Goal: Task Accomplishment & Management: Manage account settings

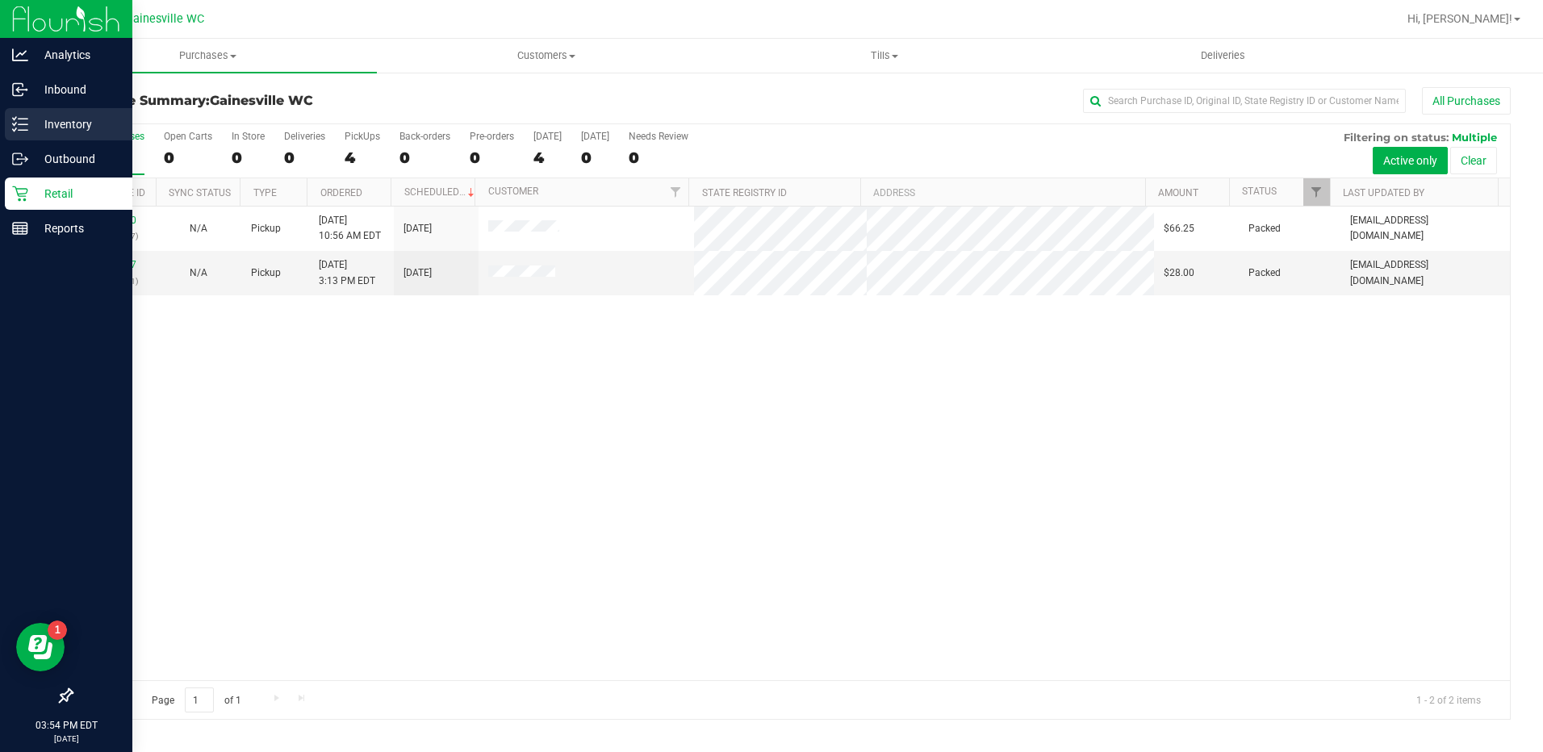
click at [52, 125] on p "Inventory" at bounding box center [76, 124] width 97 height 19
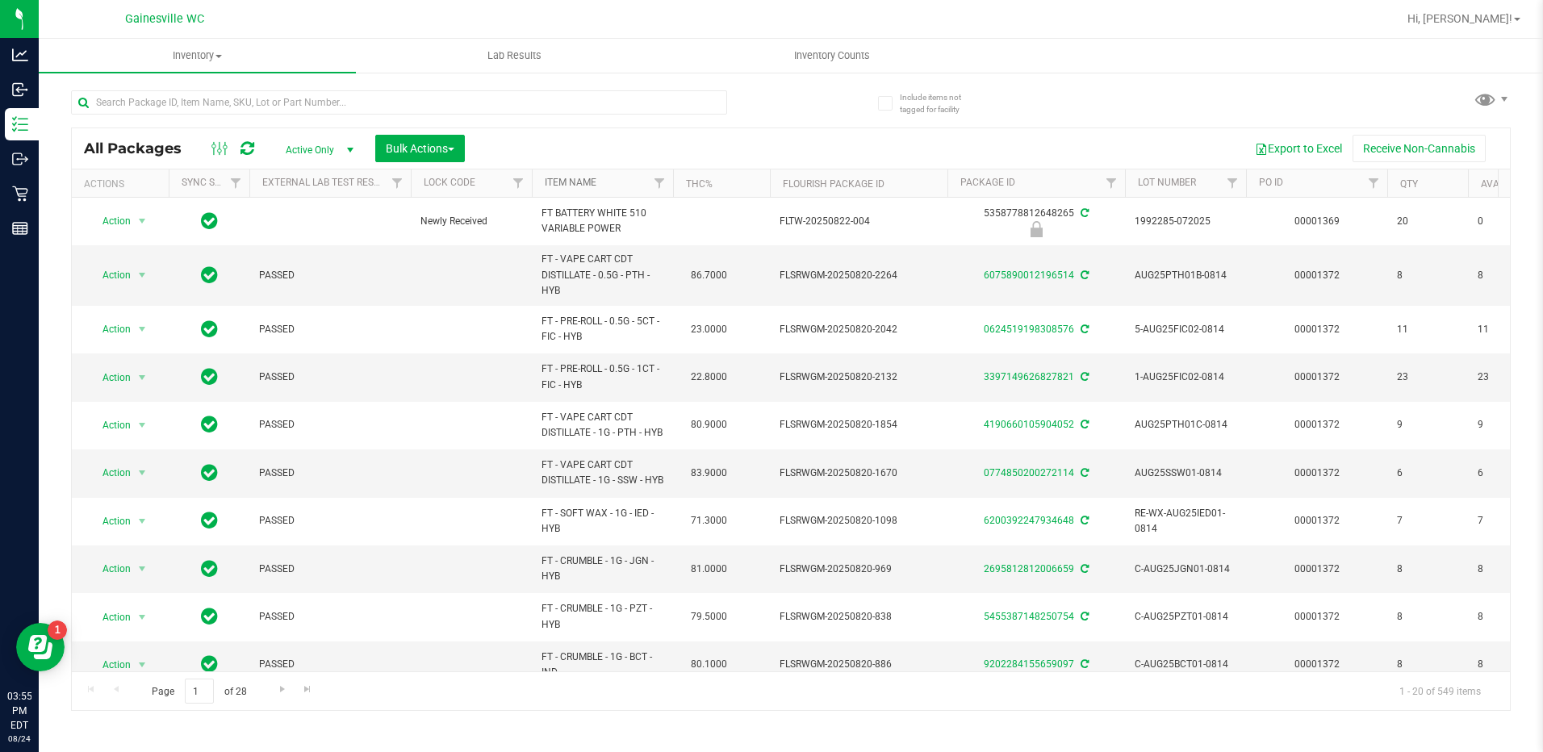
click at [560, 179] on link "Item Name" at bounding box center [571, 182] width 52 height 11
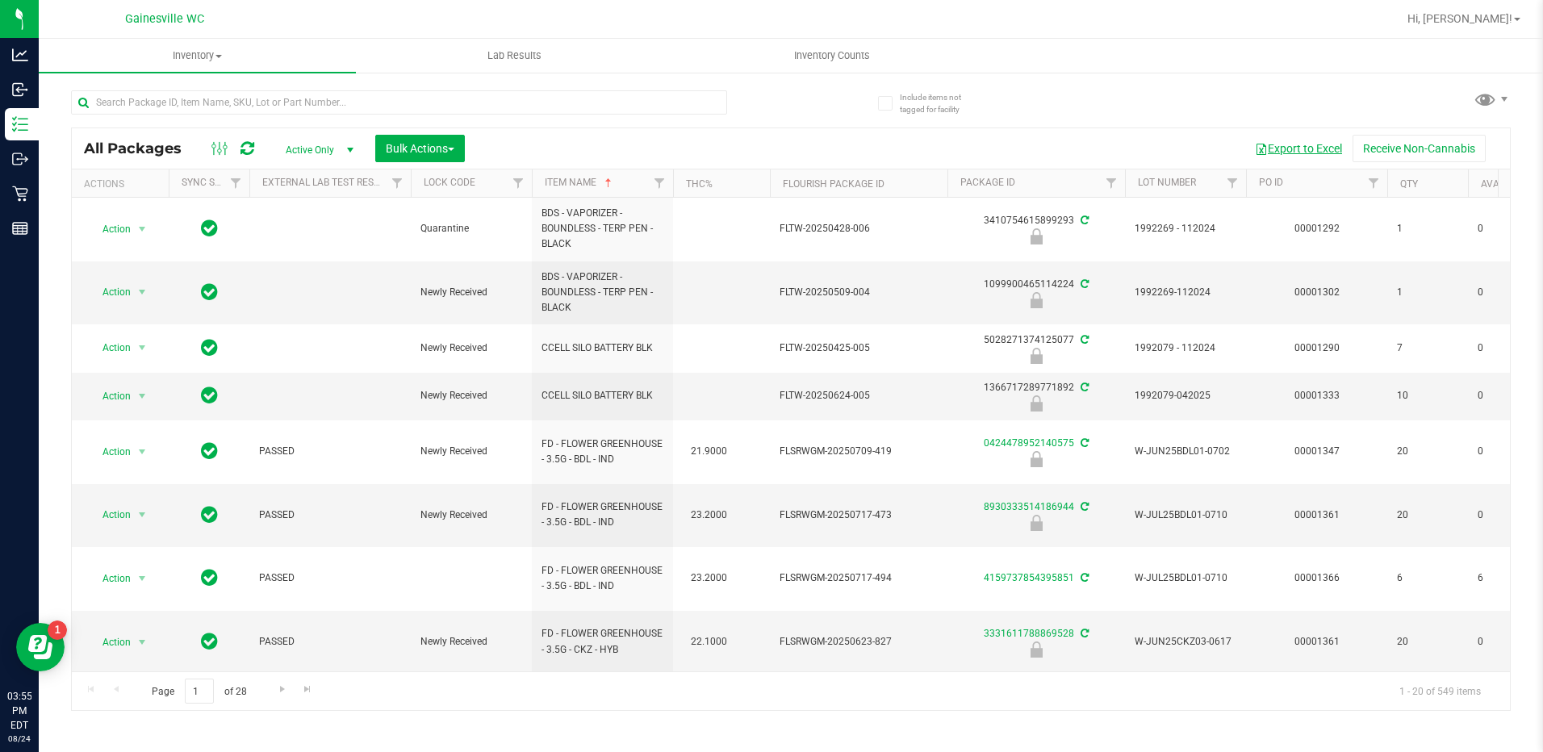
click at [1301, 152] on button "Export to Excel" at bounding box center [1298, 148] width 108 height 27
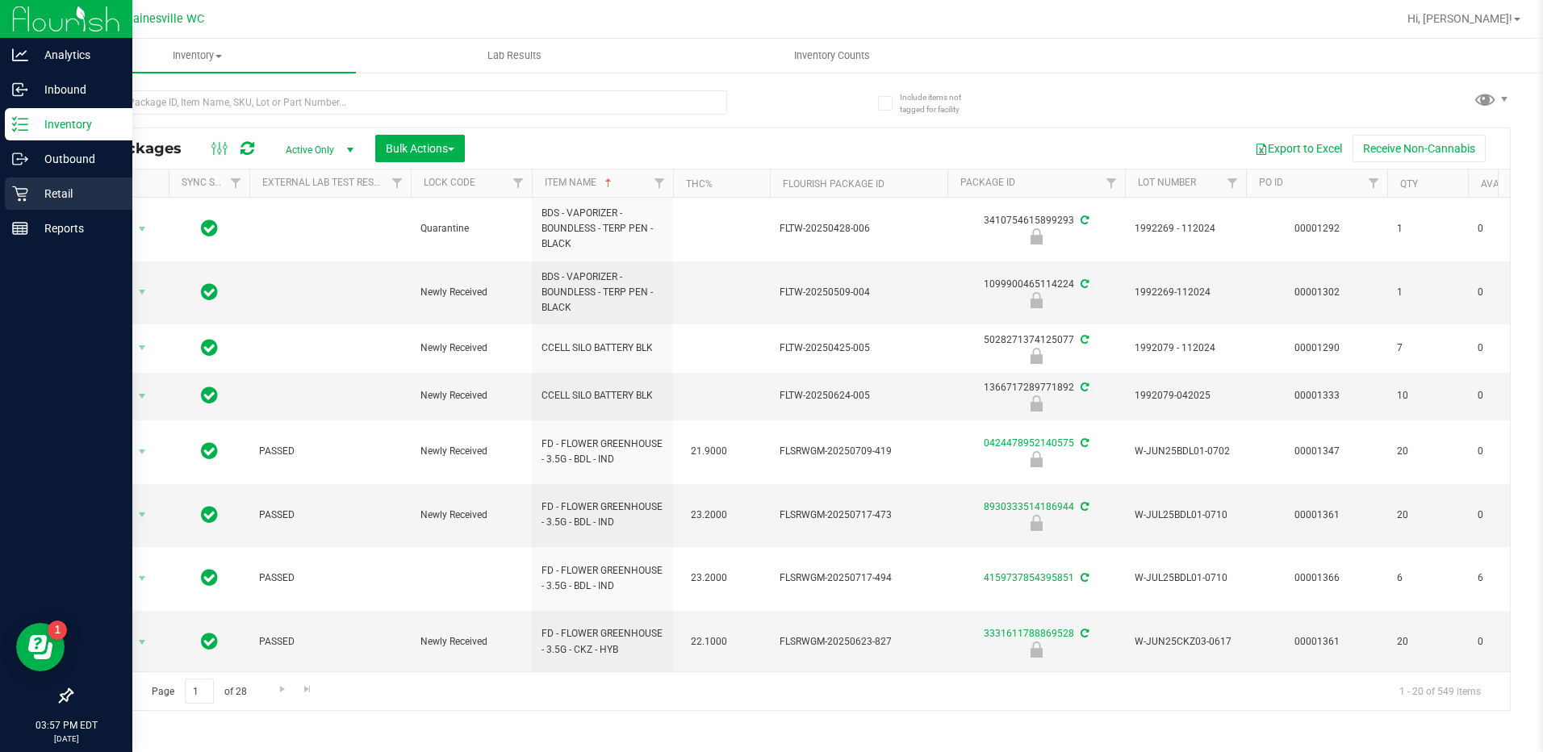
click at [32, 189] on p "Retail" at bounding box center [76, 193] width 97 height 19
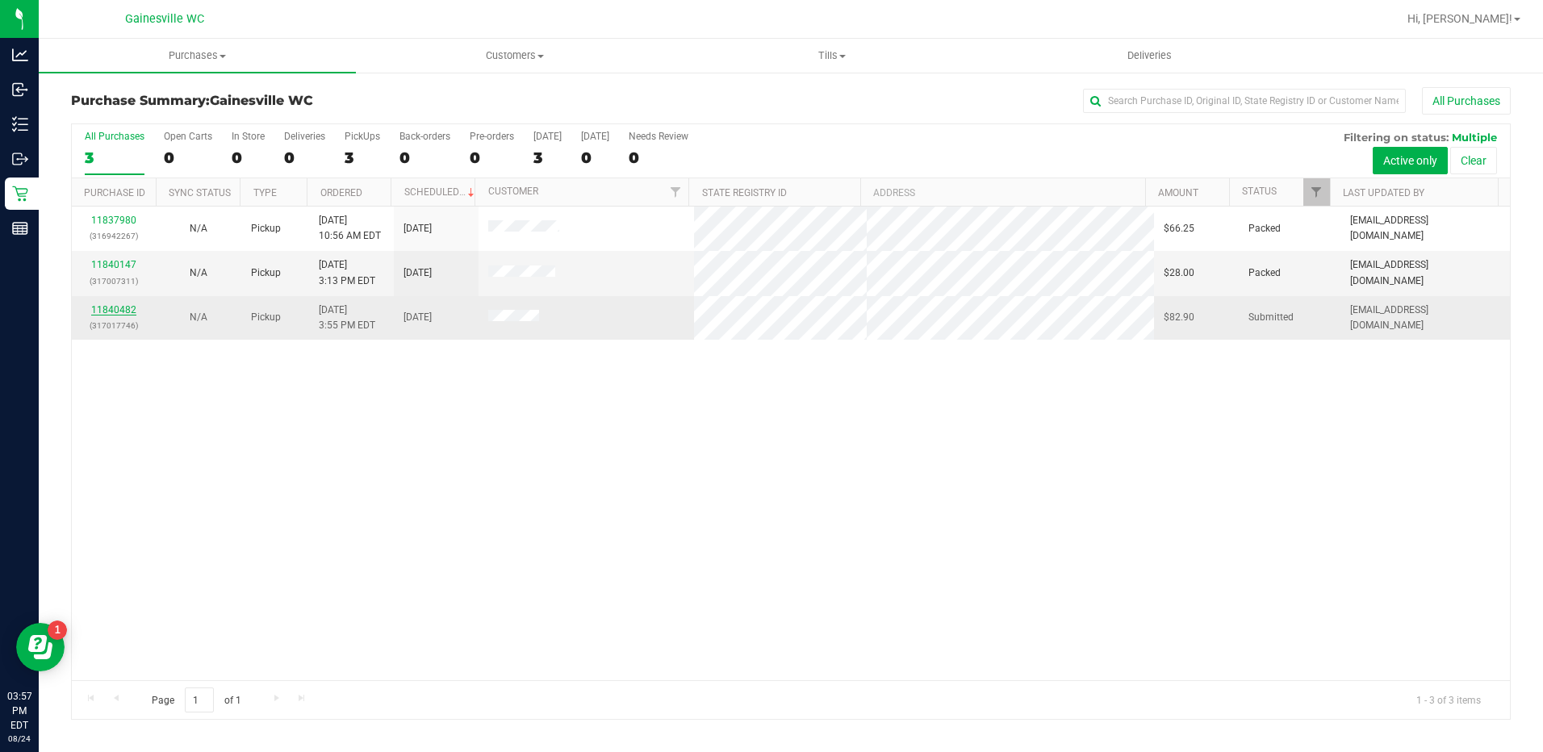
click at [124, 312] on link "11840482" at bounding box center [113, 309] width 45 height 11
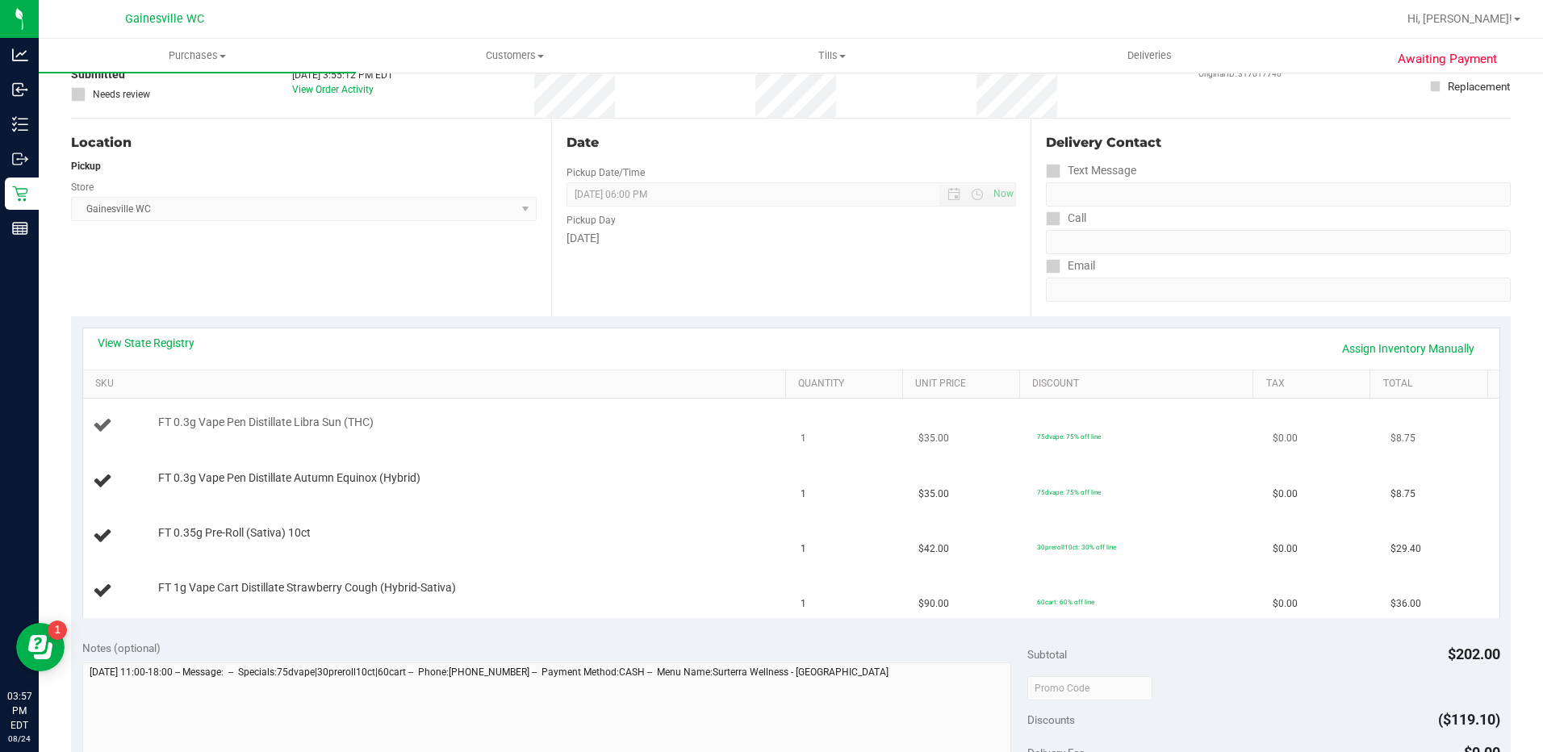
scroll to position [161, 0]
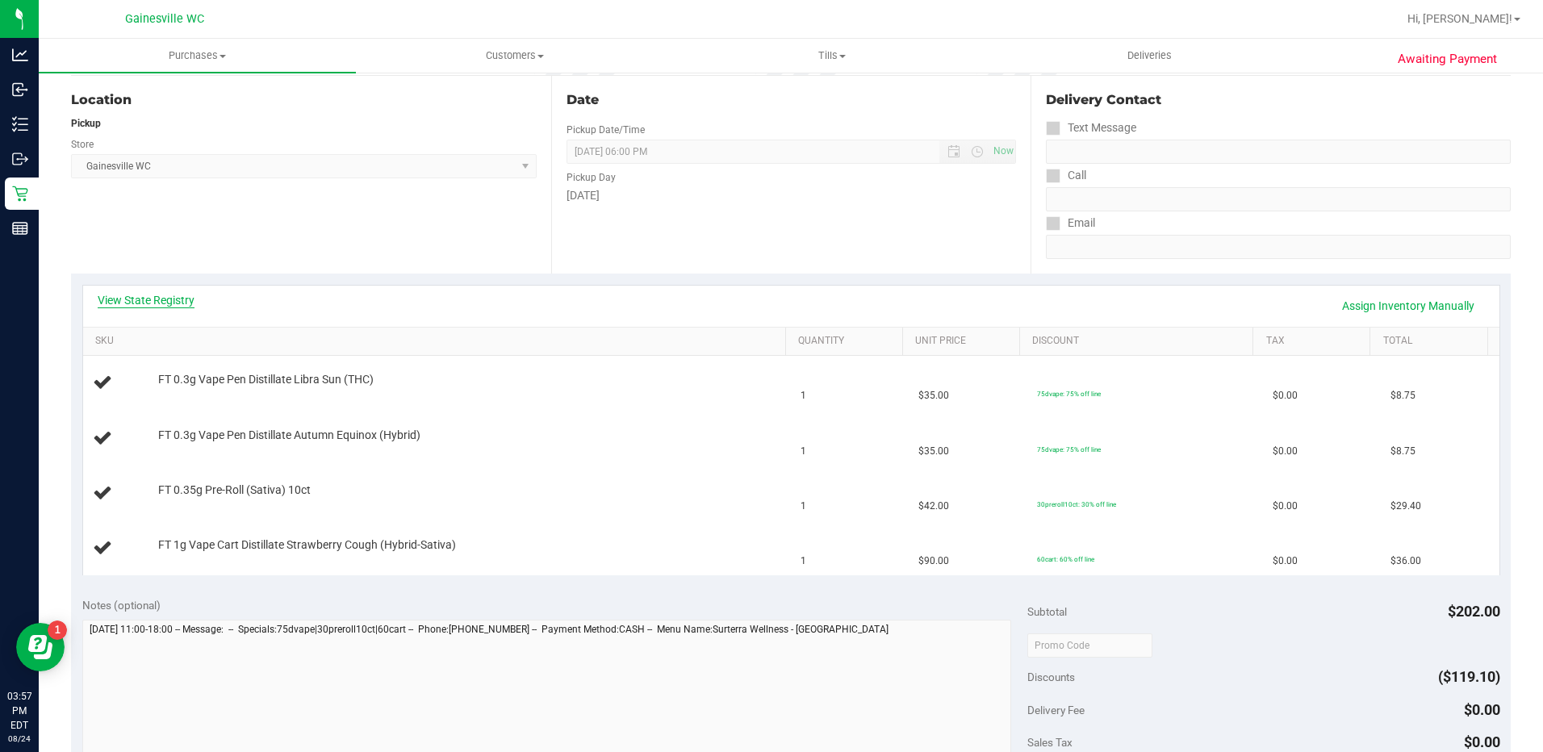
click at [134, 306] on link "View State Registry" at bounding box center [146, 300] width 97 height 16
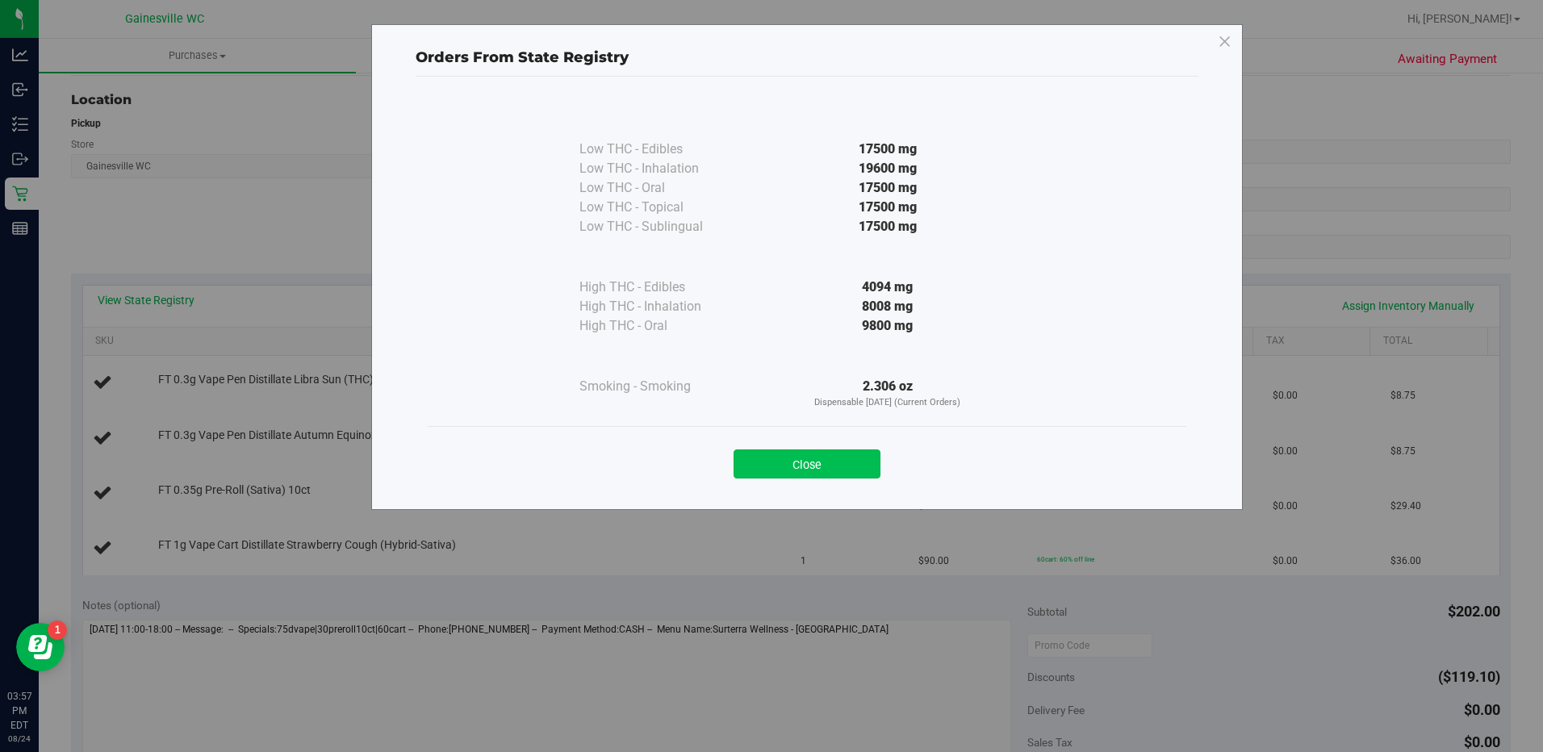
click at [842, 472] on button "Close" at bounding box center [806, 463] width 147 height 29
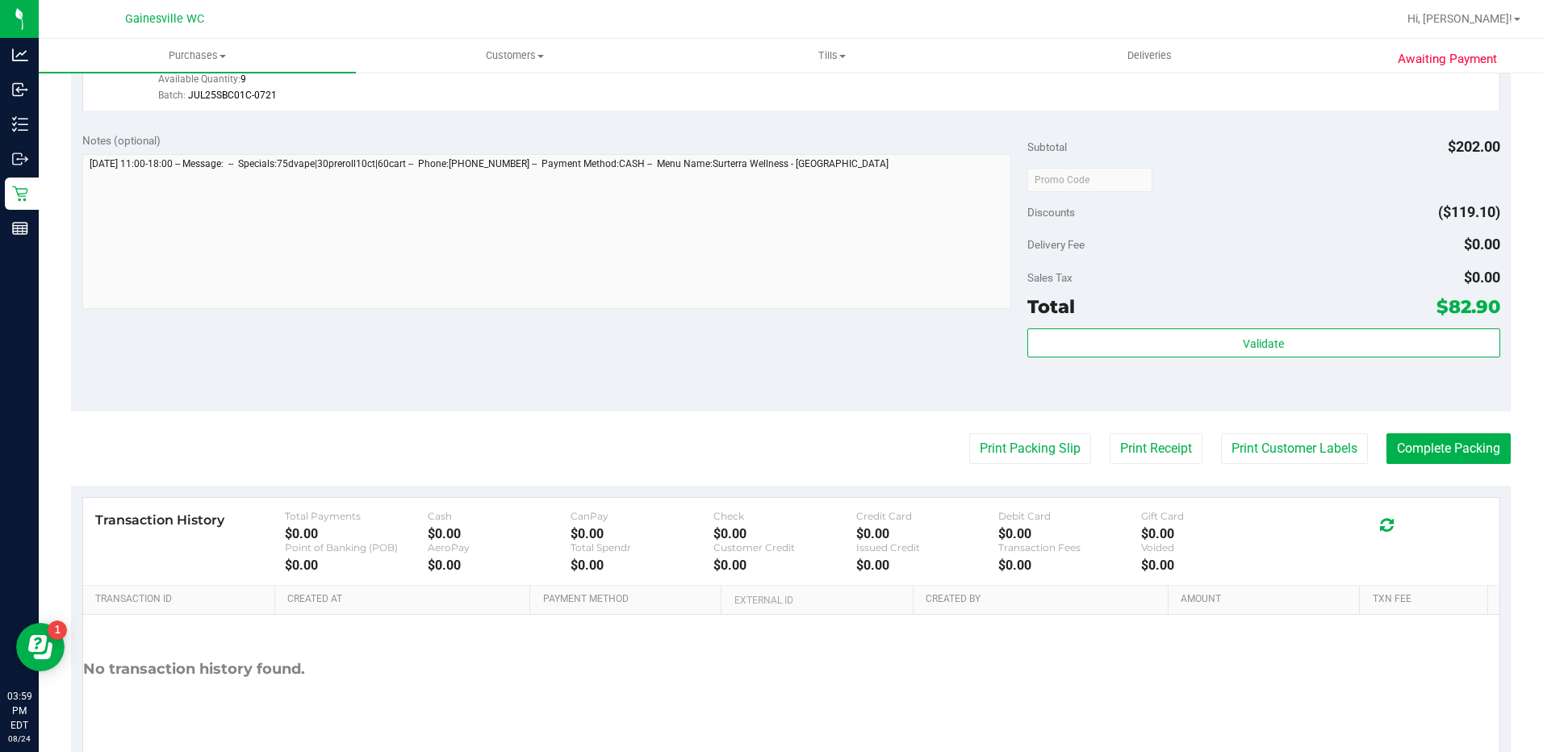
scroll to position [847, 0]
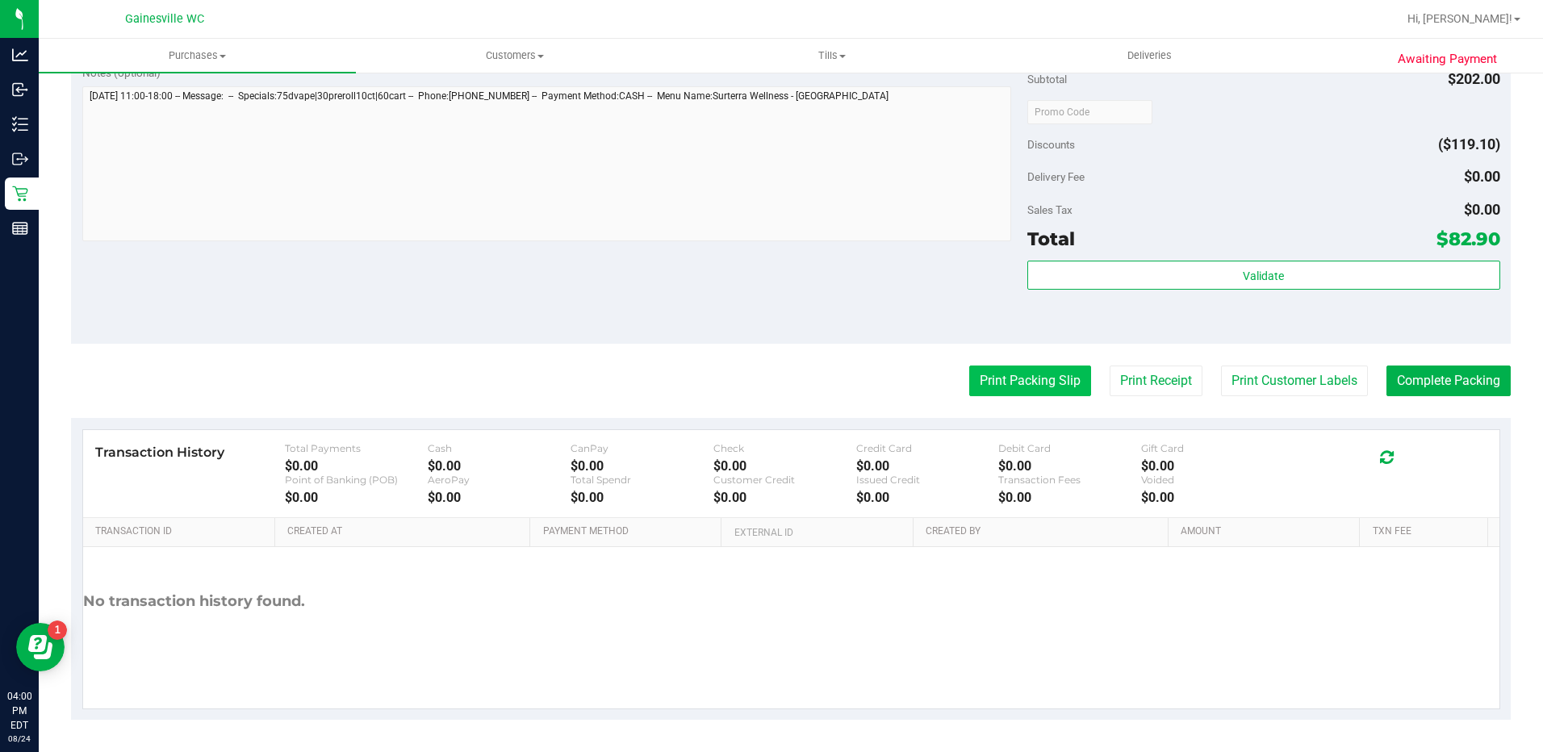
click at [981, 374] on button "Print Packing Slip" at bounding box center [1030, 380] width 122 height 31
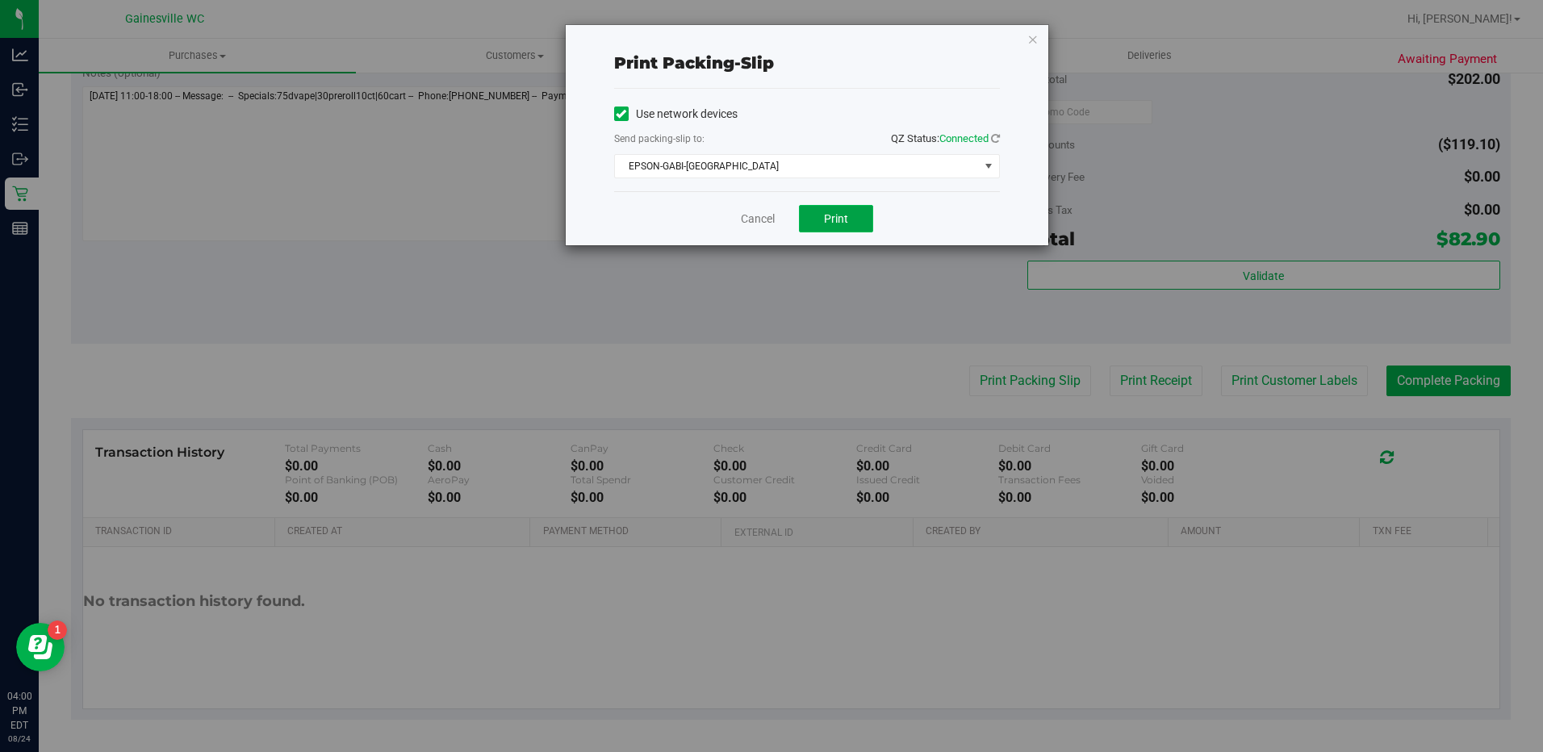
click at [812, 213] on button "Print" at bounding box center [836, 218] width 74 height 27
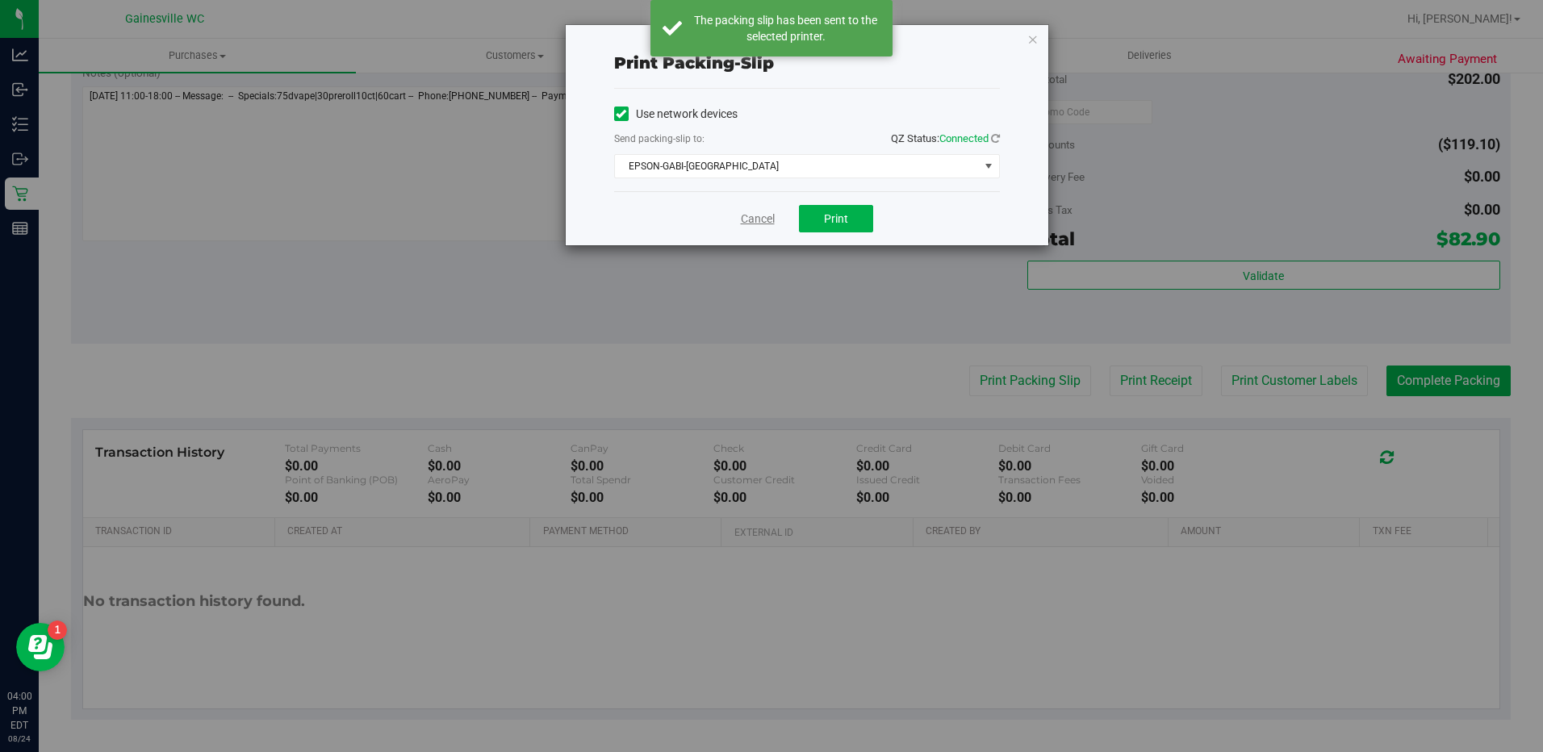
click at [754, 220] on link "Cancel" at bounding box center [758, 219] width 34 height 17
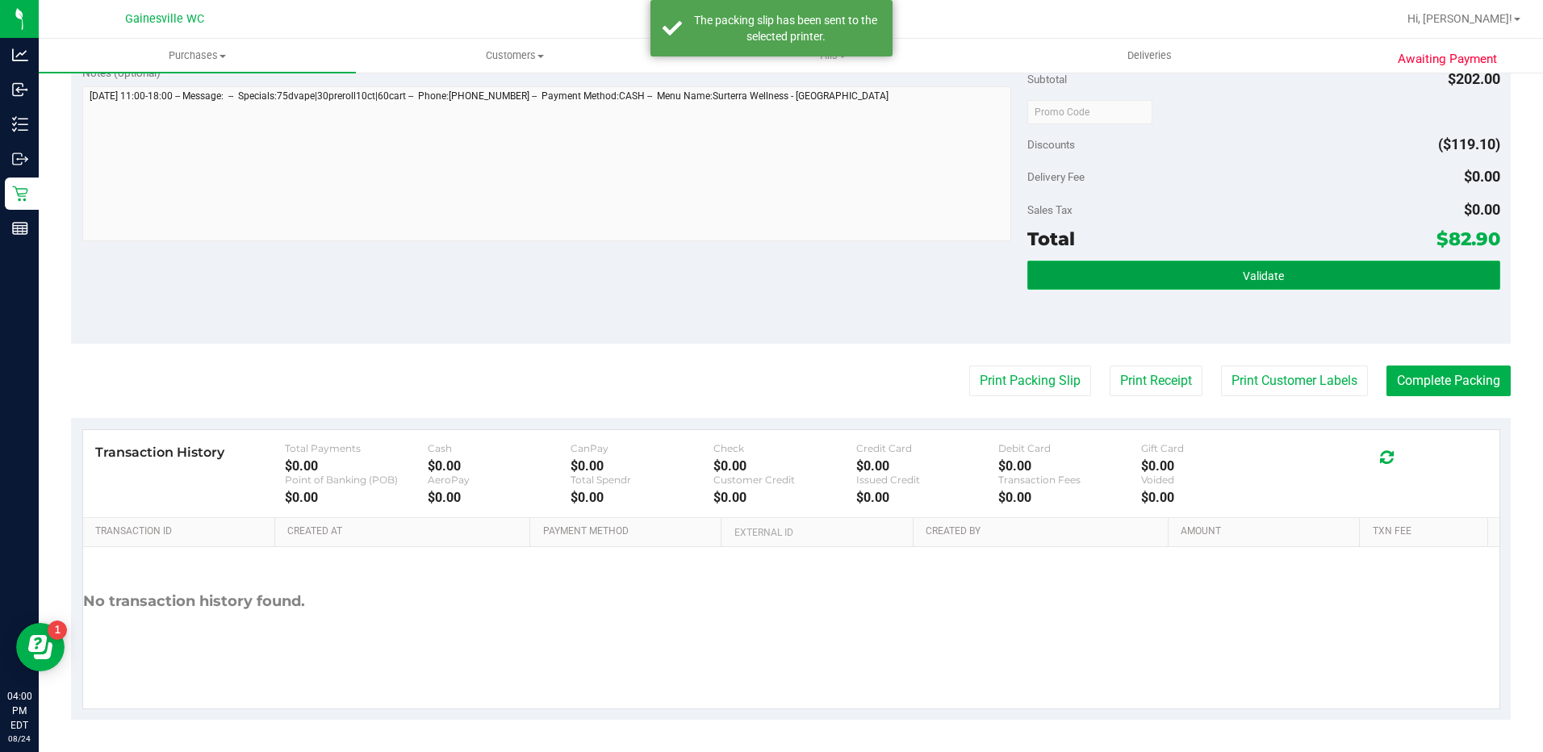
click at [1104, 270] on button "Validate" at bounding box center [1263, 275] width 473 height 29
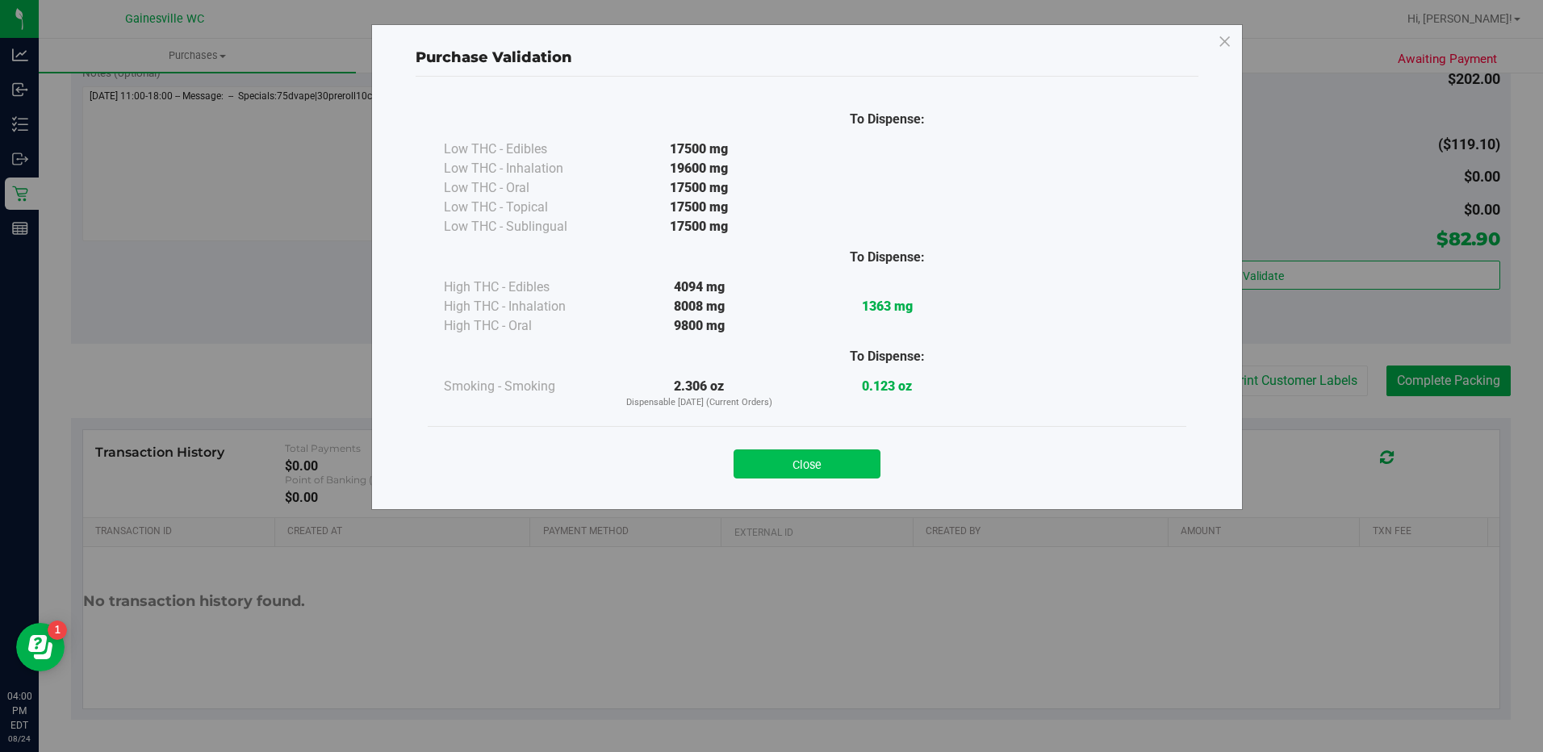
click at [808, 470] on button "Close" at bounding box center [806, 463] width 147 height 29
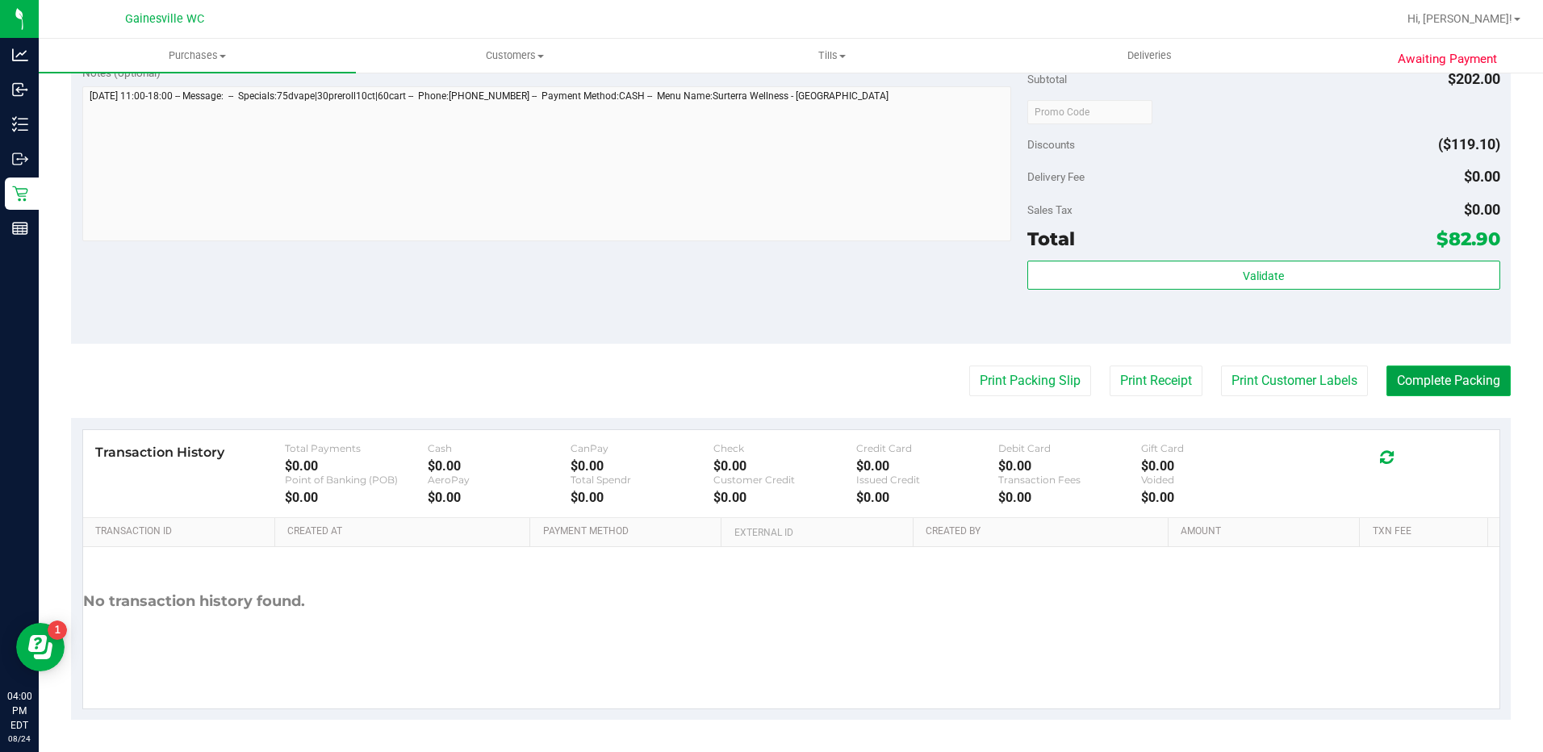
click at [1432, 376] on button "Complete Packing" at bounding box center [1448, 380] width 124 height 31
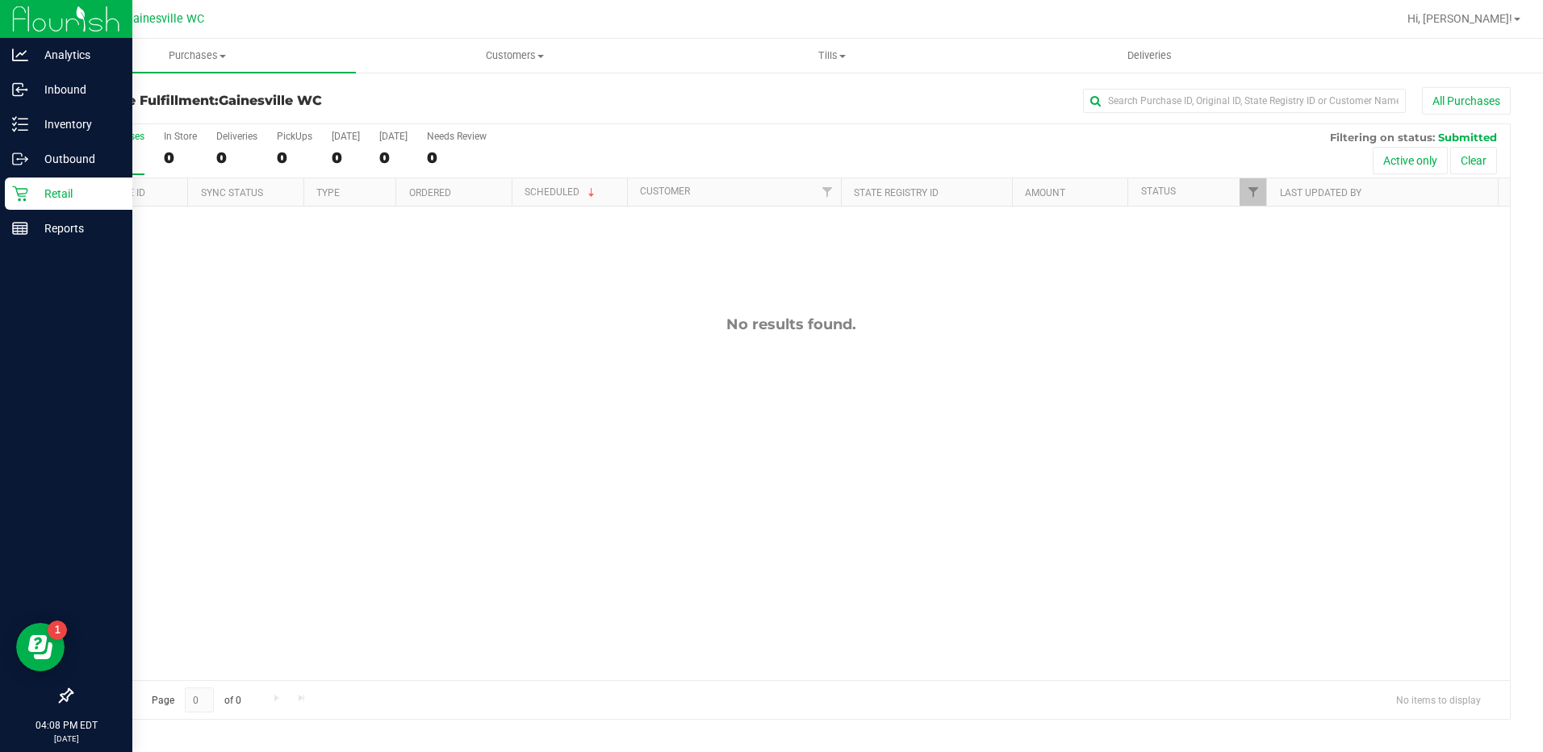
drag, startPoint x: 67, startPoint y: 195, endPoint x: 86, endPoint y: 192, distance: 18.8
click at [67, 195] on p "Retail" at bounding box center [76, 193] width 97 height 19
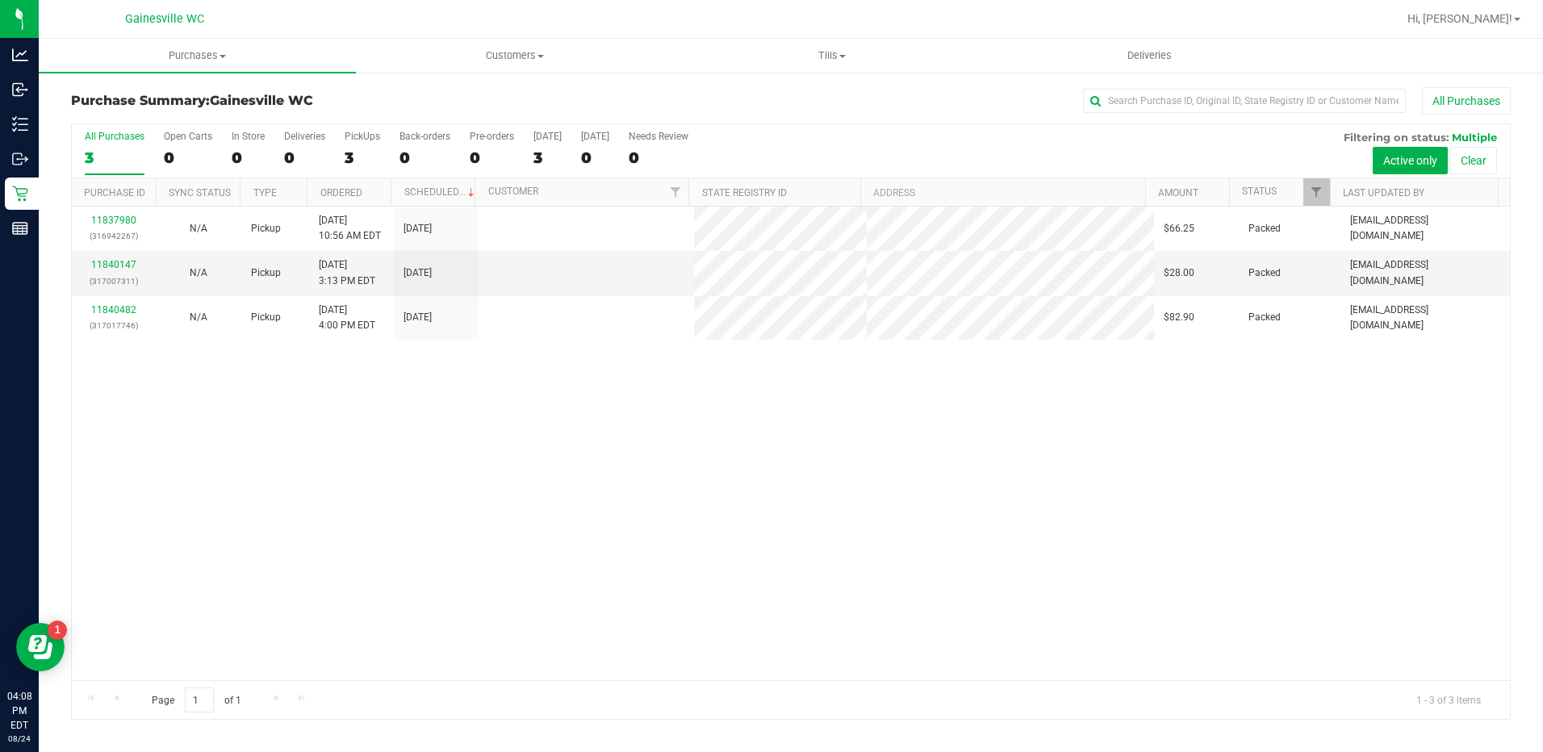
click at [1210, 480] on div "11837980 (316942267) N/A Pickup [DATE] 10:56 AM EDT 8/24/2025 $66.25 Packed [EM…" at bounding box center [791, 444] width 1438 height 474
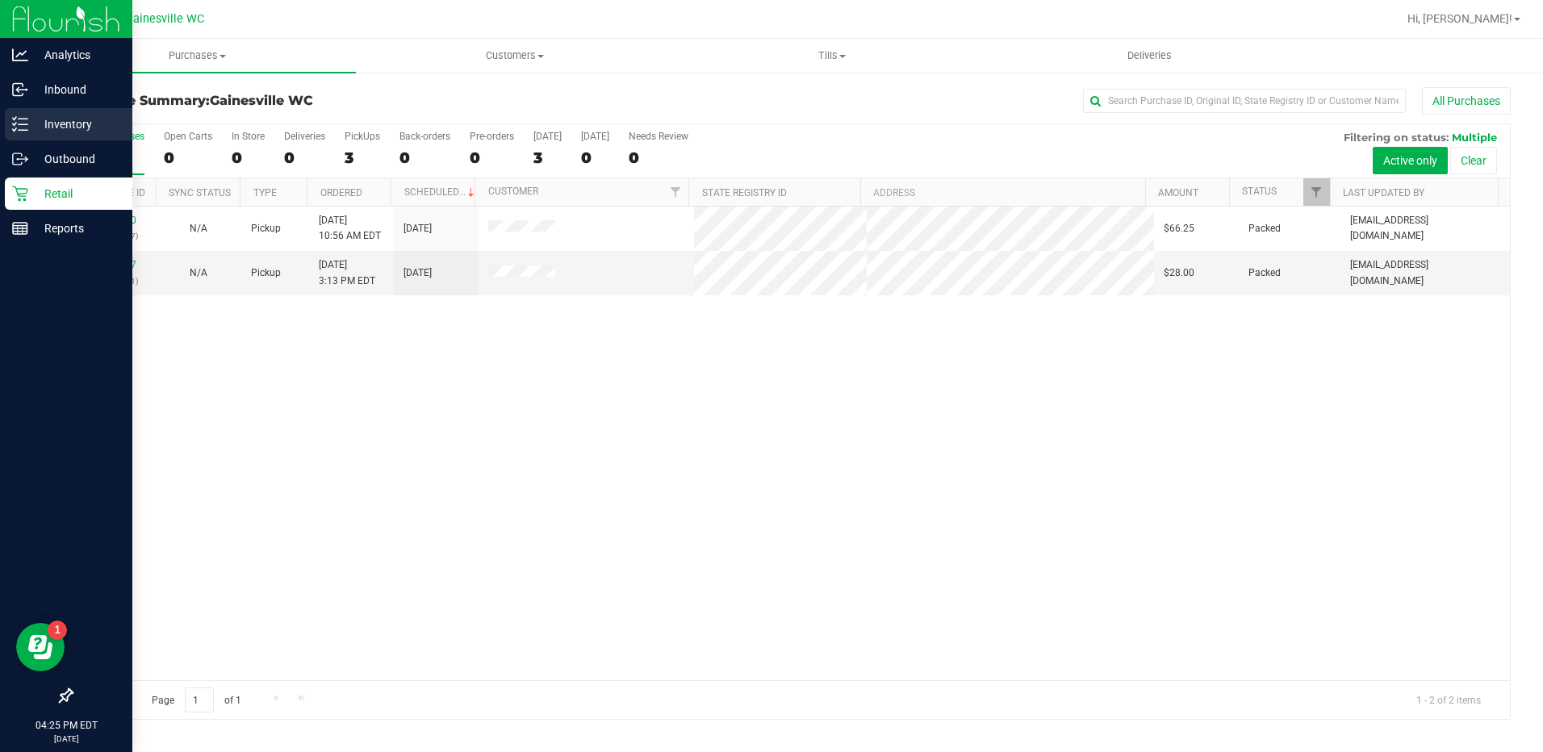
click at [56, 120] on p "Inventory" at bounding box center [76, 124] width 97 height 19
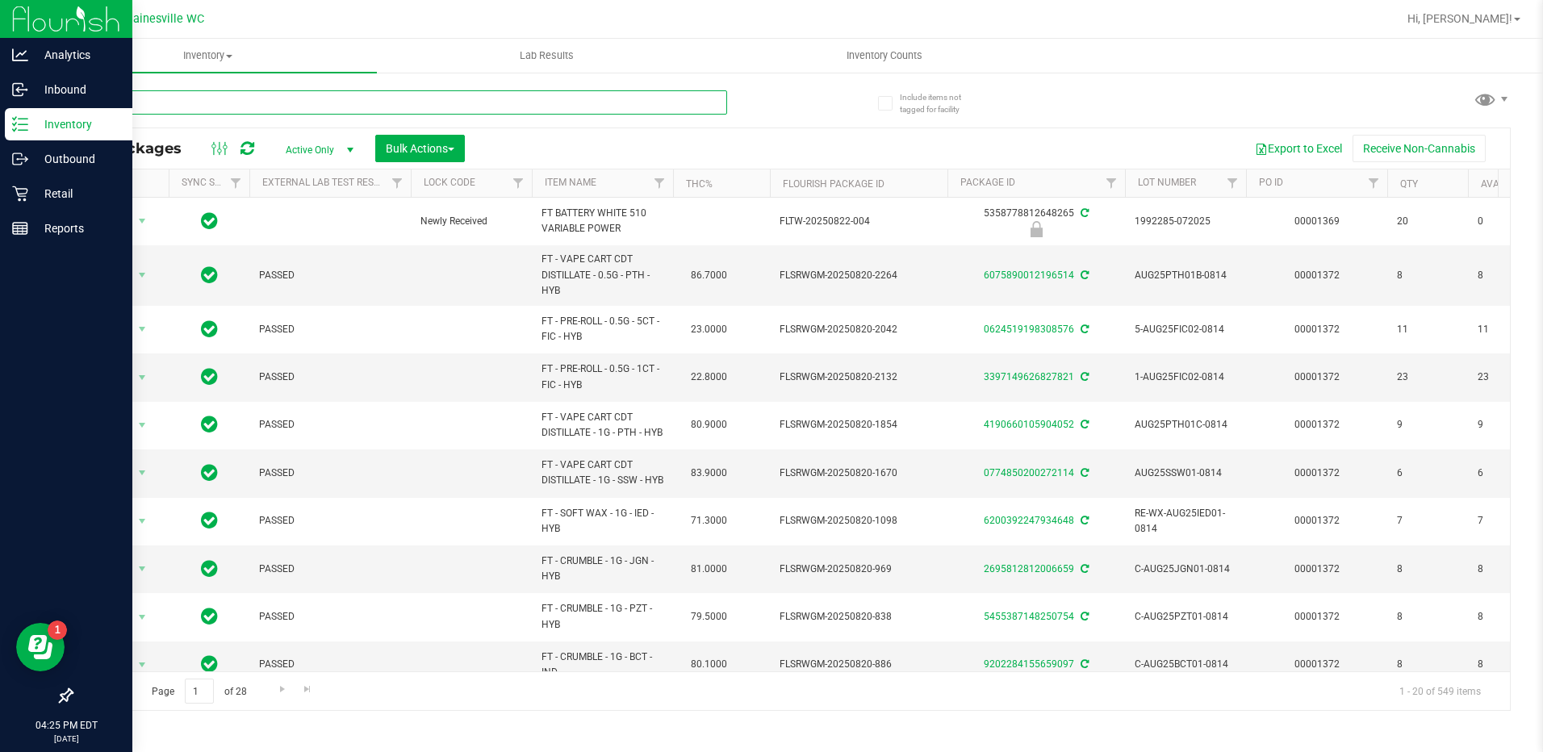
click at [299, 101] on input "text" at bounding box center [399, 102] width 656 height 24
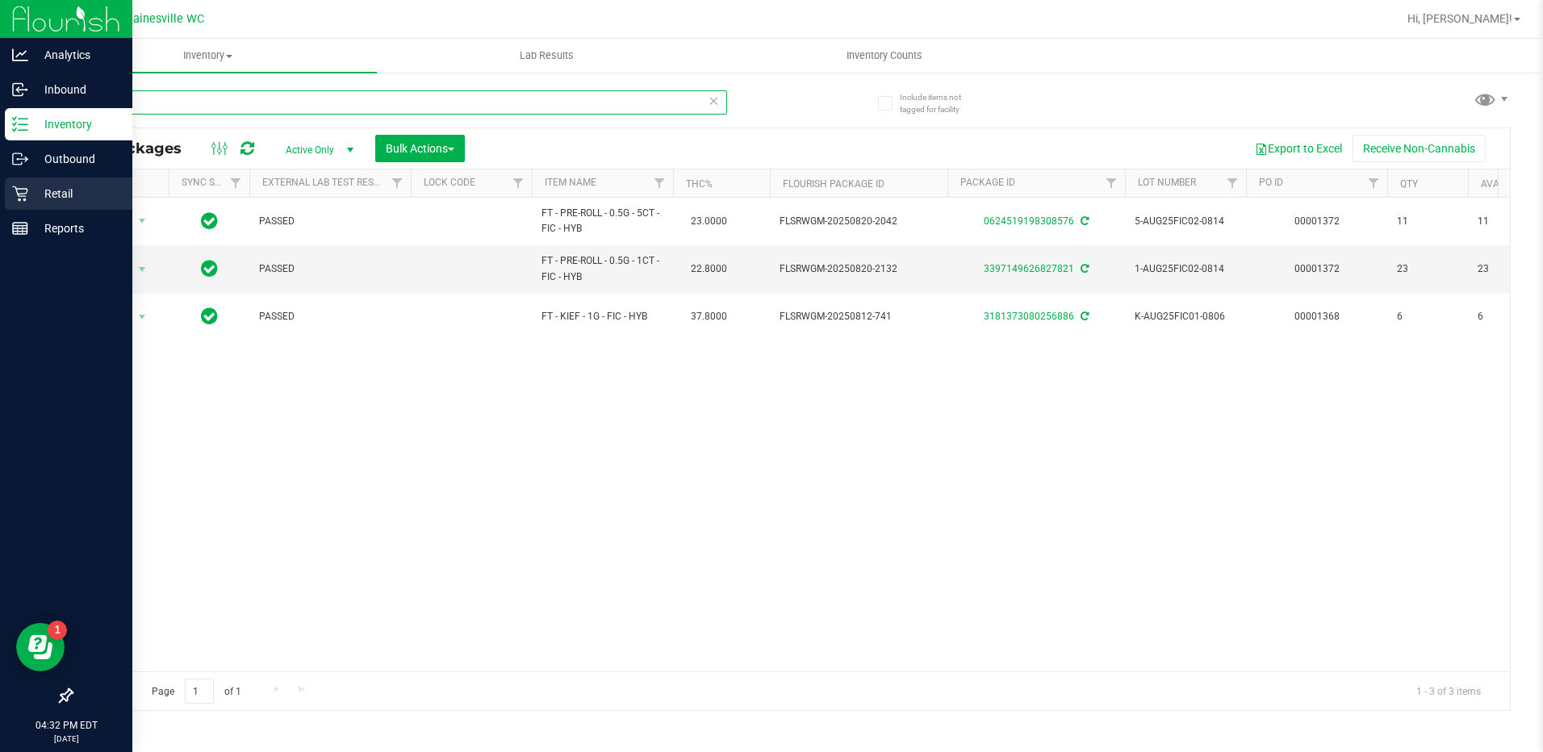
type input "fic"
click at [55, 192] on p "Retail" at bounding box center [76, 193] width 97 height 19
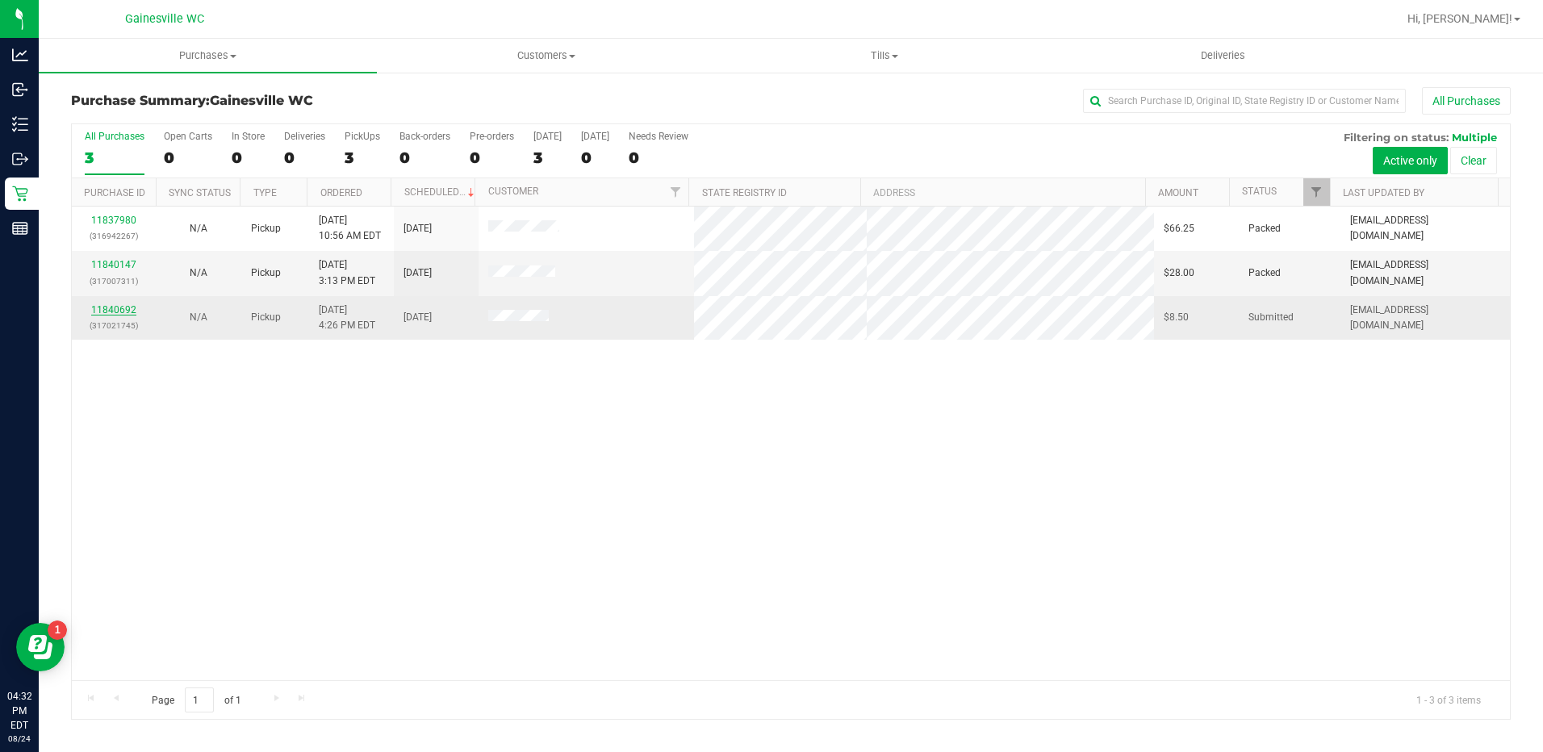
click at [99, 307] on link "11840692" at bounding box center [113, 309] width 45 height 11
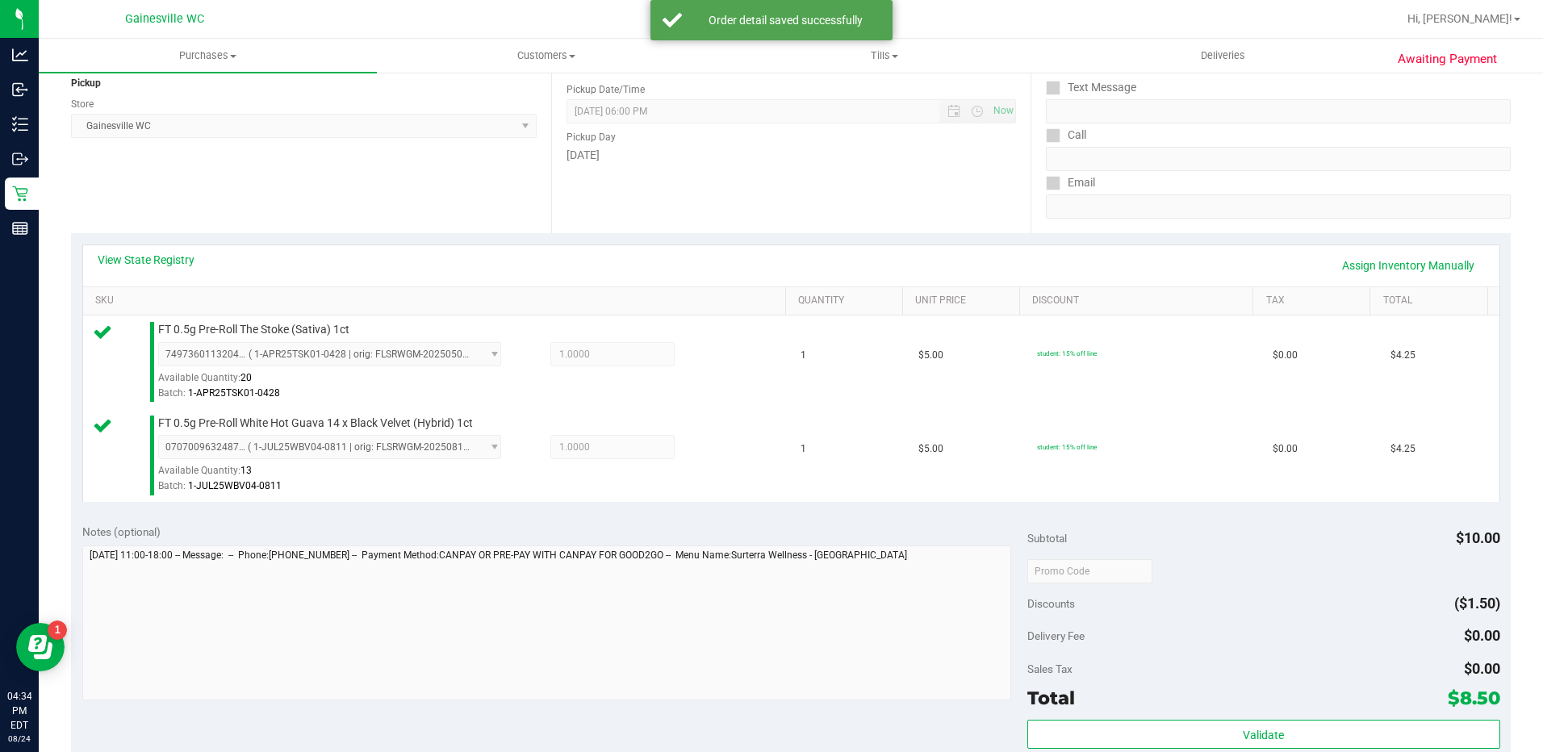
scroll to position [565, 0]
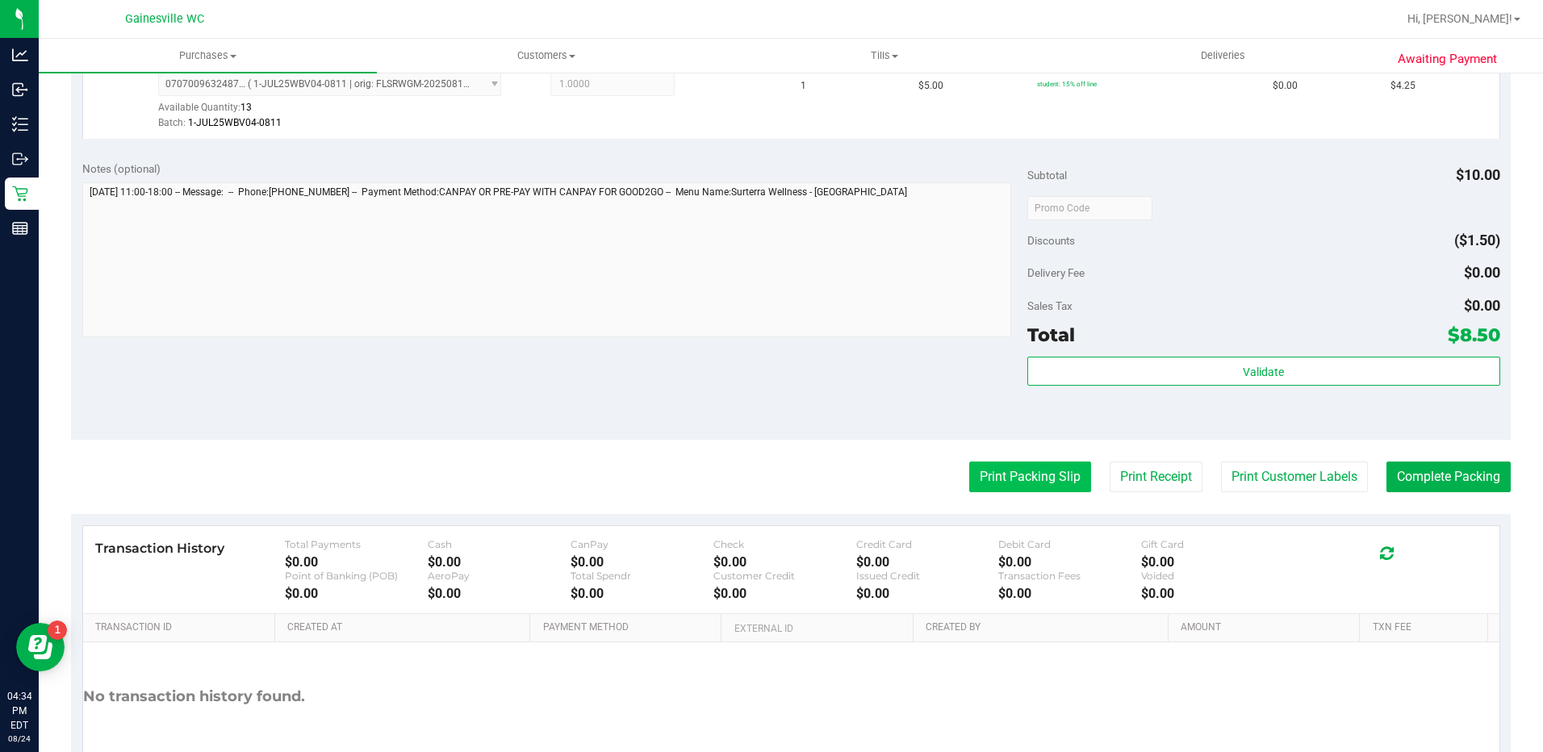
click at [1000, 476] on button "Print Packing Slip" at bounding box center [1030, 476] width 122 height 31
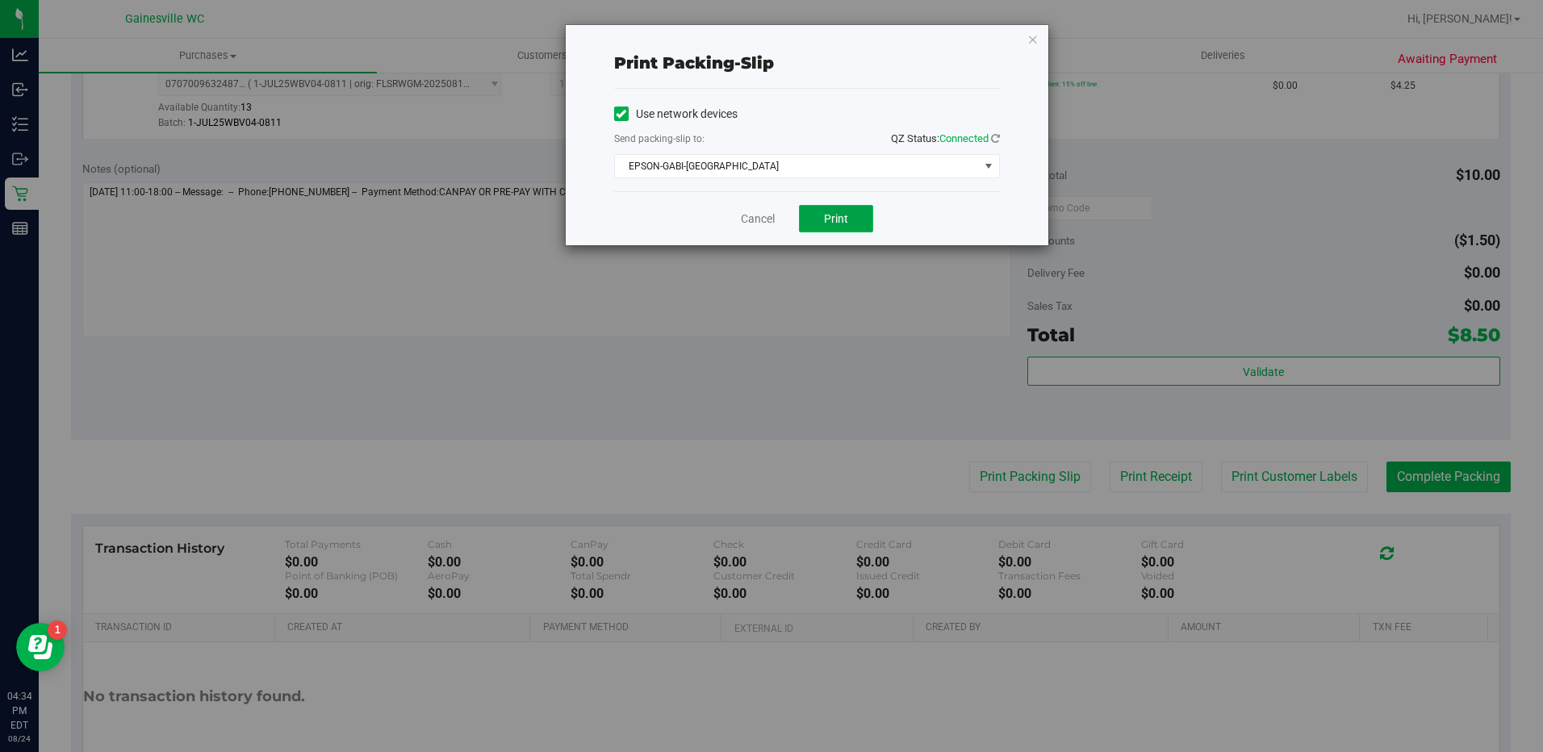
click at [841, 218] on span "Print" at bounding box center [836, 218] width 24 height 13
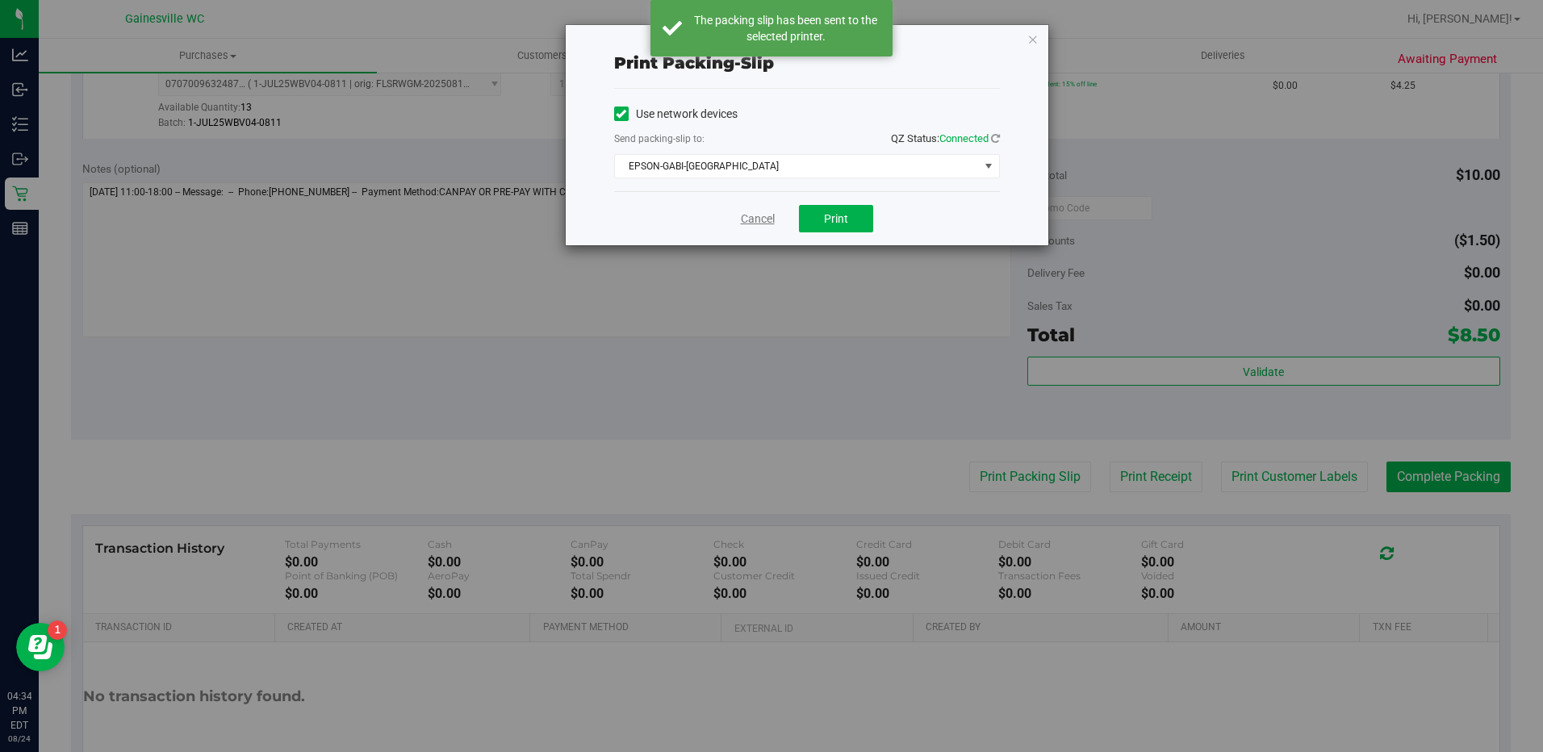
click at [761, 219] on link "Cancel" at bounding box center [758, 219] width 34 height 17
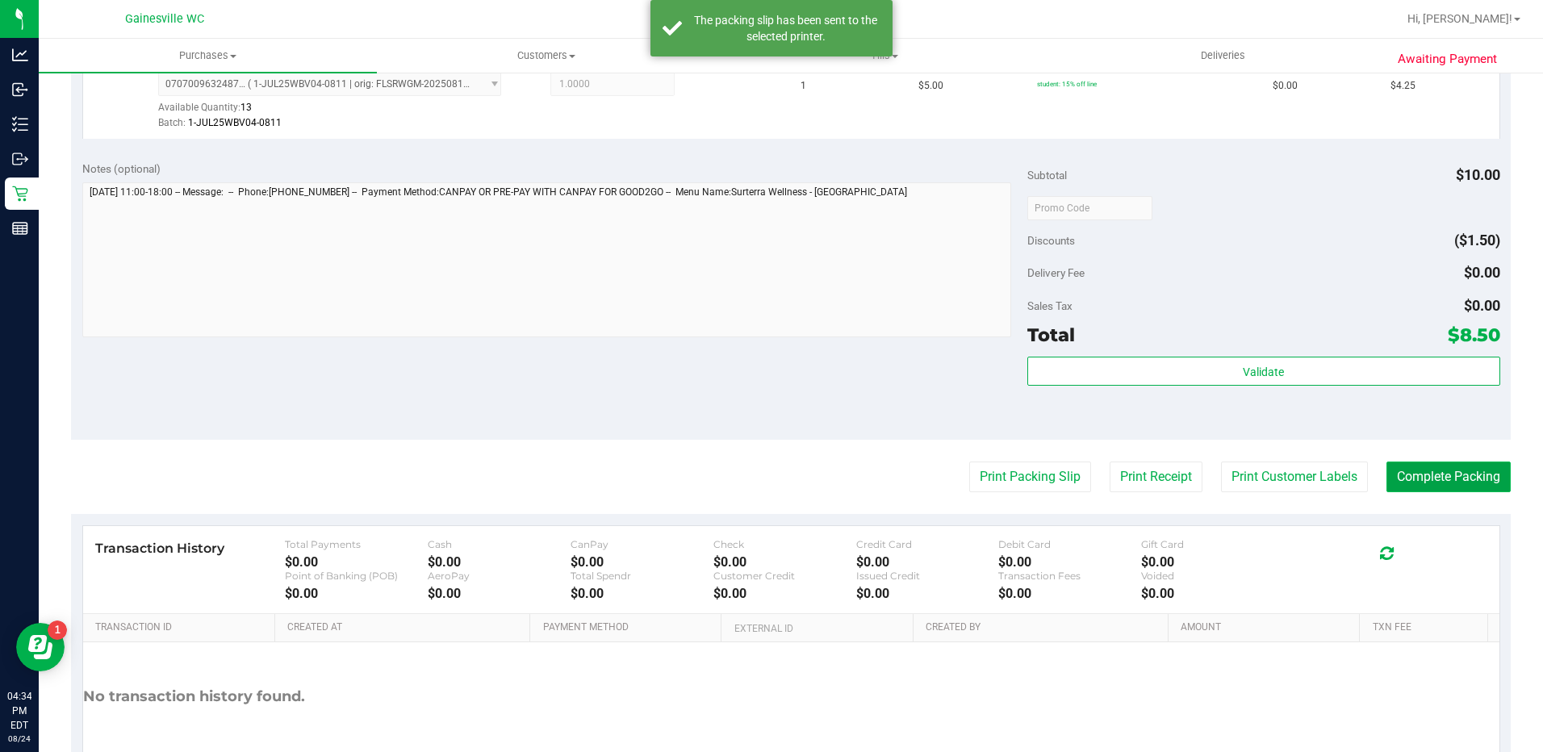
click at [1409, 475] on button "Complete Packing" at bounding box center [1448, 476] width 124 height 31
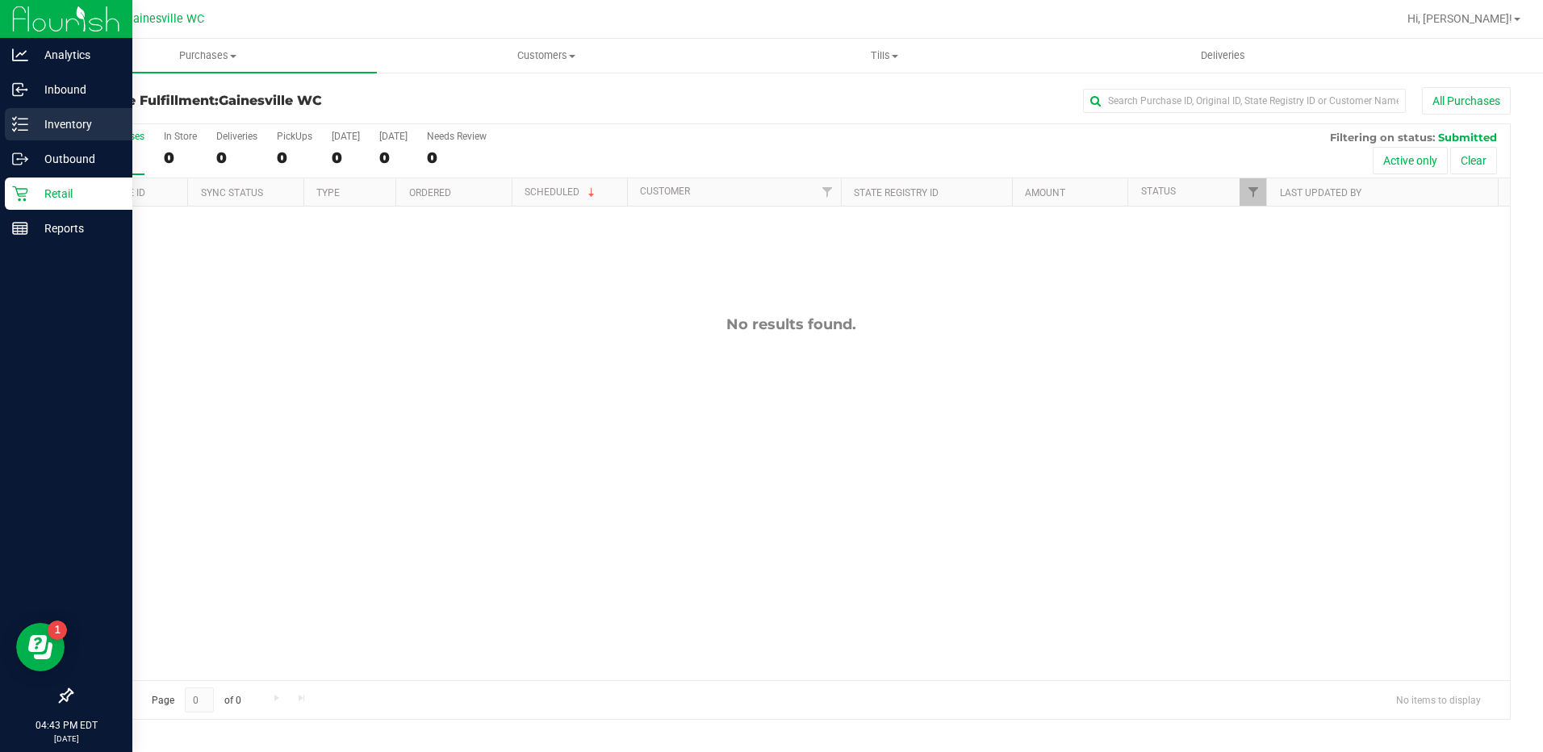
click at [56, 121] on p "Inventory" at bounding box center [76, 124] width 97 height 19
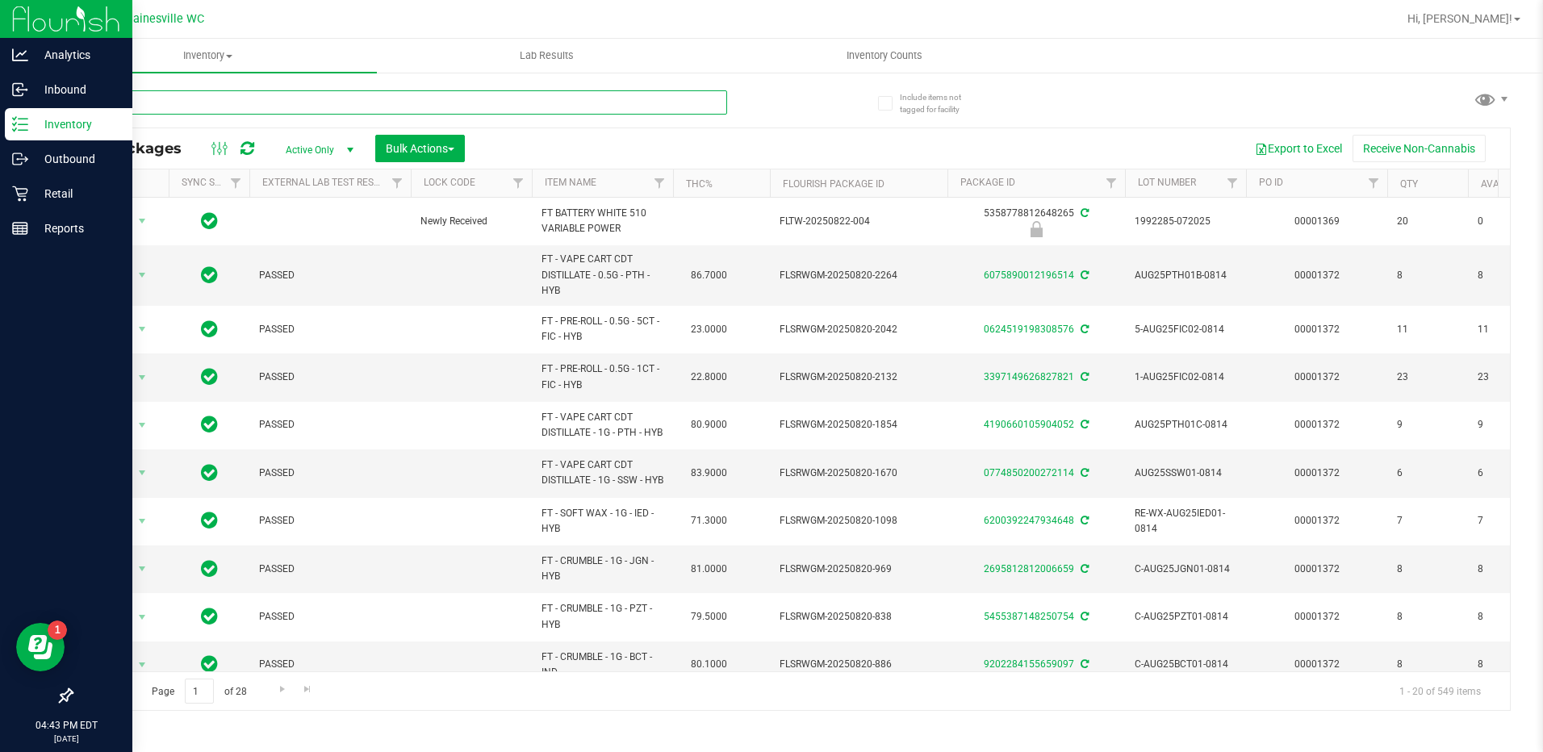
click at [244, 101] on input "text" at bounding box center [399, 102] width 656 height 24
type input "o"
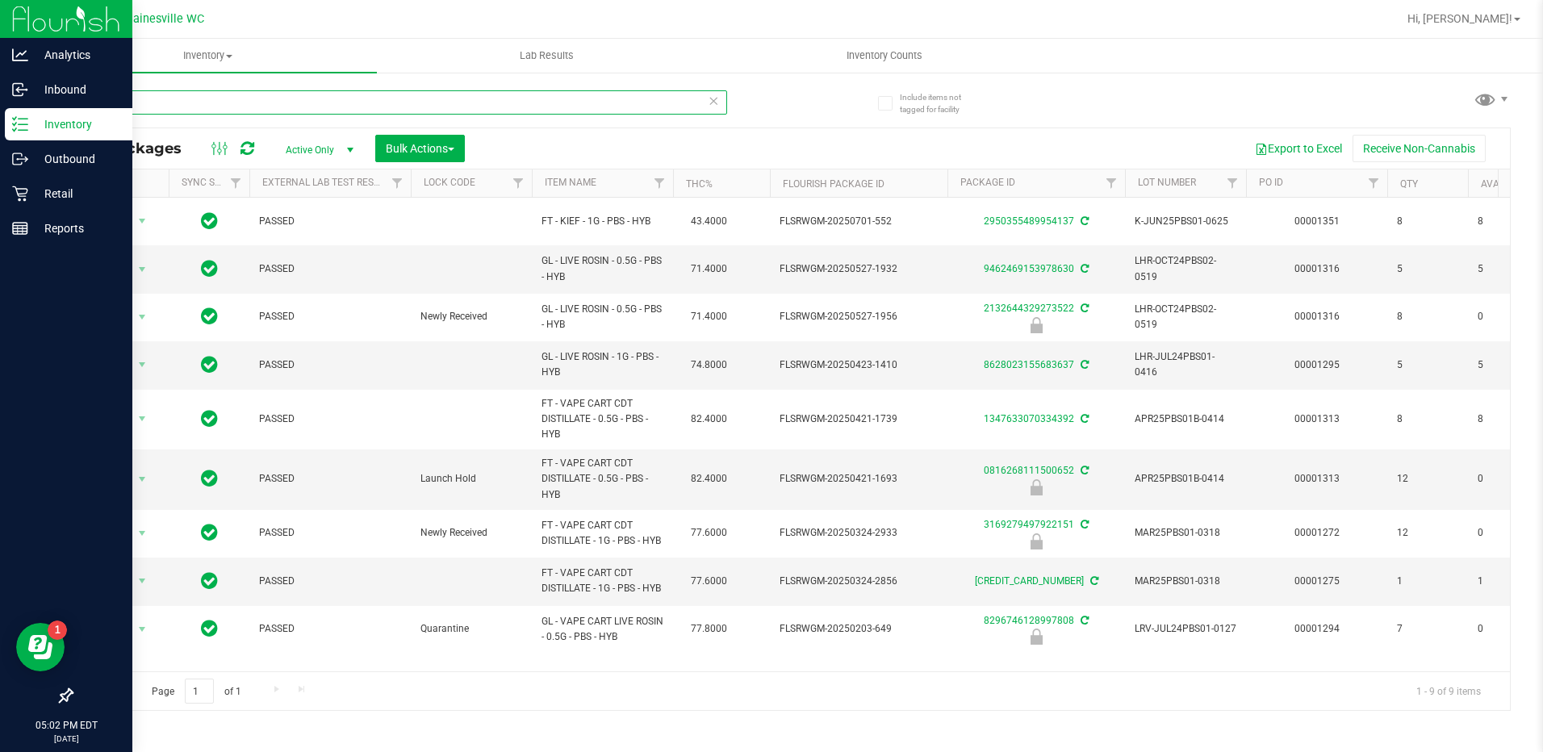
type input "pb"
click at [63, 198] on p "Retail" at bounding box center [76, 193] width 97 height 19
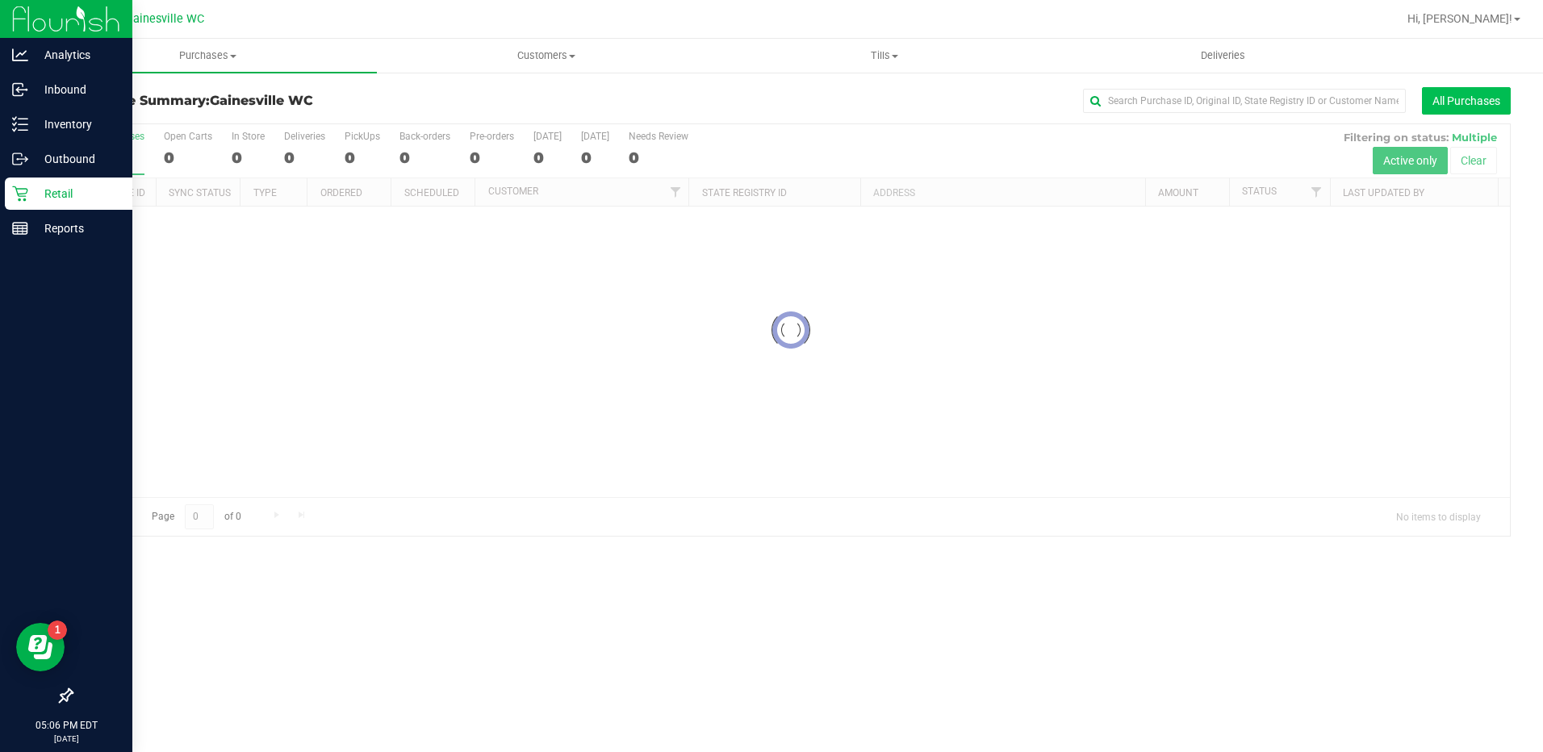
click at [1461, 106] on button "All Purchases" at bounding box center [1466, 100] width 89 height 27
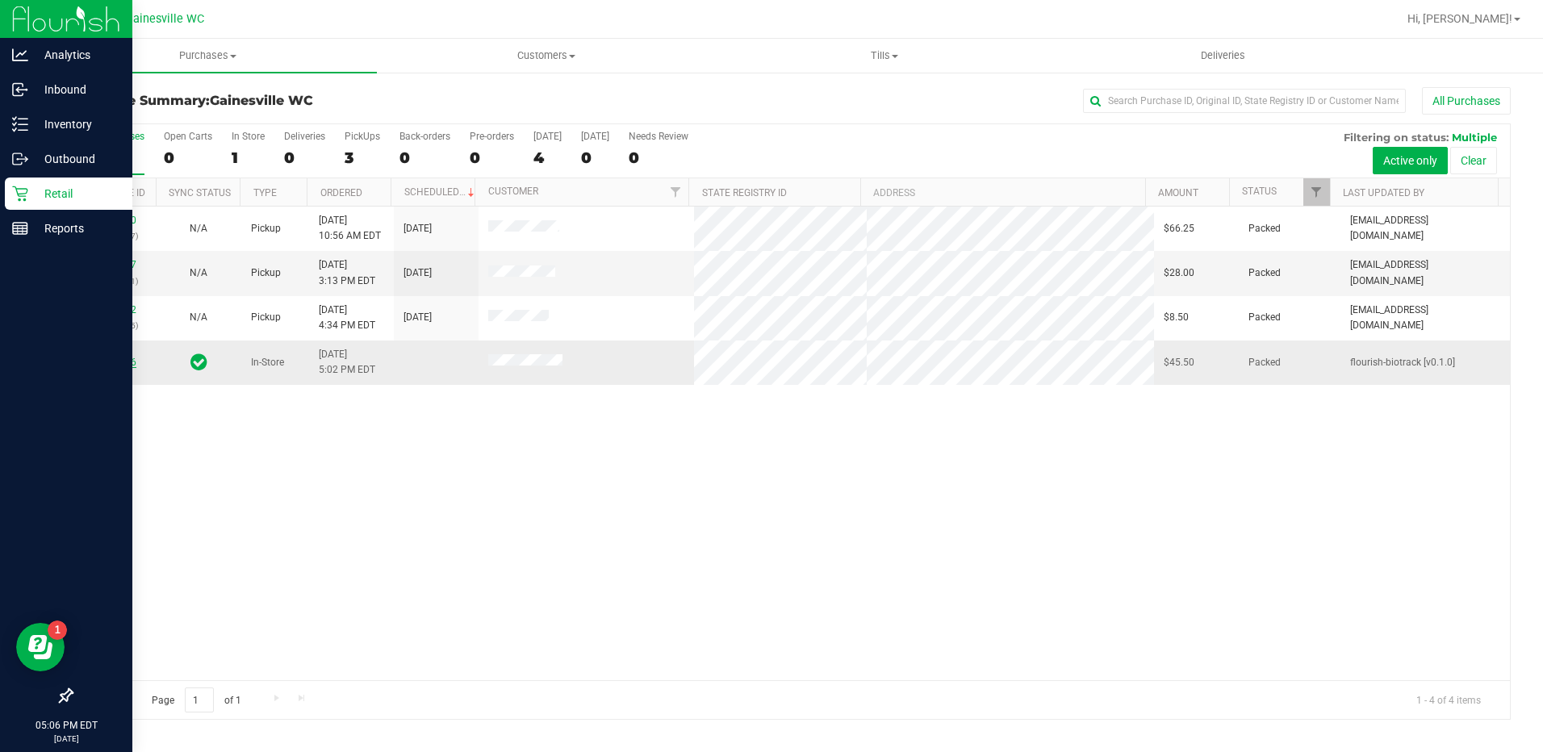
click at [124, 361] on link "11840906" at bounding box center [113, 362] width 45 height 11
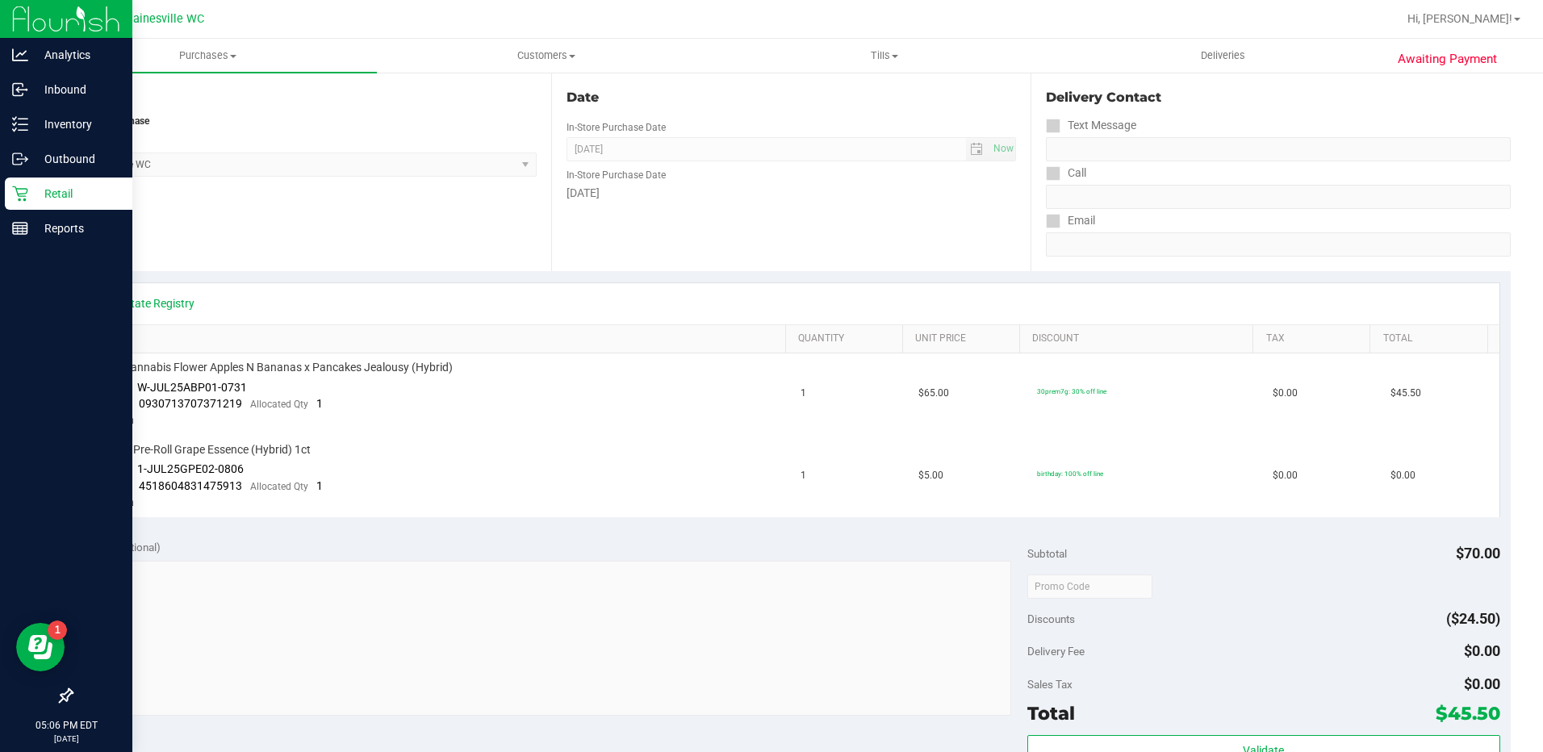
scroll to position [565, 0]
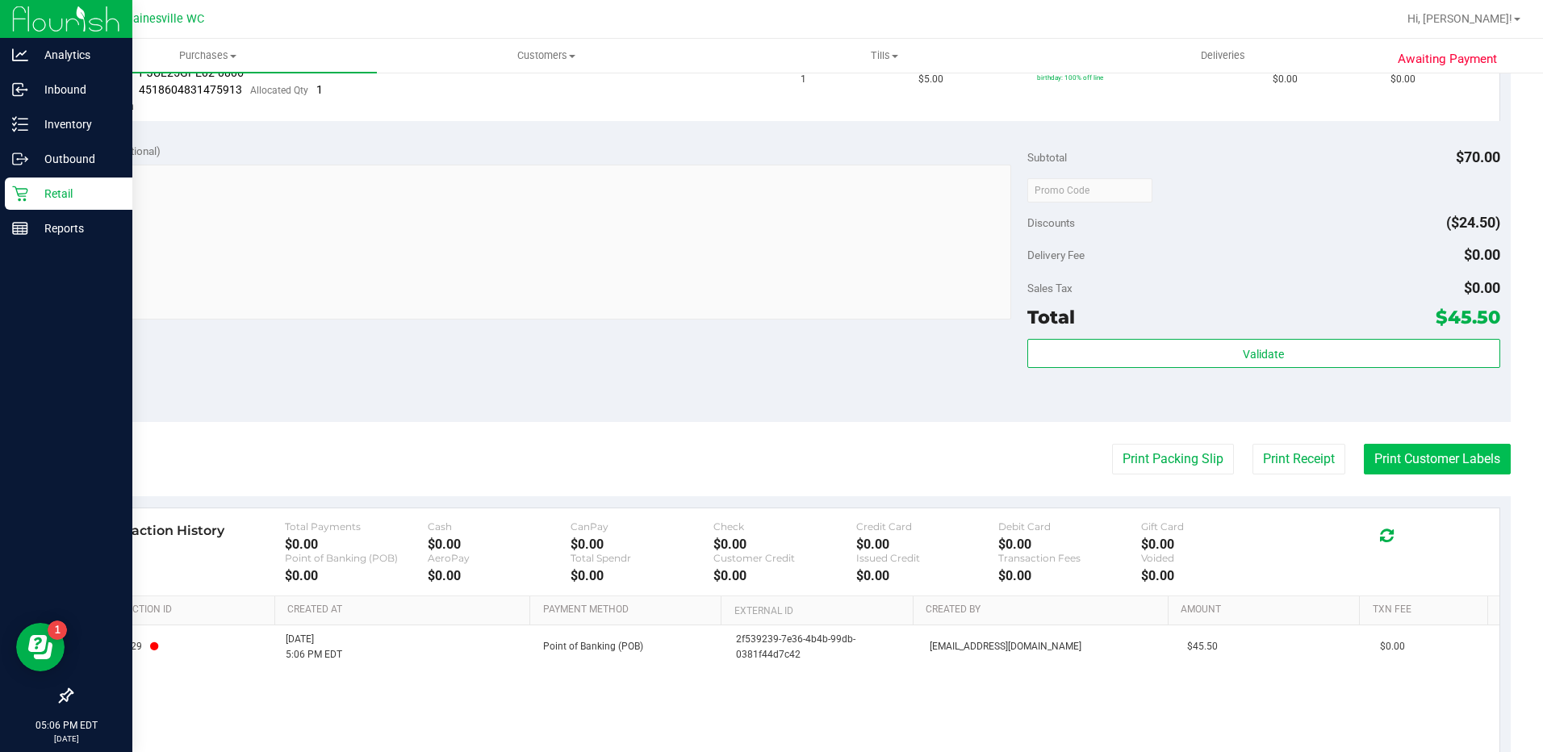
click at [1433, 457] on button "Print Customer Labels" at bounding box center [1436, 459] width 147 height 31
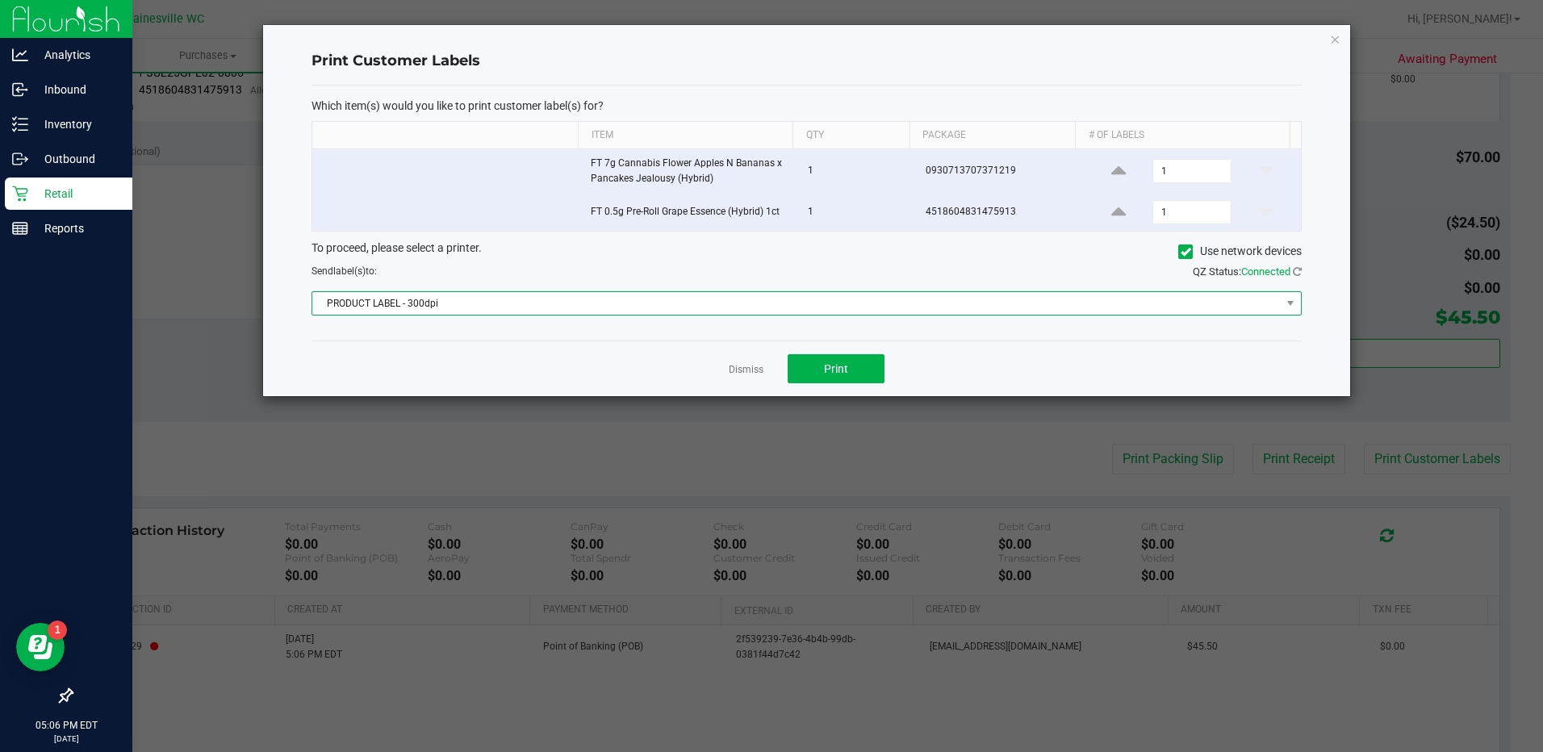
click at [1278, 302] on span "PRODUCT LABEL - 300dpi" at bounding box center [796, 303] width 968 height 23
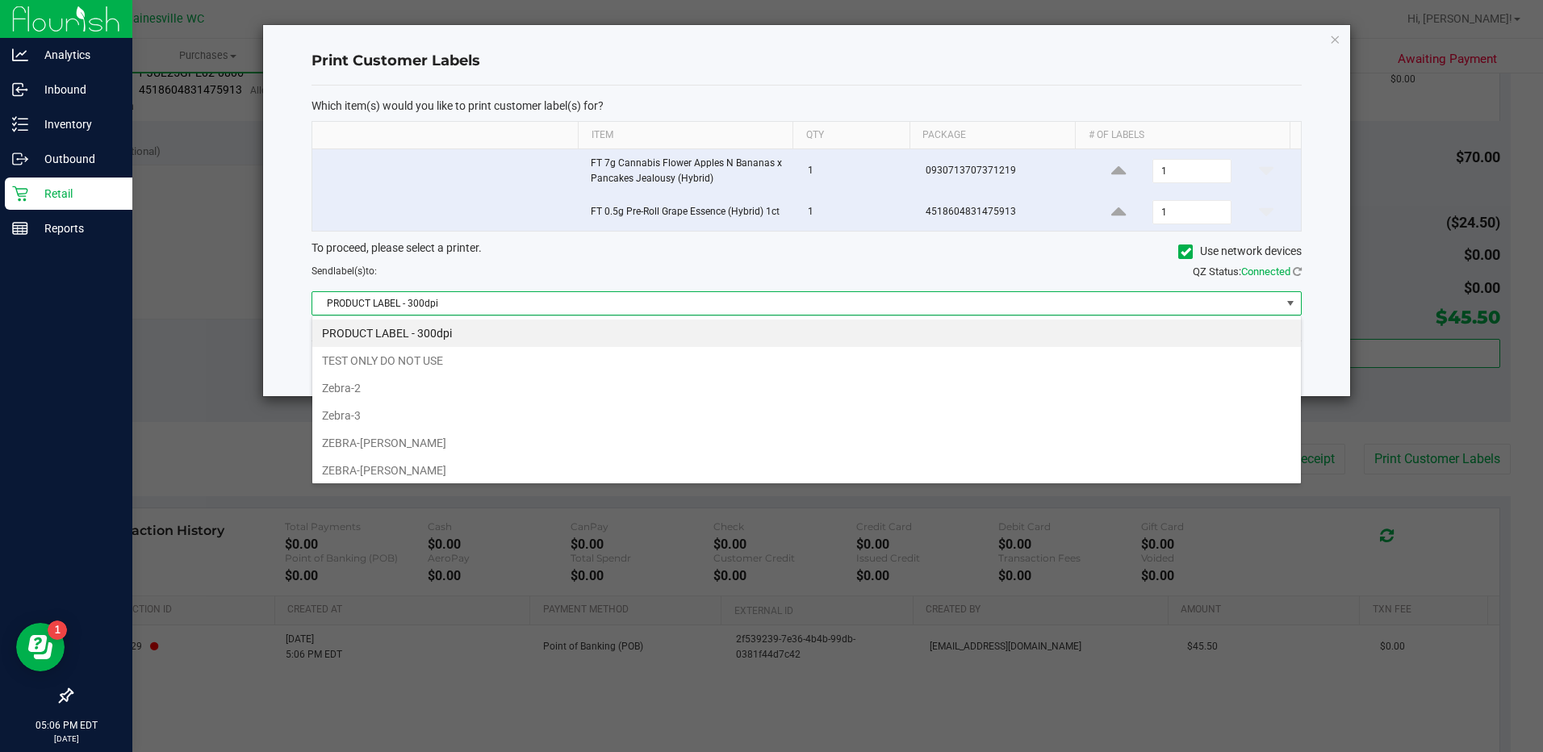
scroll to position [24, 990]
drag, startPoint x: 370, startPoint y: 464, endPoint x: 585, endPoint y: 488, distance: 216.0
click at [601, 491] on body "Analytics Inbound Inventory Outbound Retail Reports 05:06 PM EDT [DATE] 08/24 G…" at bounding box center [771, 376] width 1543 height 752
click at [411, 443] on li "ZEBRA-[PERSON_NAME]" at bounding box center [806, 442] width 988 height 27
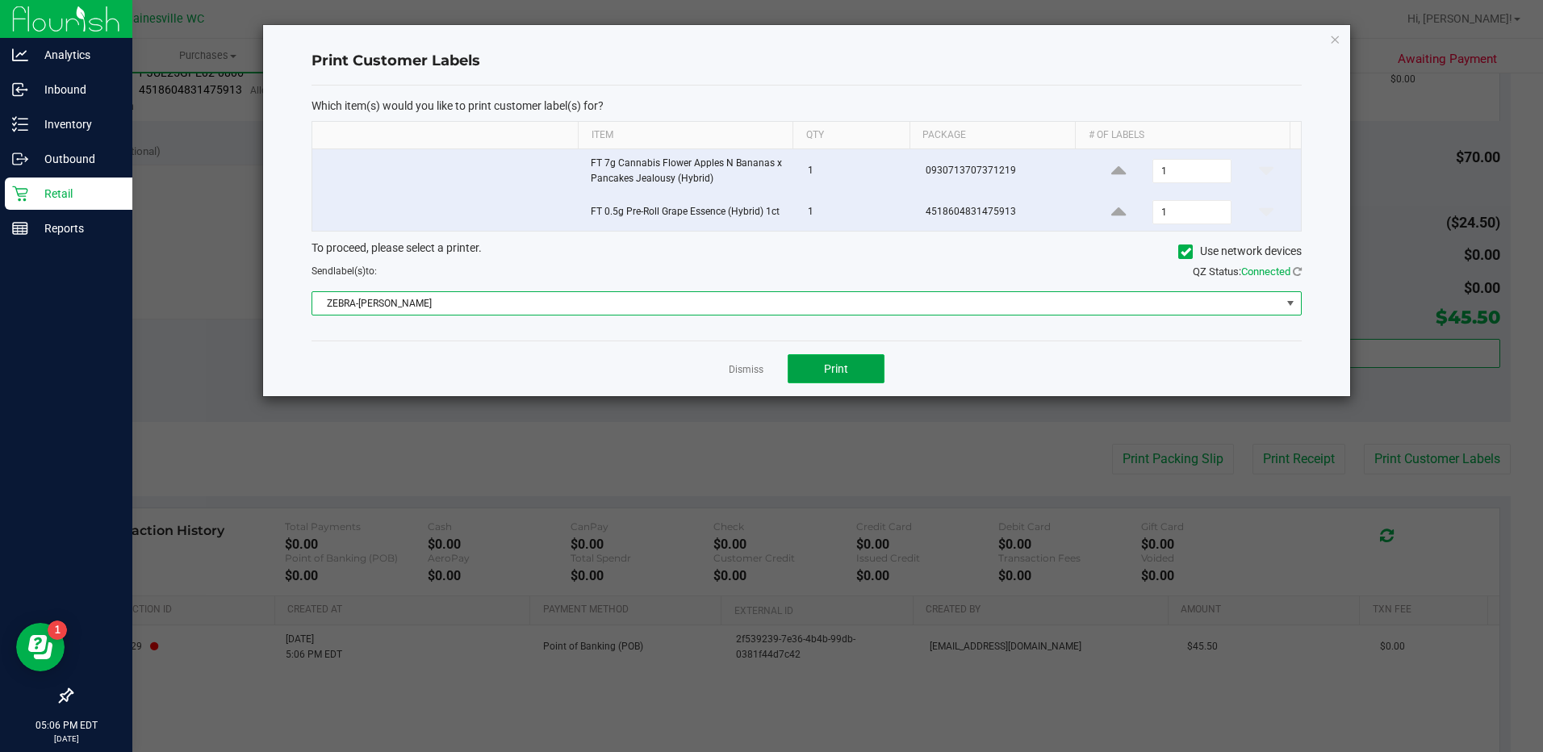
click at [819, 367] on button "Print" at bounding box center [835, 368] width 97 height 29
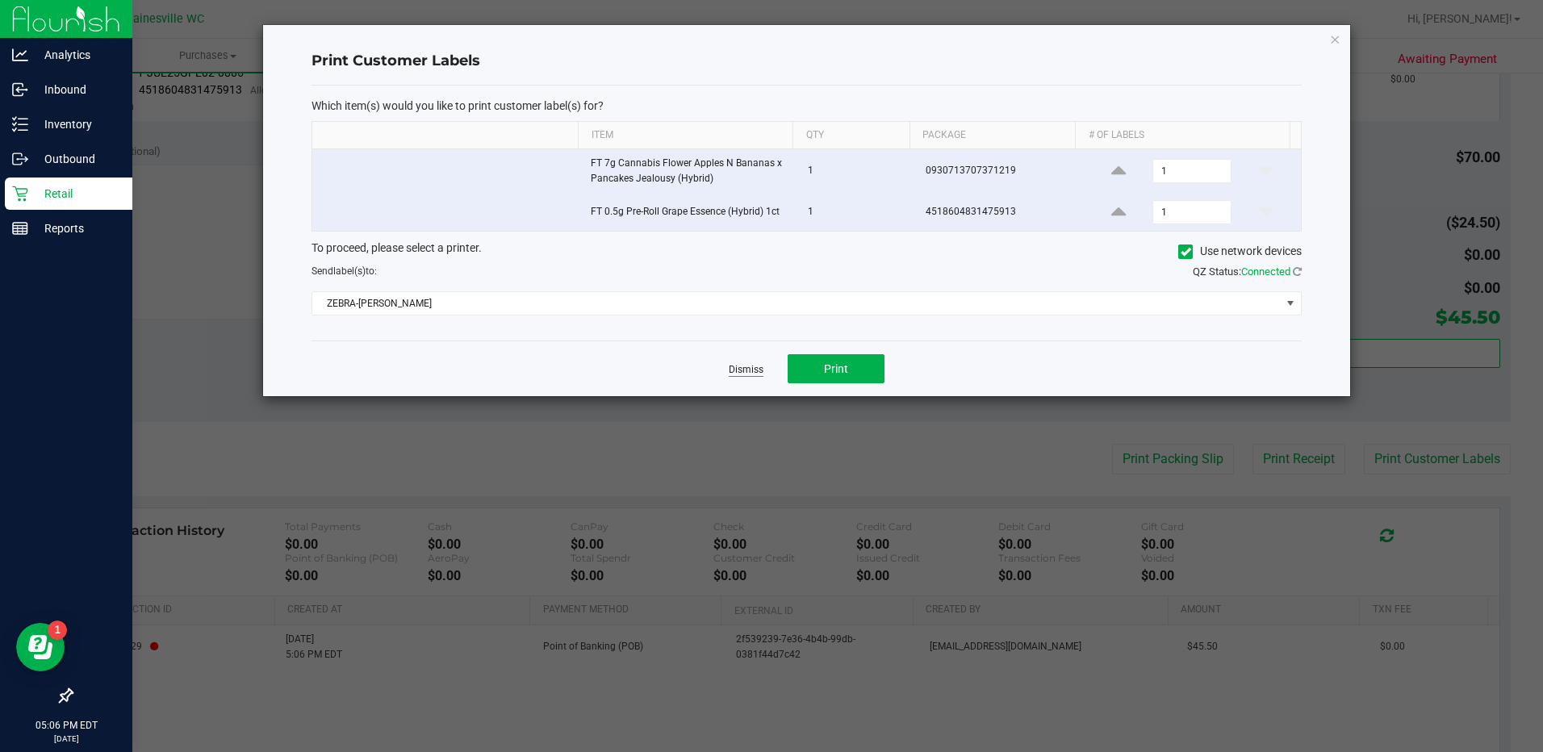
click at [745, 367] on link "Dismiss" at bounding box center [746, 370] width 35 height 14
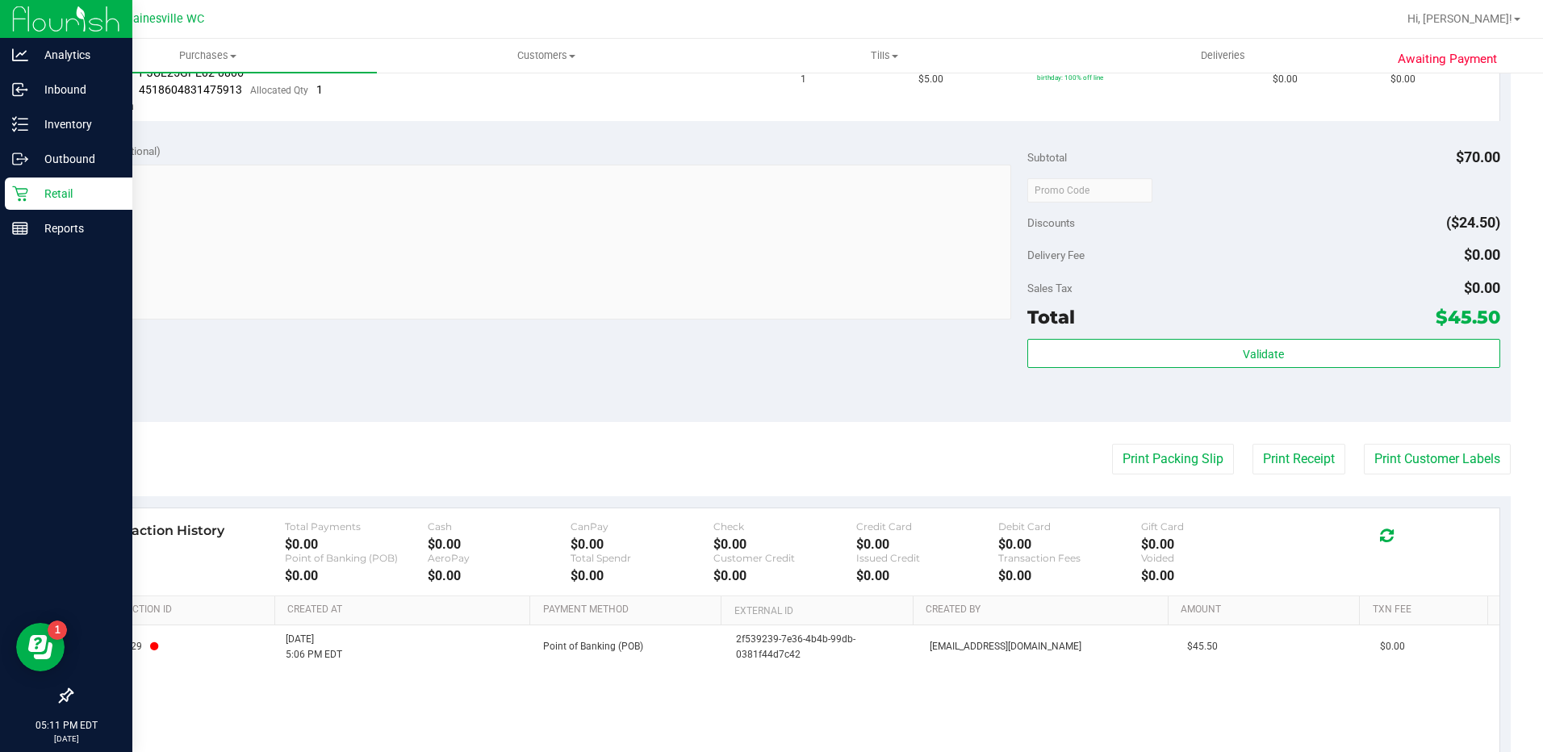
click at [62, 198] on p "Retail" at bounding box center [76, 193] width 97 height 19
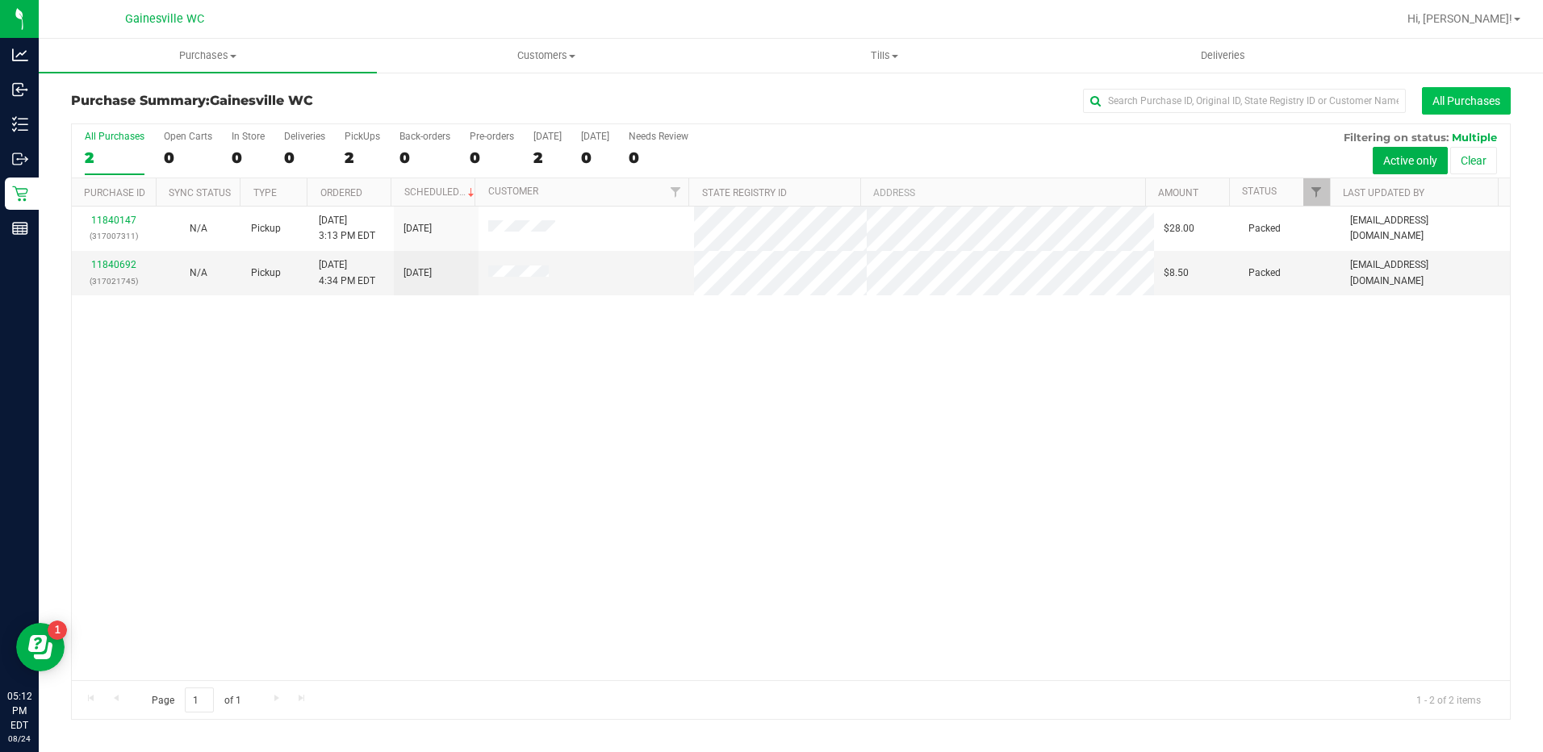
click at [1466, 105] on button "All Purchases" at bounding box center [1466, 100] width 89 height 27
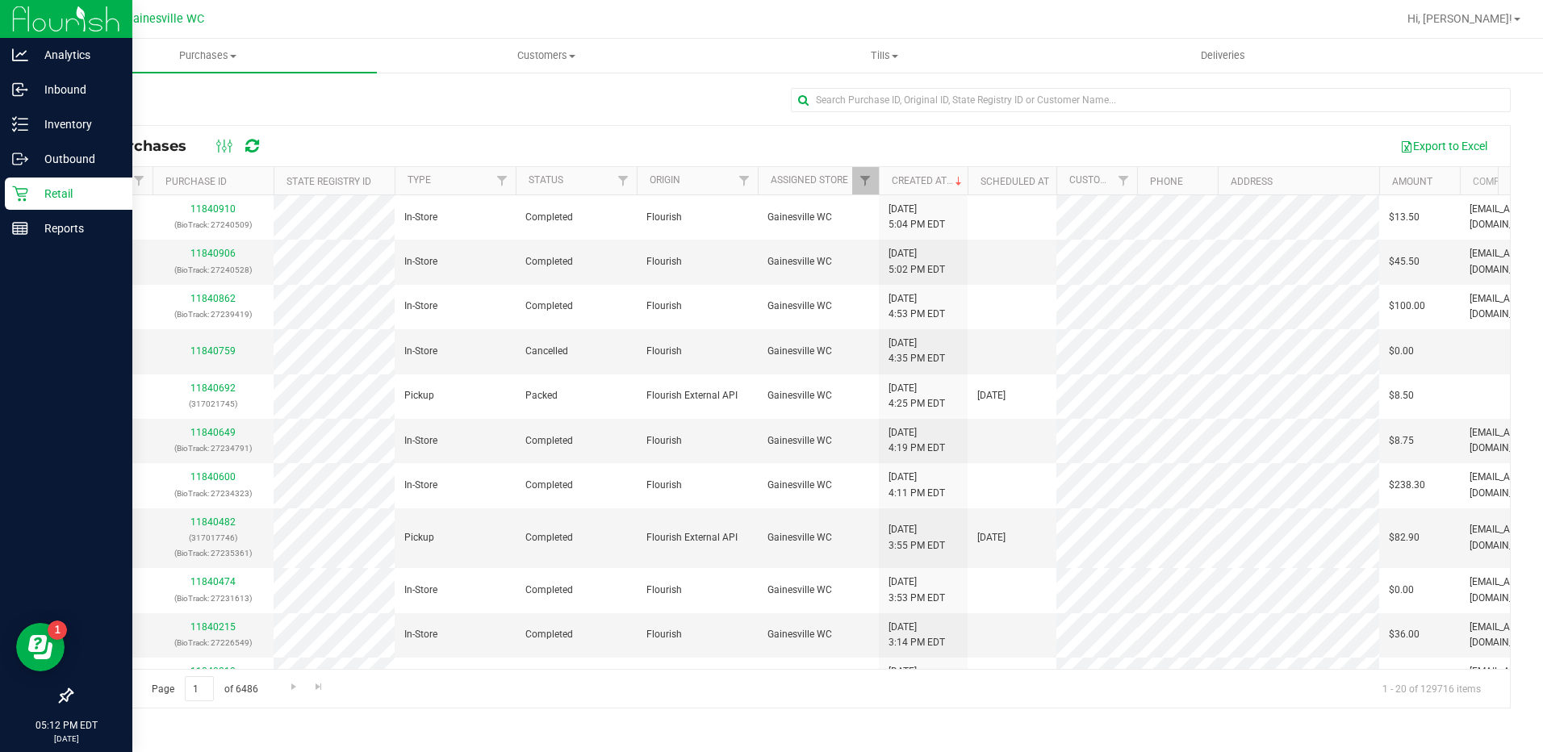
click at [43, 194] on p "Retail" at bounding box center [76, 193] width 97 height 19
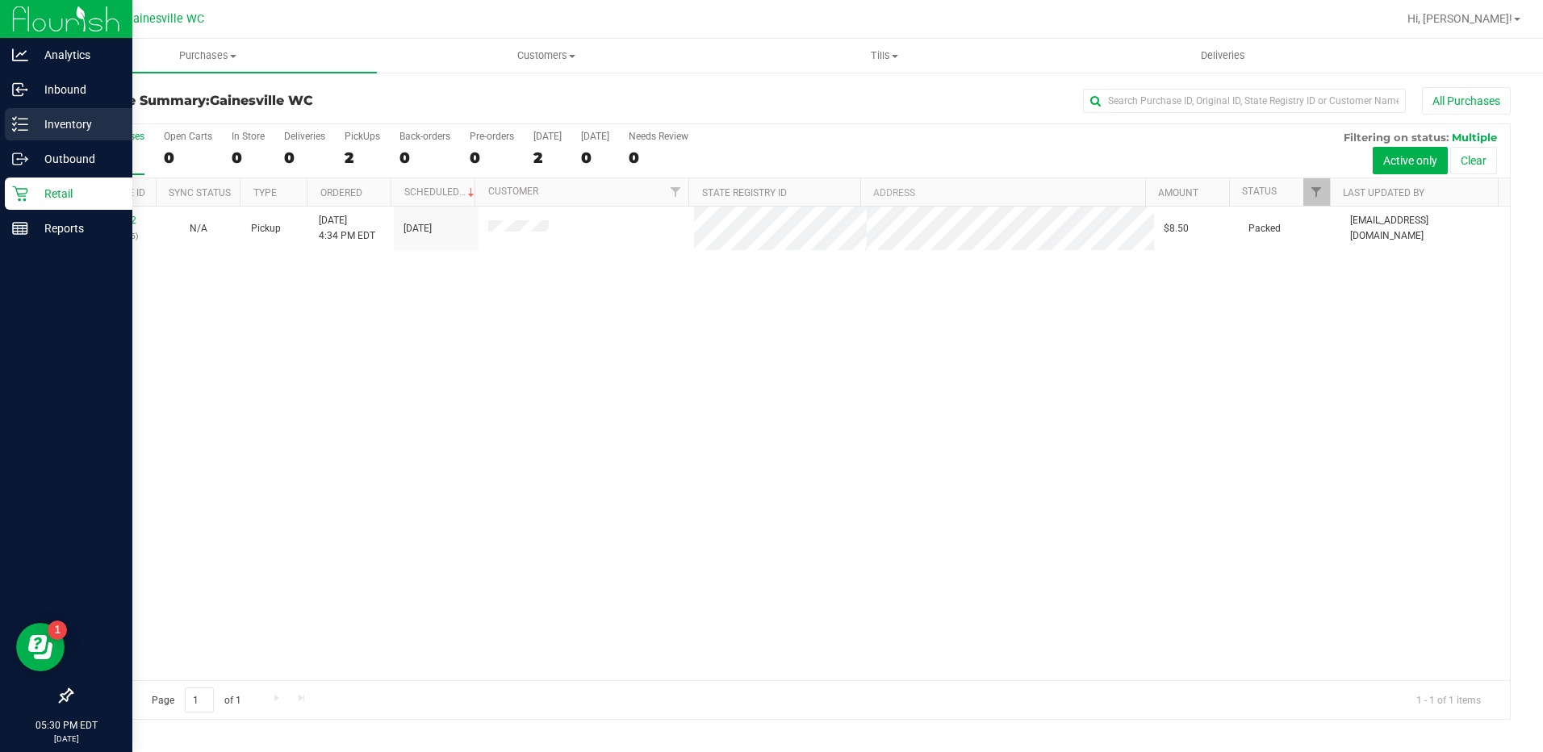
drag, startPoint x: 59, startPoint y: 119, endPoint x: 77, endPoint y: 120, distance: 18.6
click at [59, 120] on p "Inventory" at bounding box center [76, 124] width 97 height 19
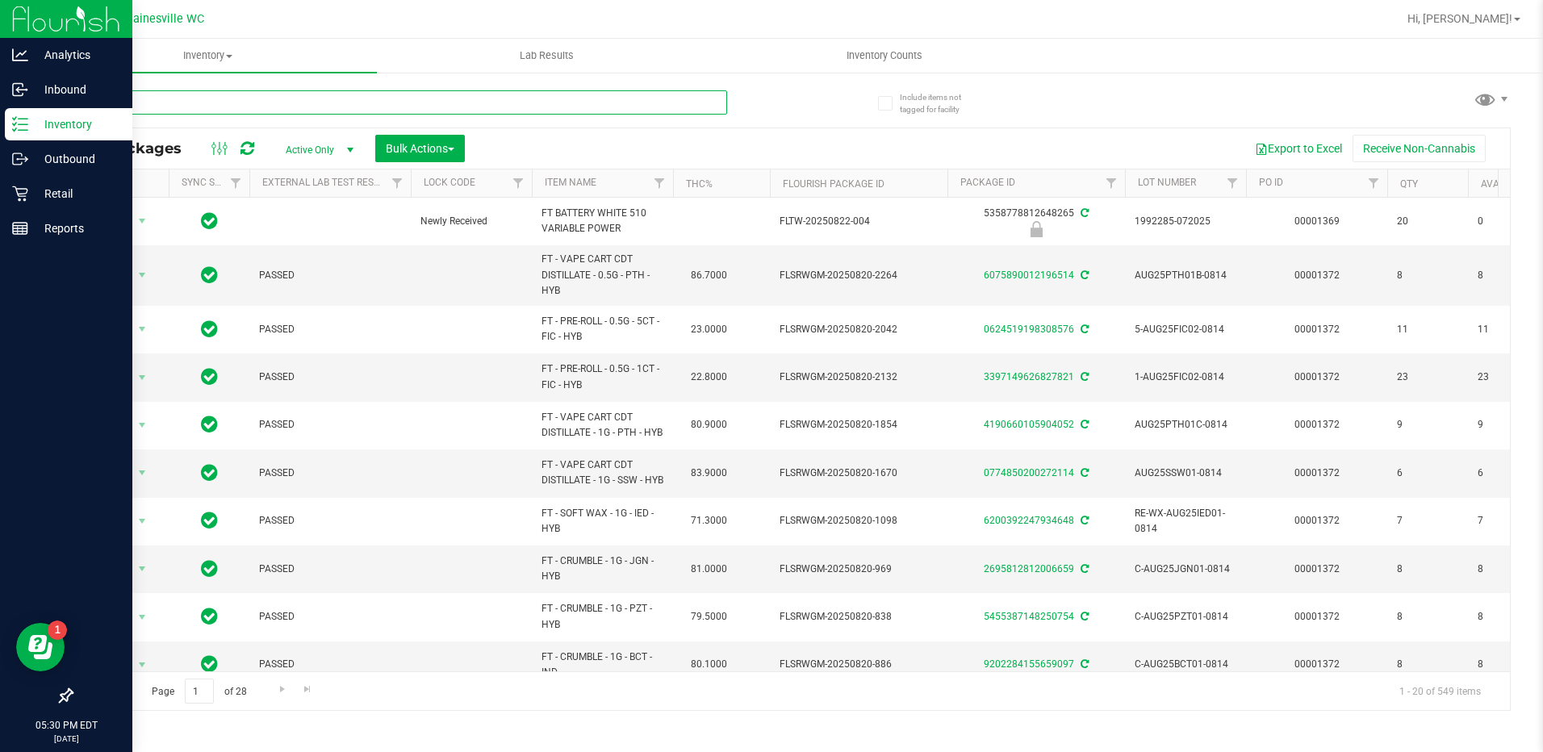
click at [224, 92] on input "text" at bounding box center [399, 102] width 656 height 24
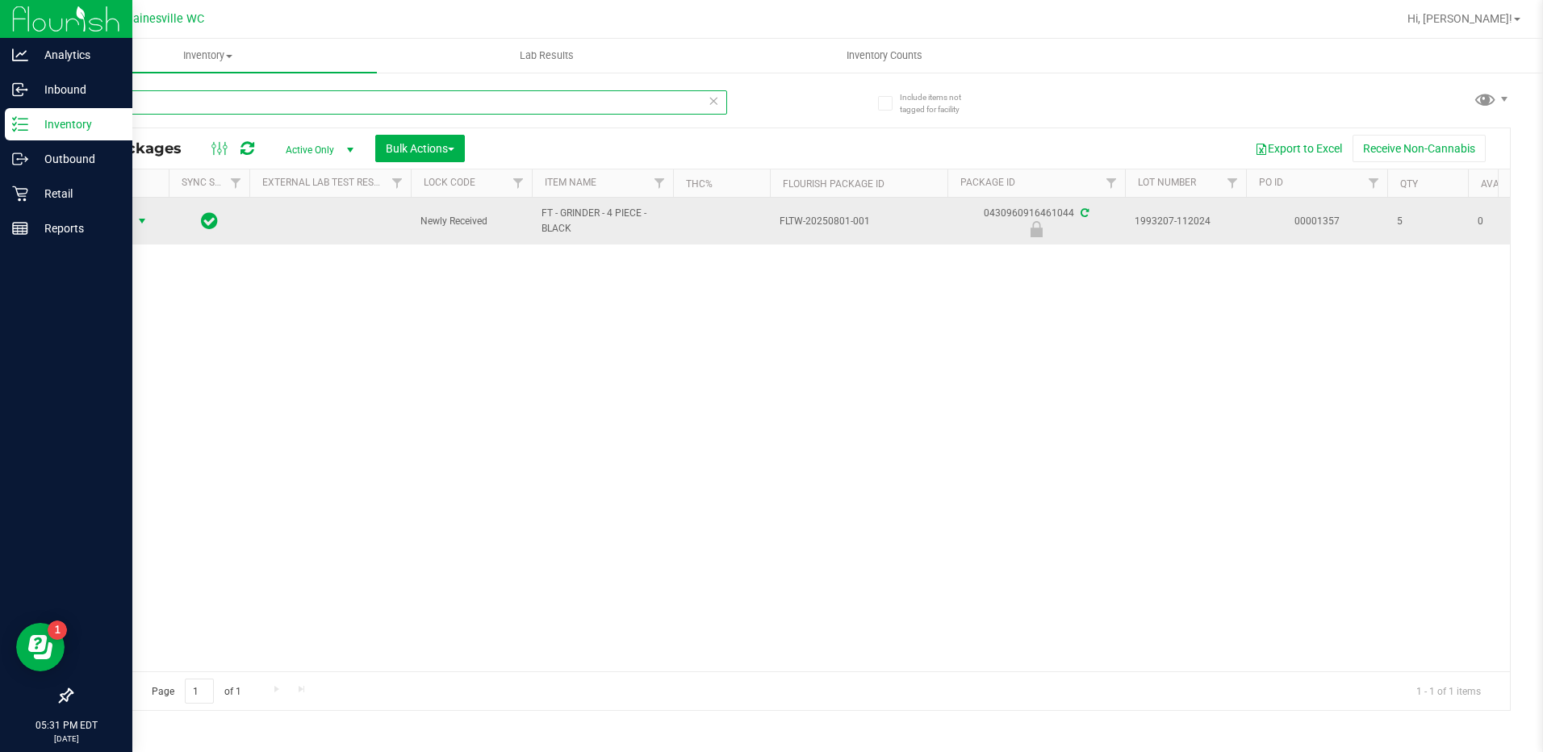
type input "grinder"
click at [141, 218] on span "select" at bounding box center [142, 221] width 13 height 13
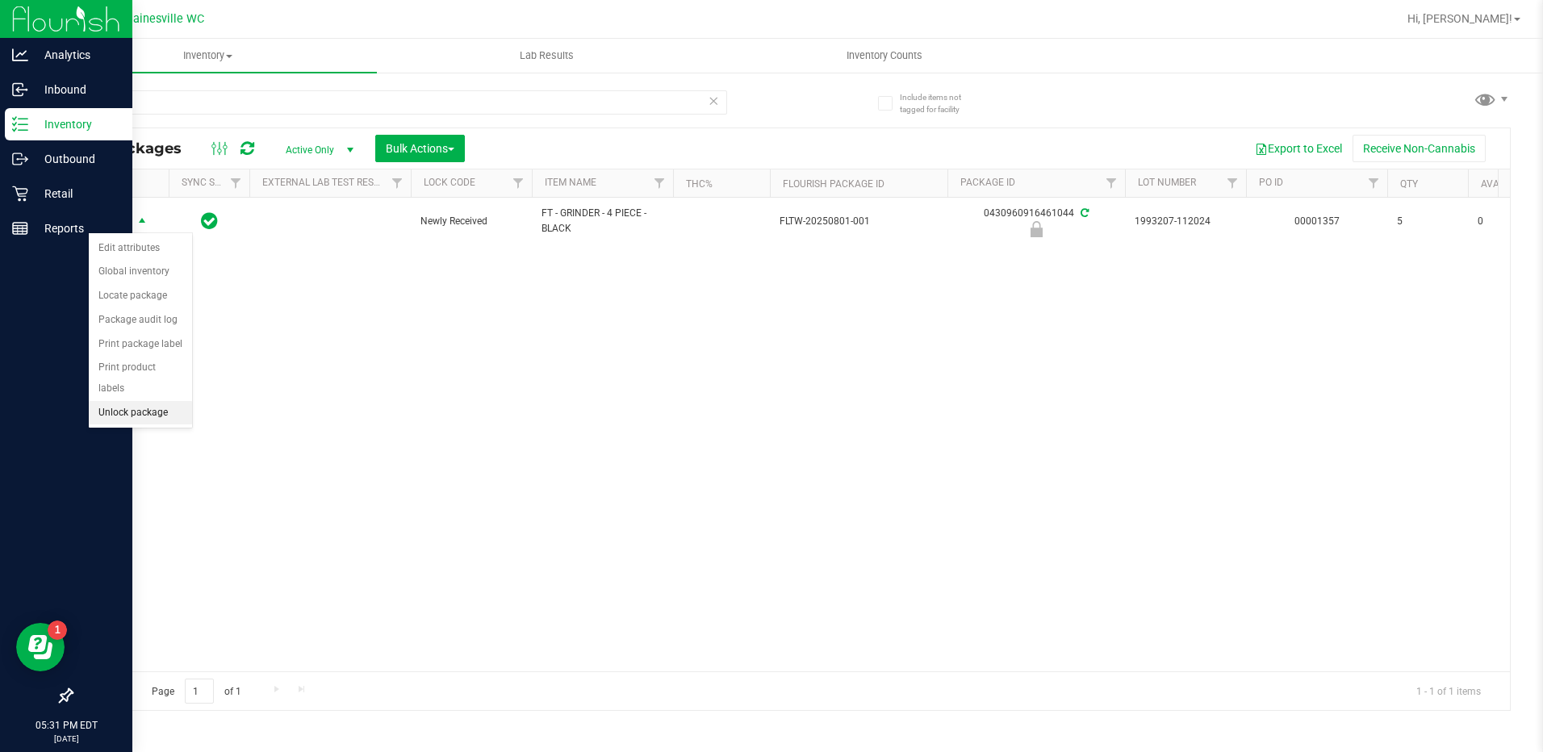
click at [134, 401] on li "Unlock package" at bounding box center [140, 413] width 103 height 24
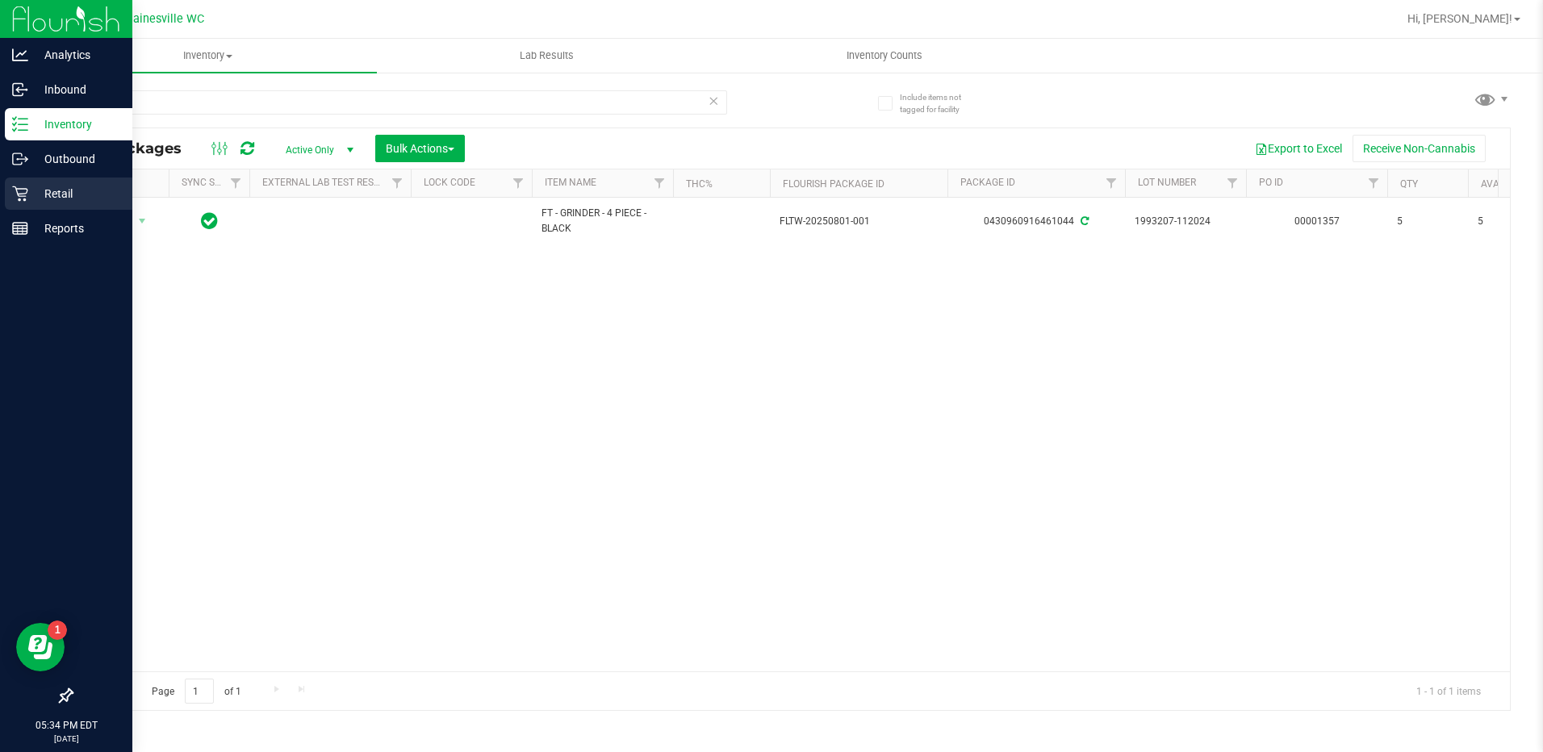
click at [27, 193] on icon at bounding box center [20, 194] width 16 height 16
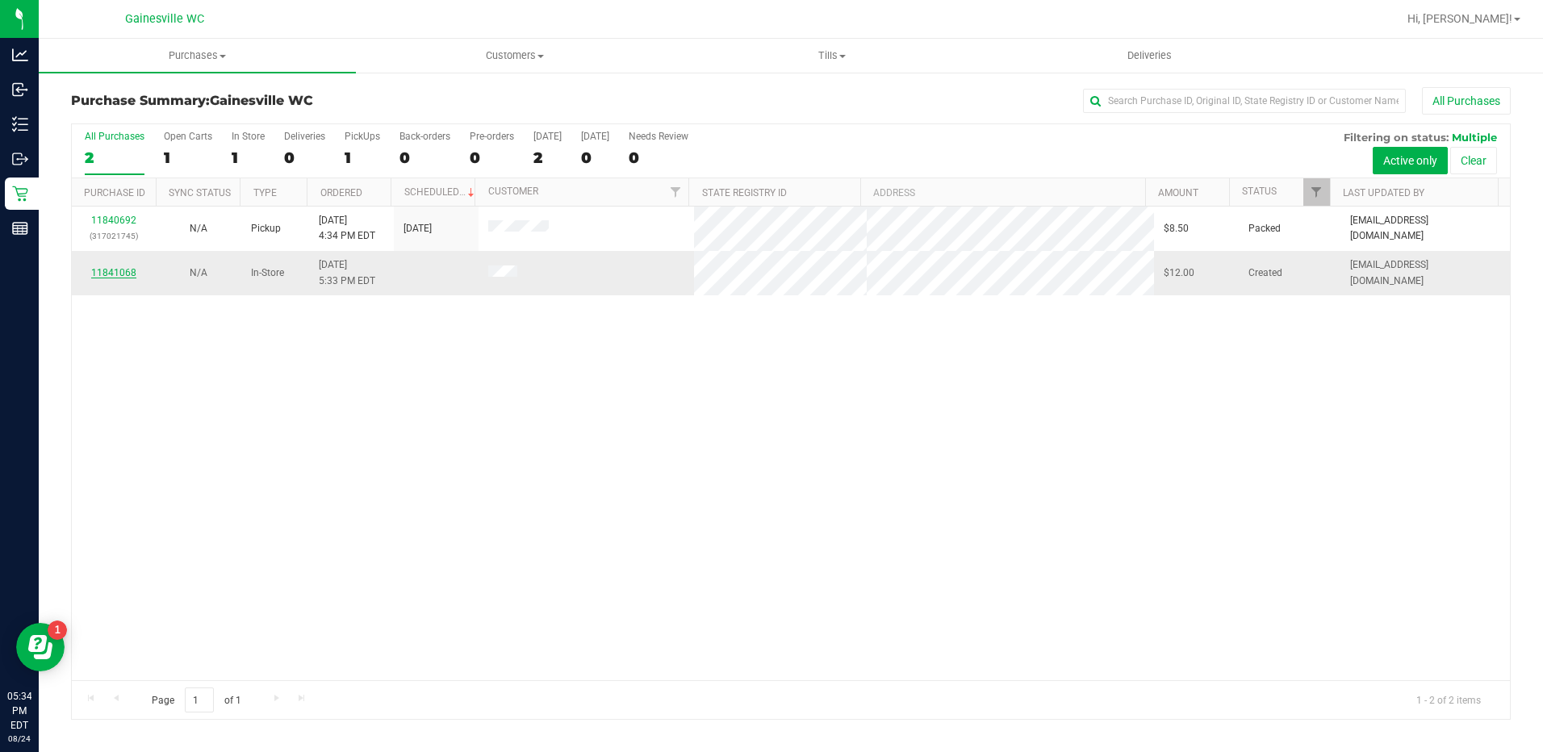
click at [112, 275] on link "11841068" at bounding box center [113, 272] width 45 height 11
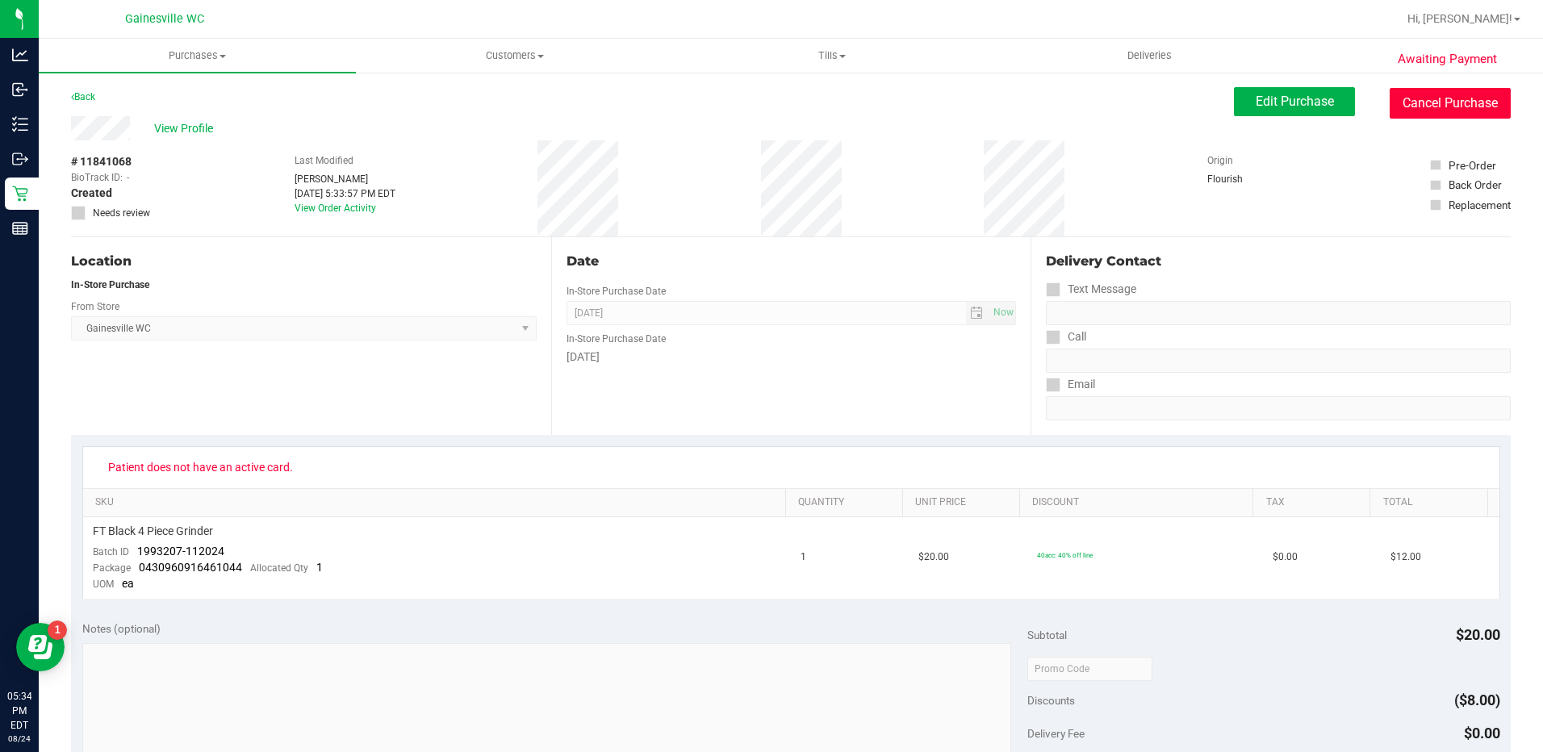
click at [1489, 97] on button "Cancel Purchase" at bounding box center [1449, 103] width 121 height 31
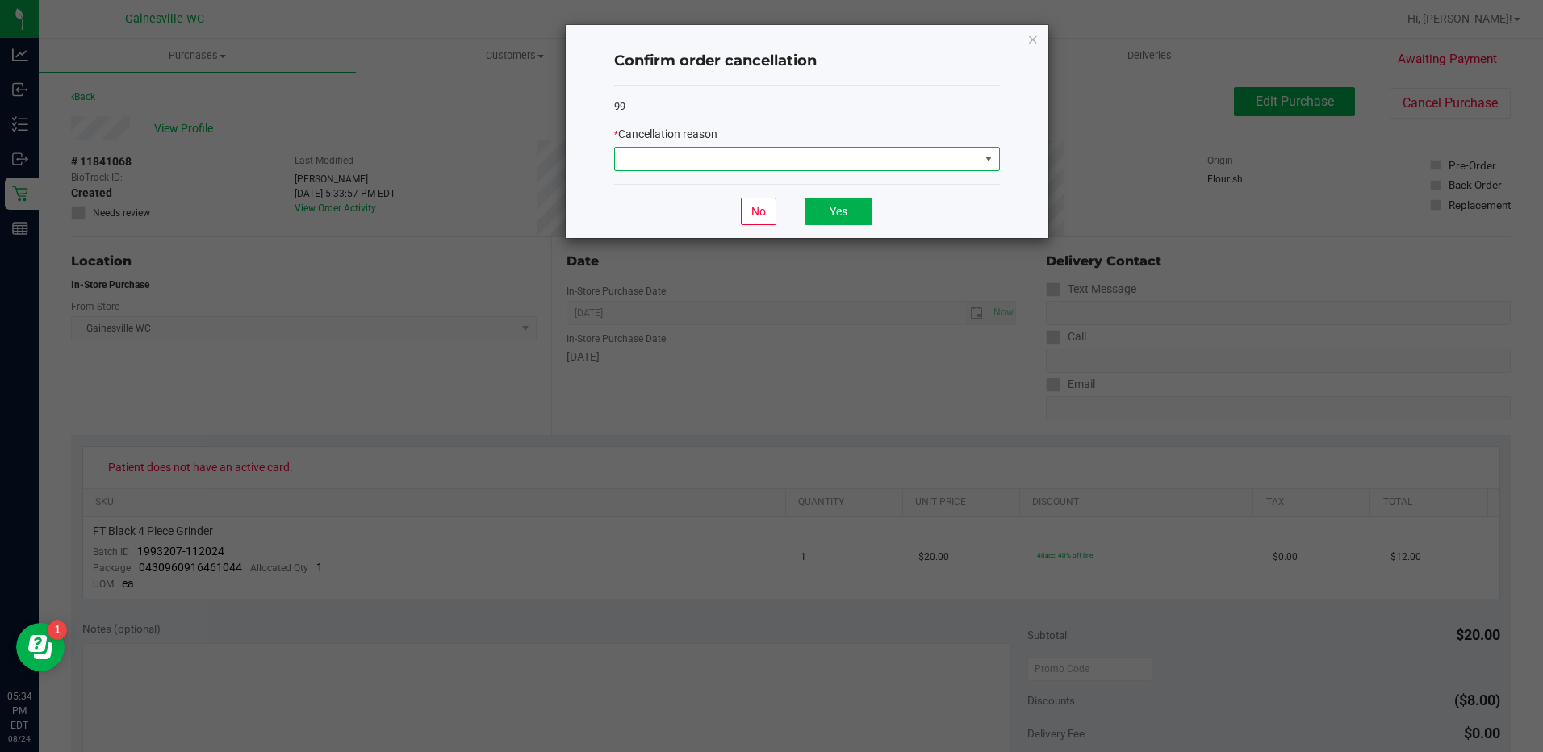
click at [783, 162] on span at bounding box center [797, 159] width 364 height 23
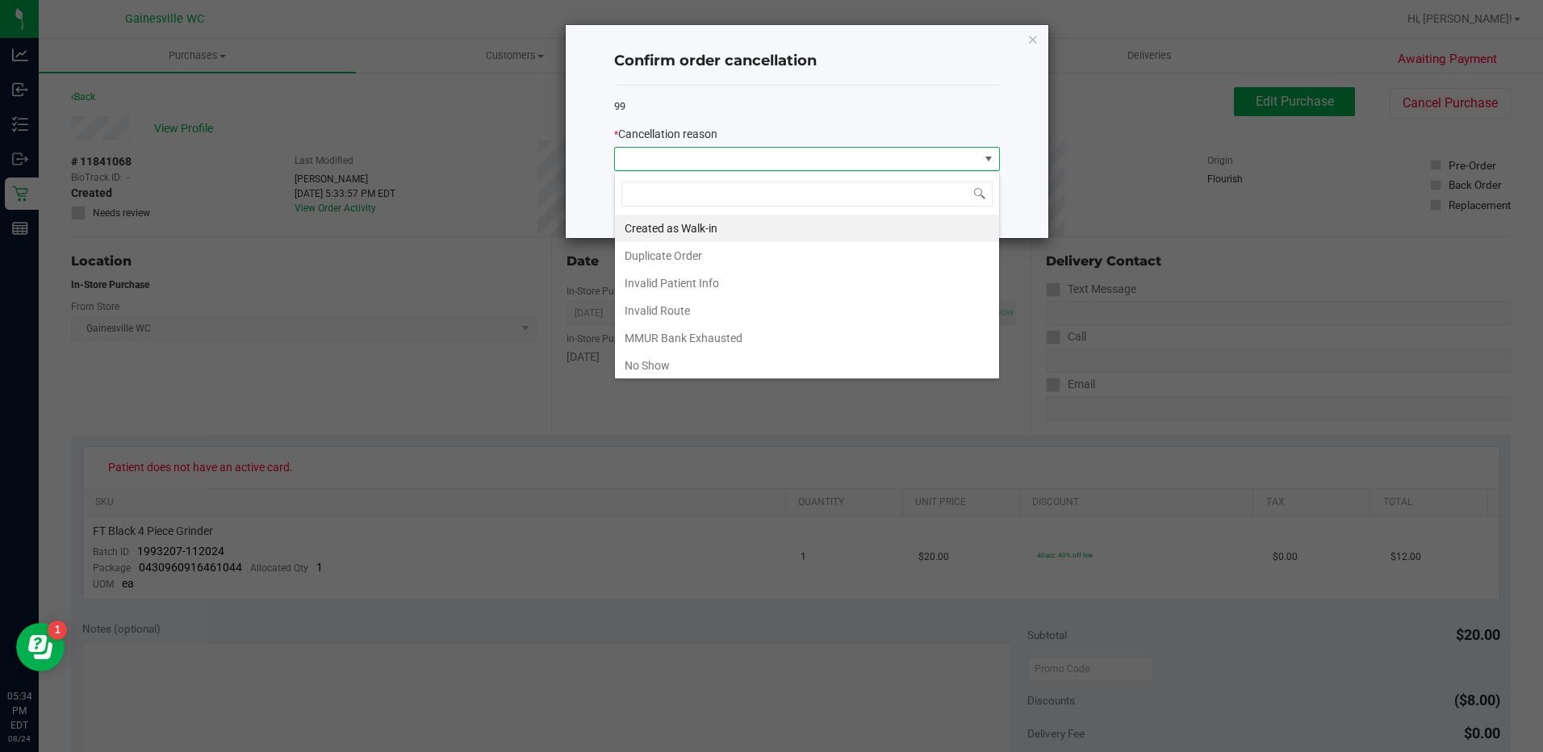
scroll to position [24, 386]
click at [719, 362] on li "No Show" at bounding box center [807, 365] width 384 height 27
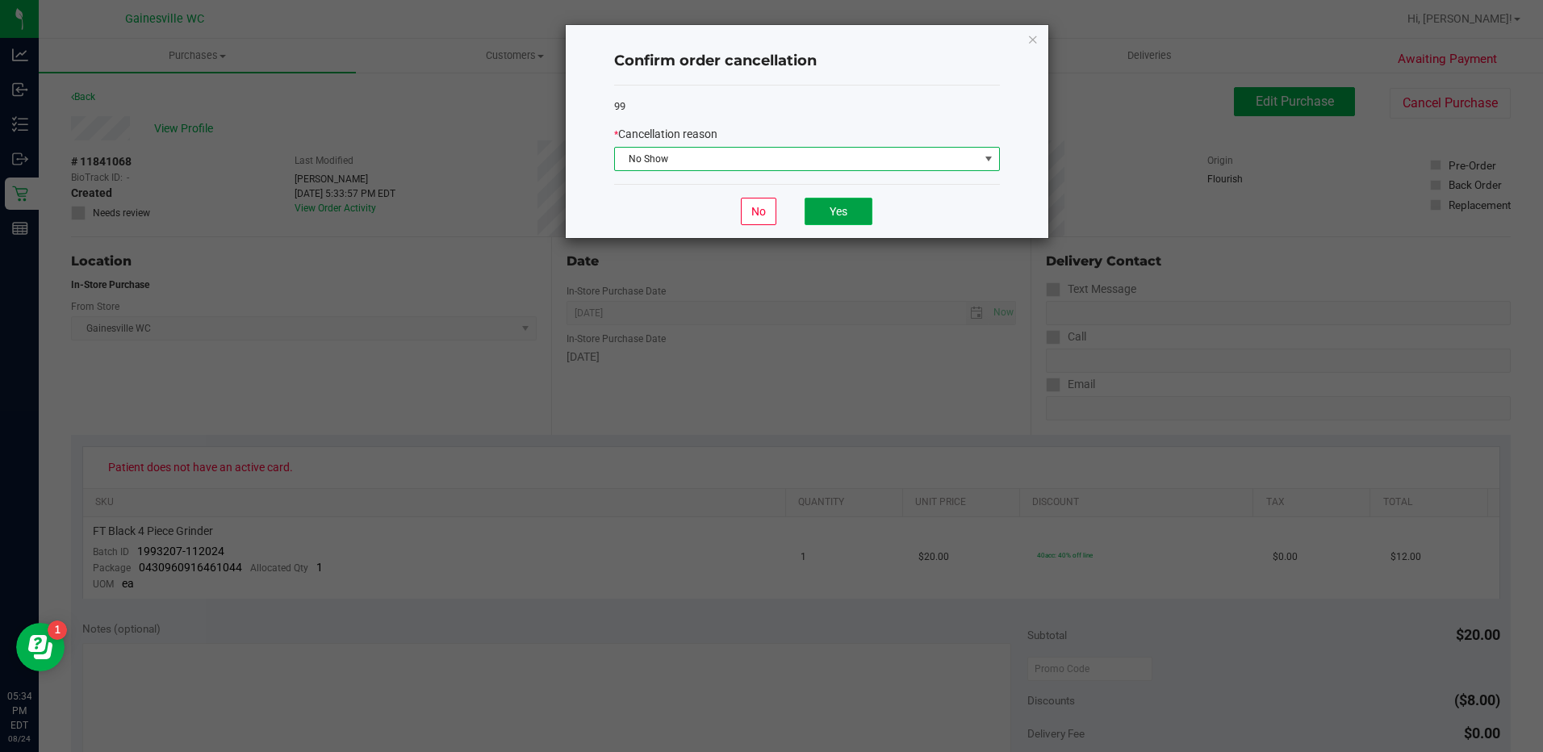
click at [824, 216] on button "Yes" at bounding box center [838, 211] width 68 height 27
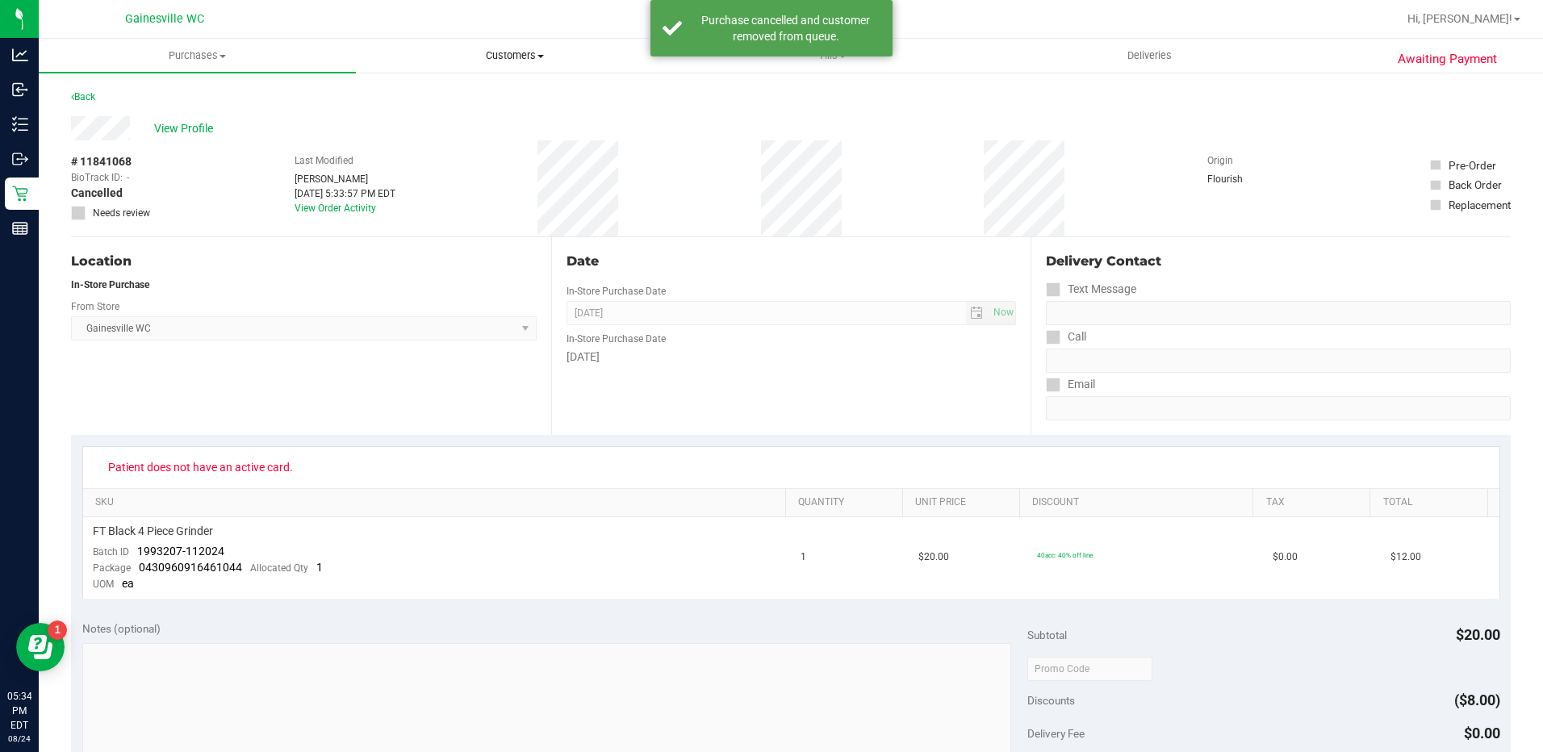
click at [528, 56] on span "Customers" at bounding box center [514, 55] width 315 height 15
click at [532, 100] on li "All customers" at bounding box center [514, 97] width 317 height 19
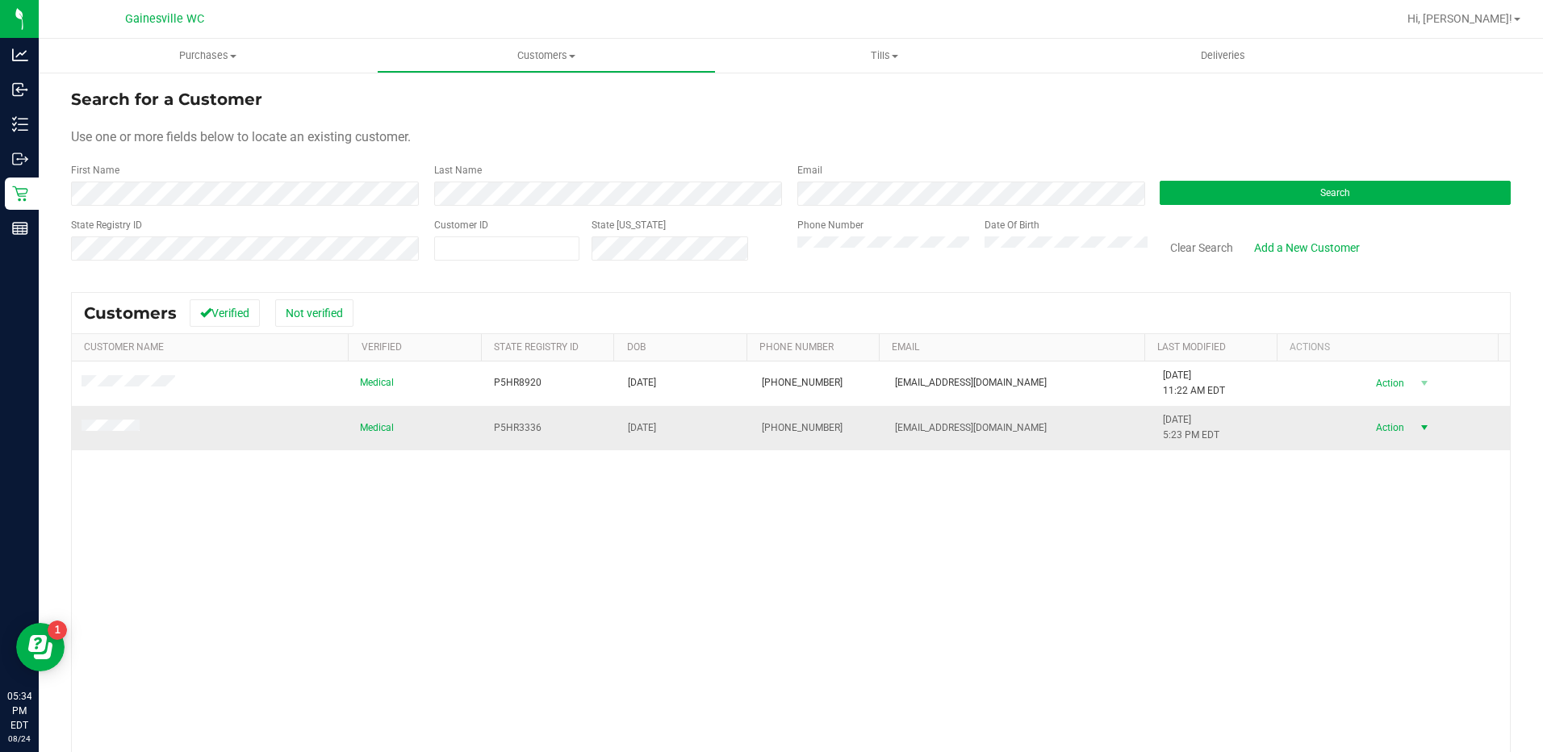
click at [1380, 429] on span "Action" at bounding box center [1388, 427] width 52 height 23
click at [1380, 493] on li "Create new purchase" at bounding box center [1395, 488] width 110 height 44
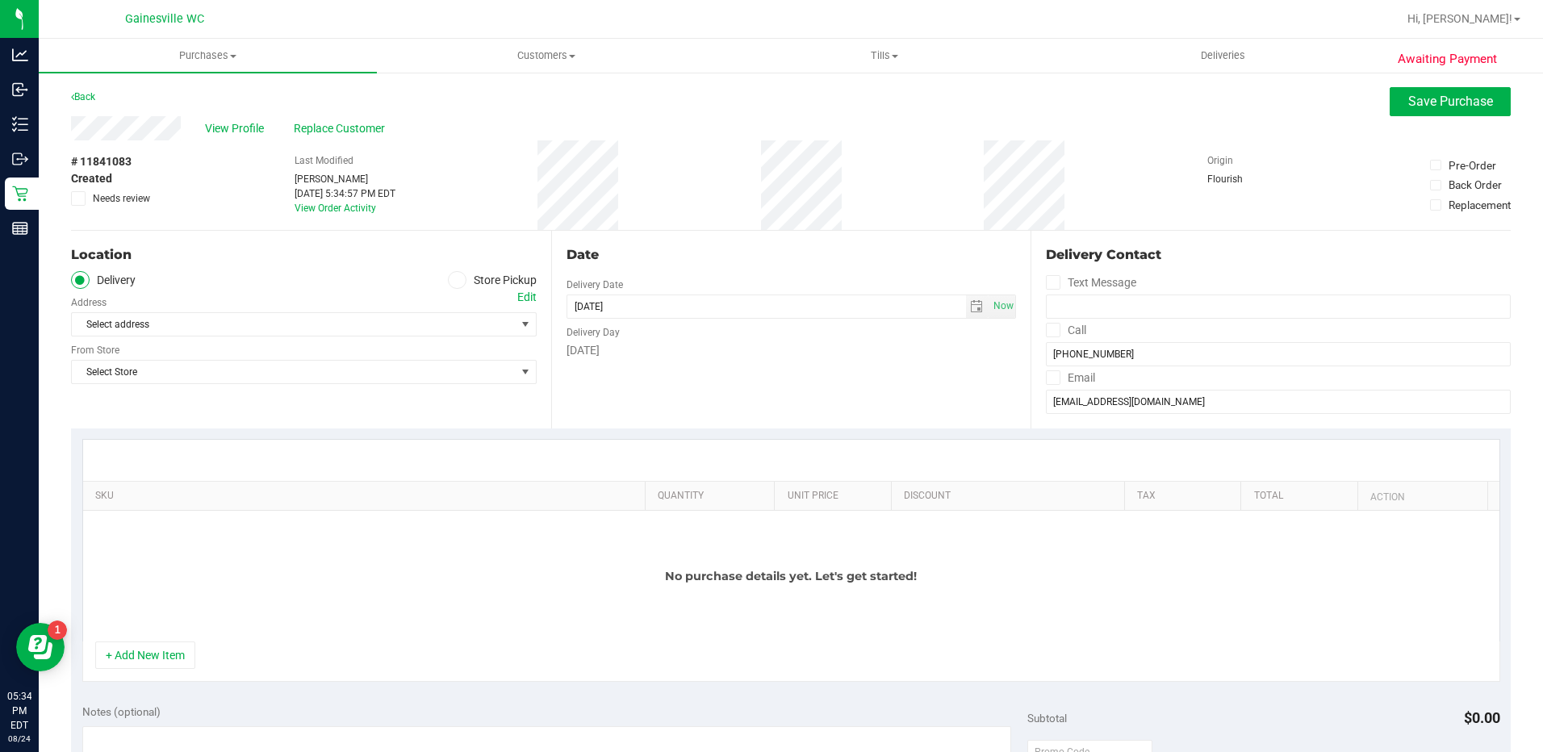
click at [452, 280] on icon at bounding box center [457, 280] width 10 height 0
click at [0, 0] on input "Store Pickup" at bounding box center [0, 0] width 0 height 0
click at [390, 323] on span "Select Store" at bounding box center [294, 324] width 444 height 23
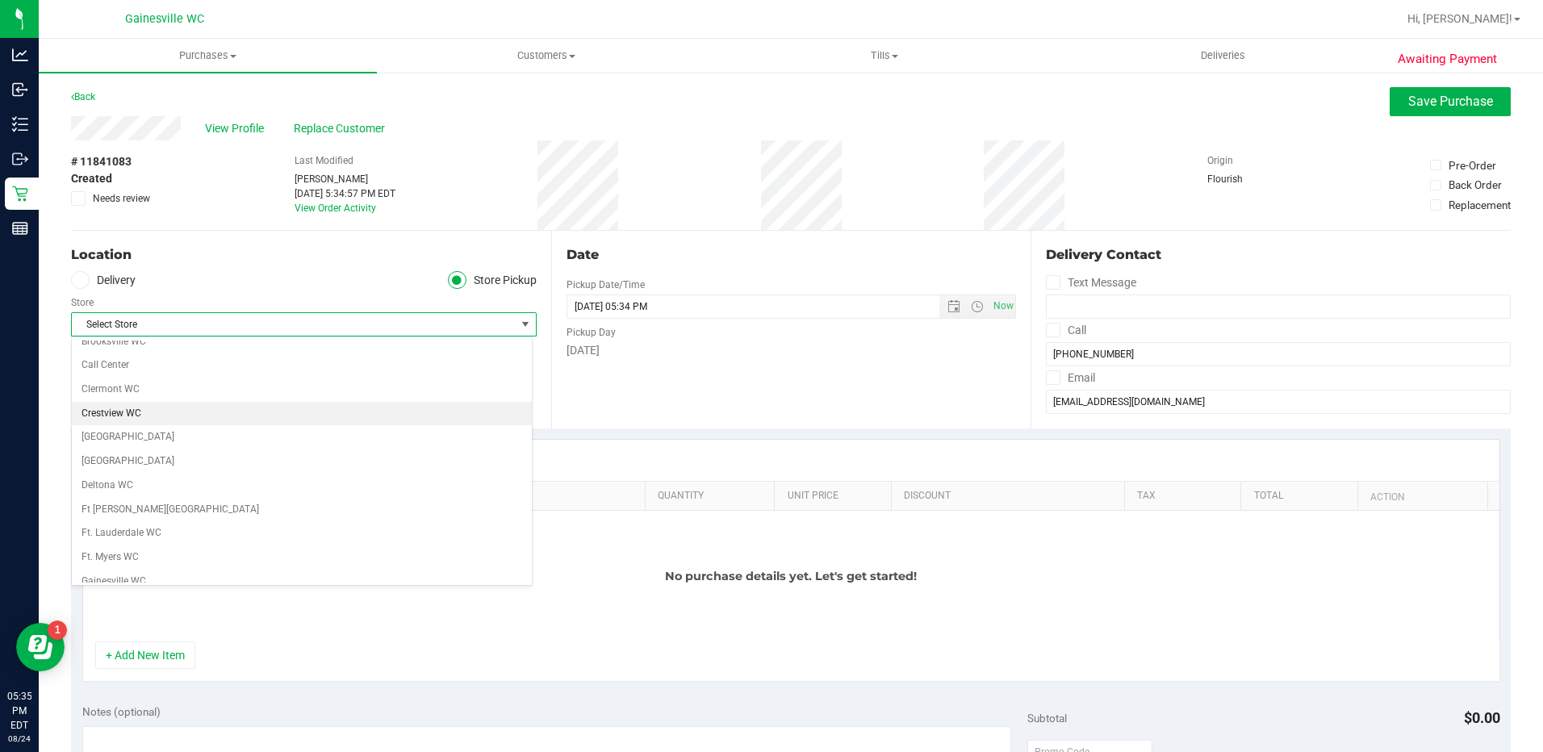
scroll to position [161, 0]
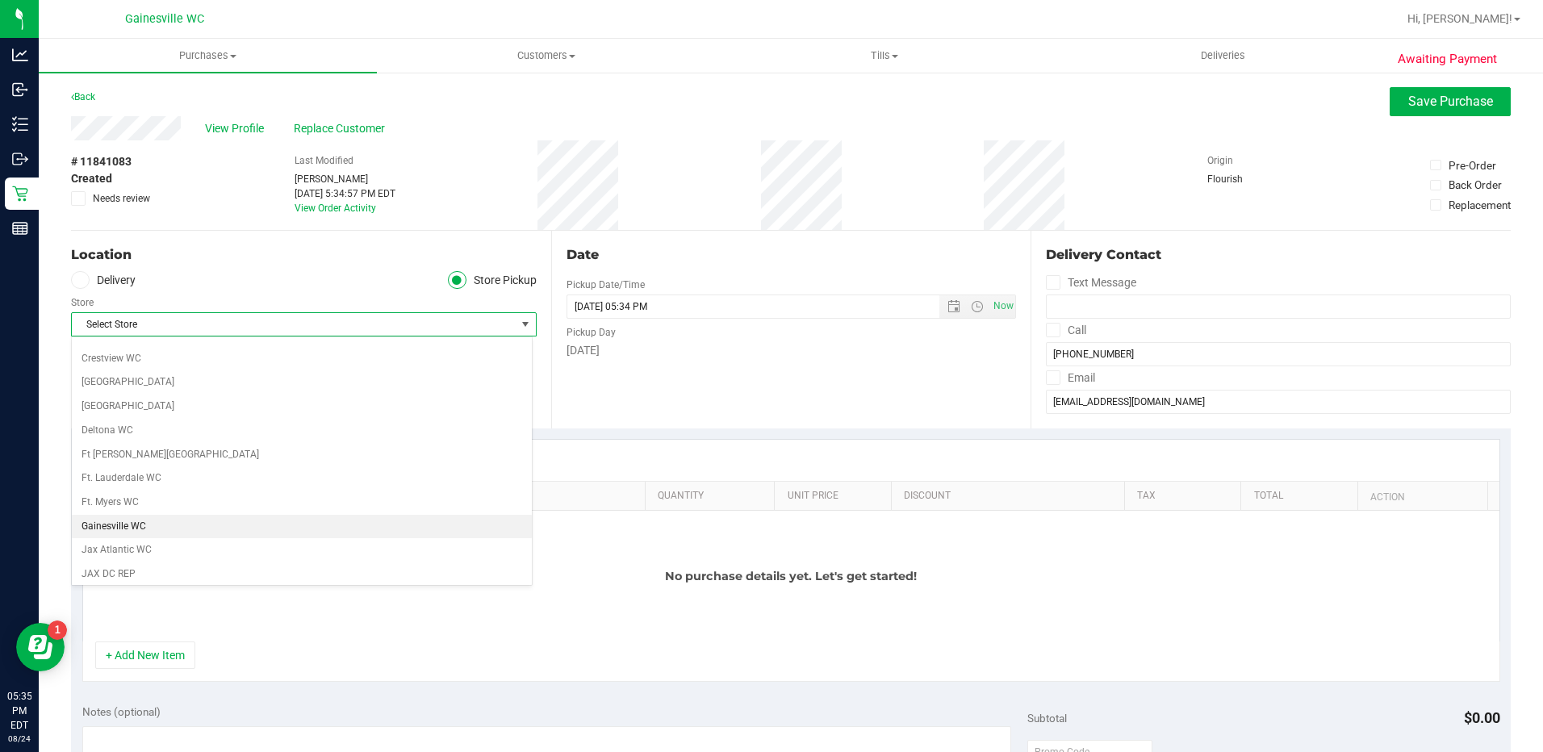
click at [253, 524] on li "Gainesville WC" at bounding box center [302, 527] width 460 height 24
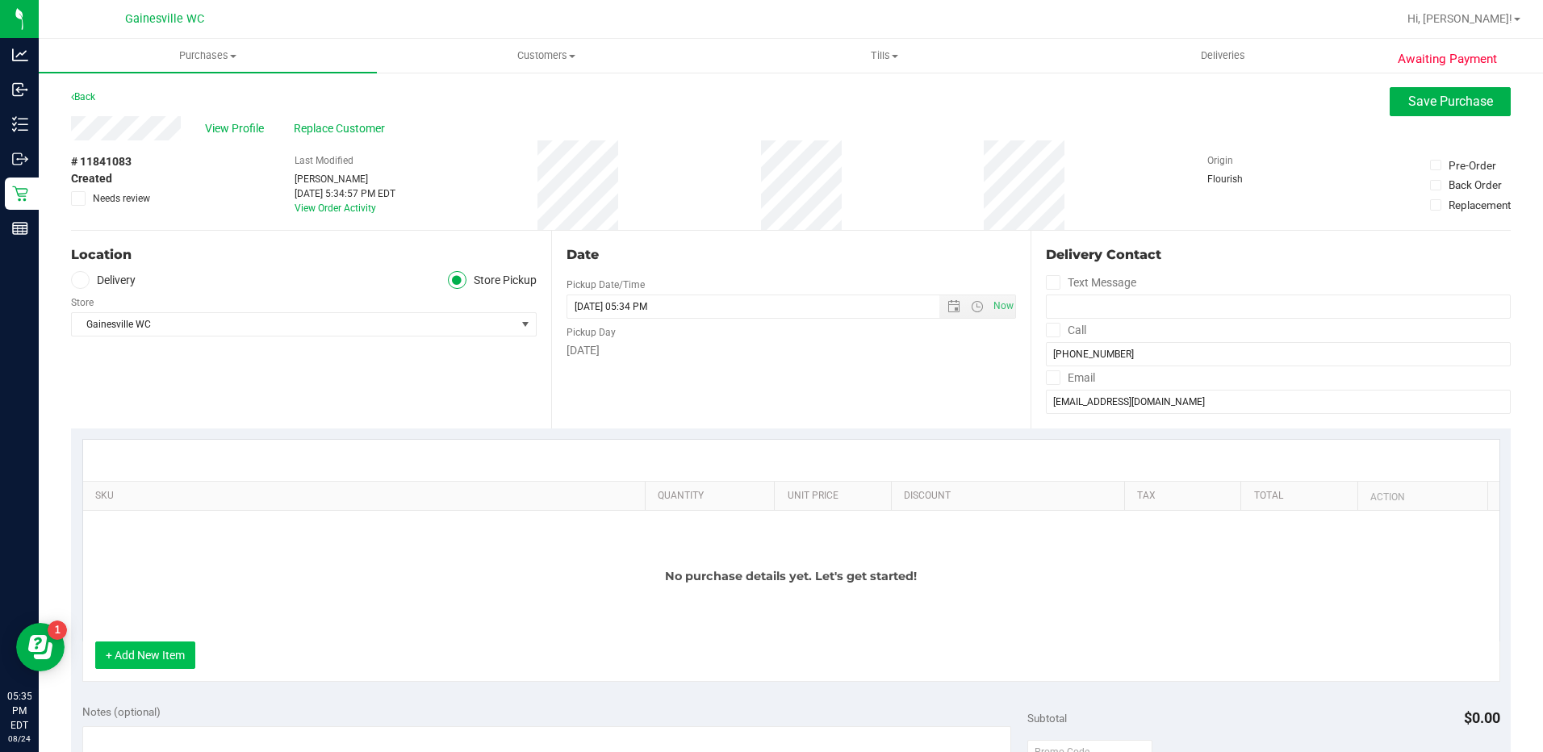
click at [161, 653] on button "+ Add New Item" at bounding box center [145, 654] width 100 height 27
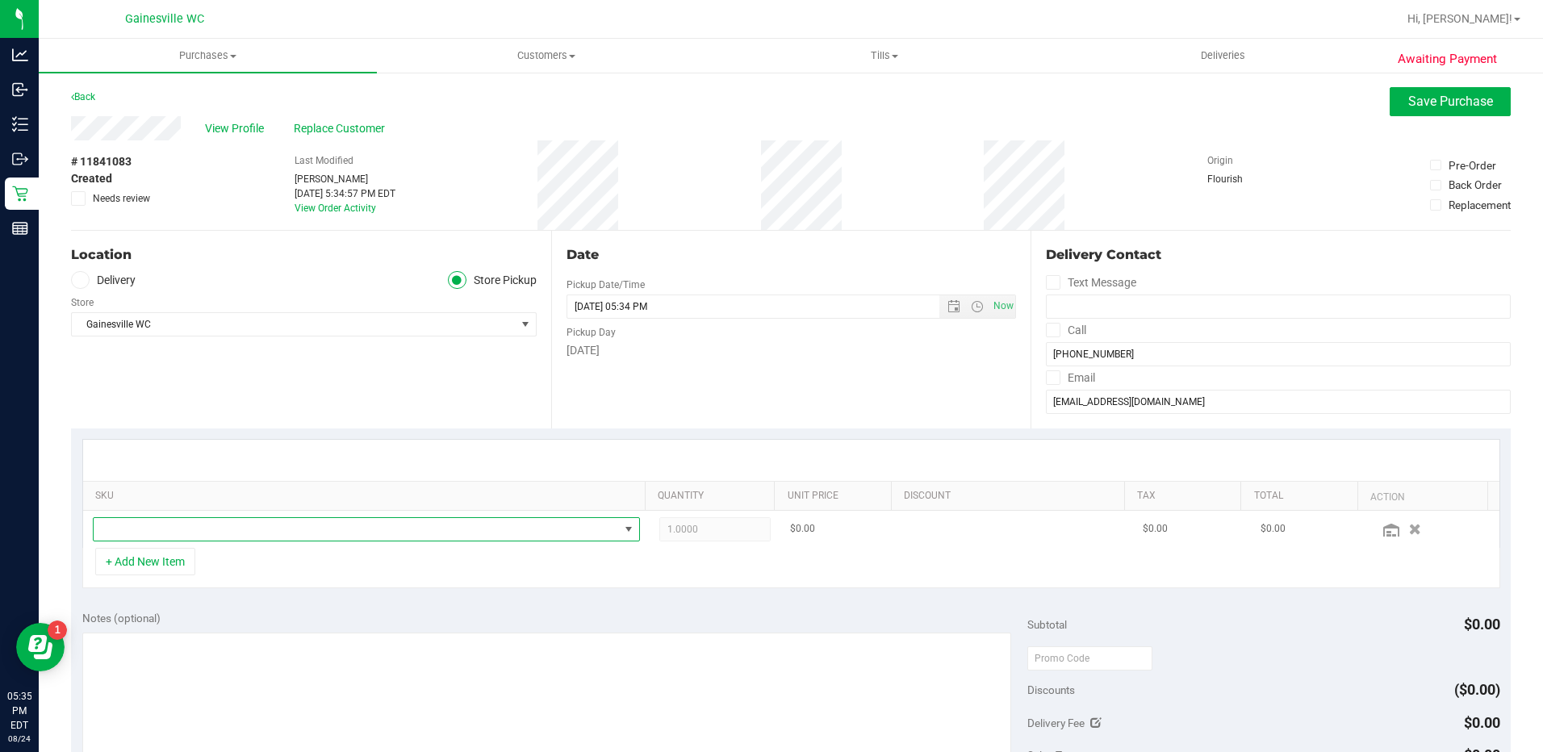
click at [210, 528] on span "NO DATA FOUND" at bounding box center [356, 529] width 525 height 23
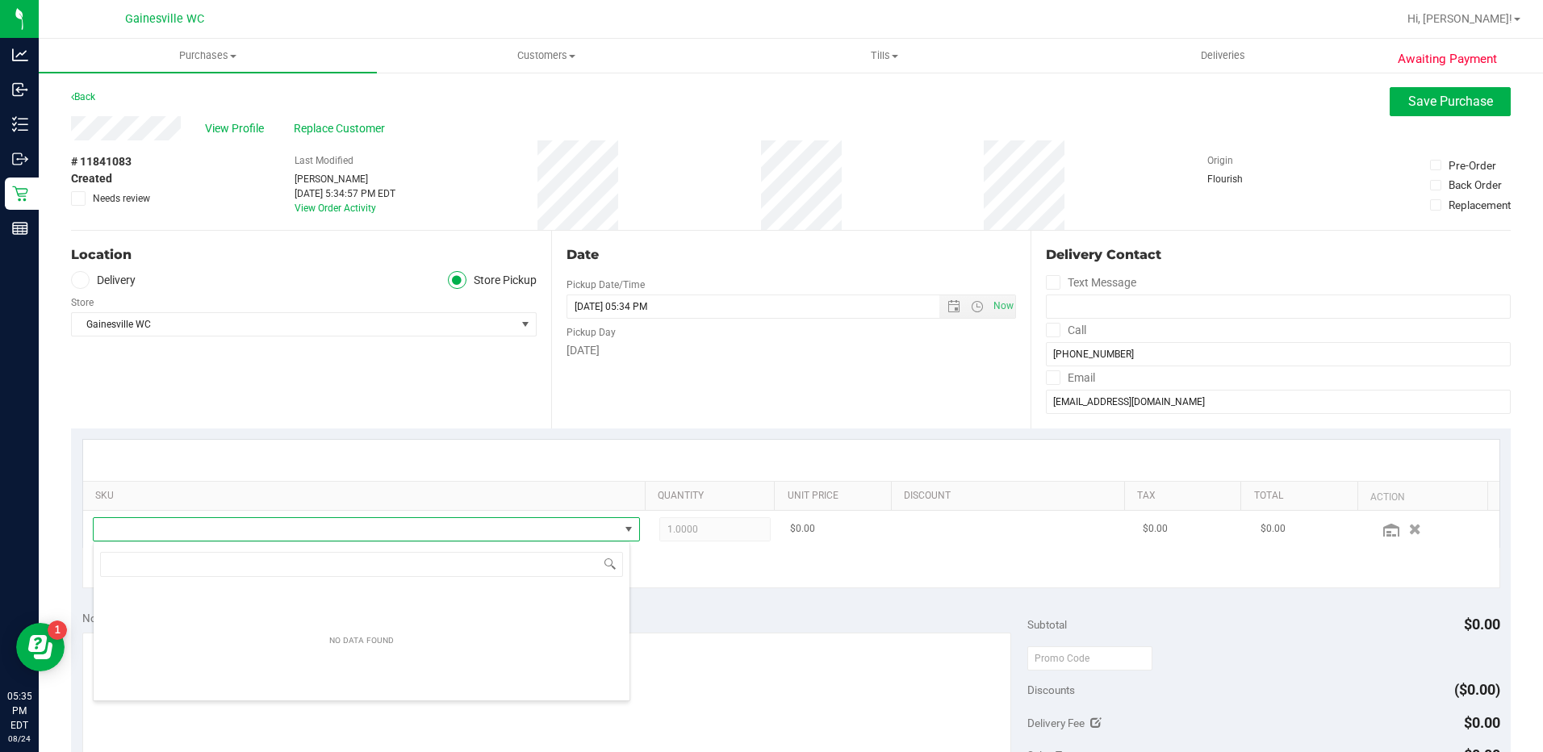
scroll to position [24, 532]
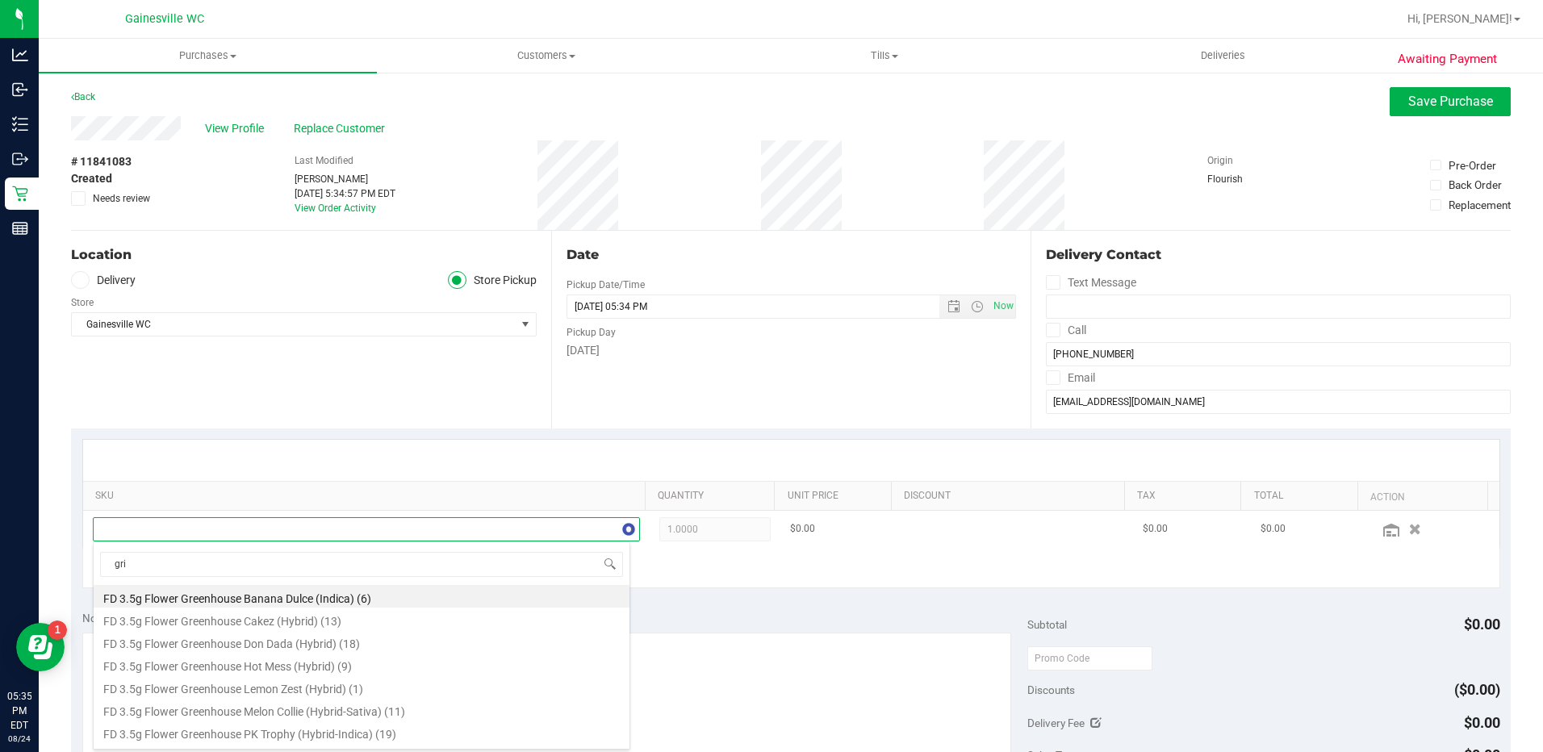
type input "grin"
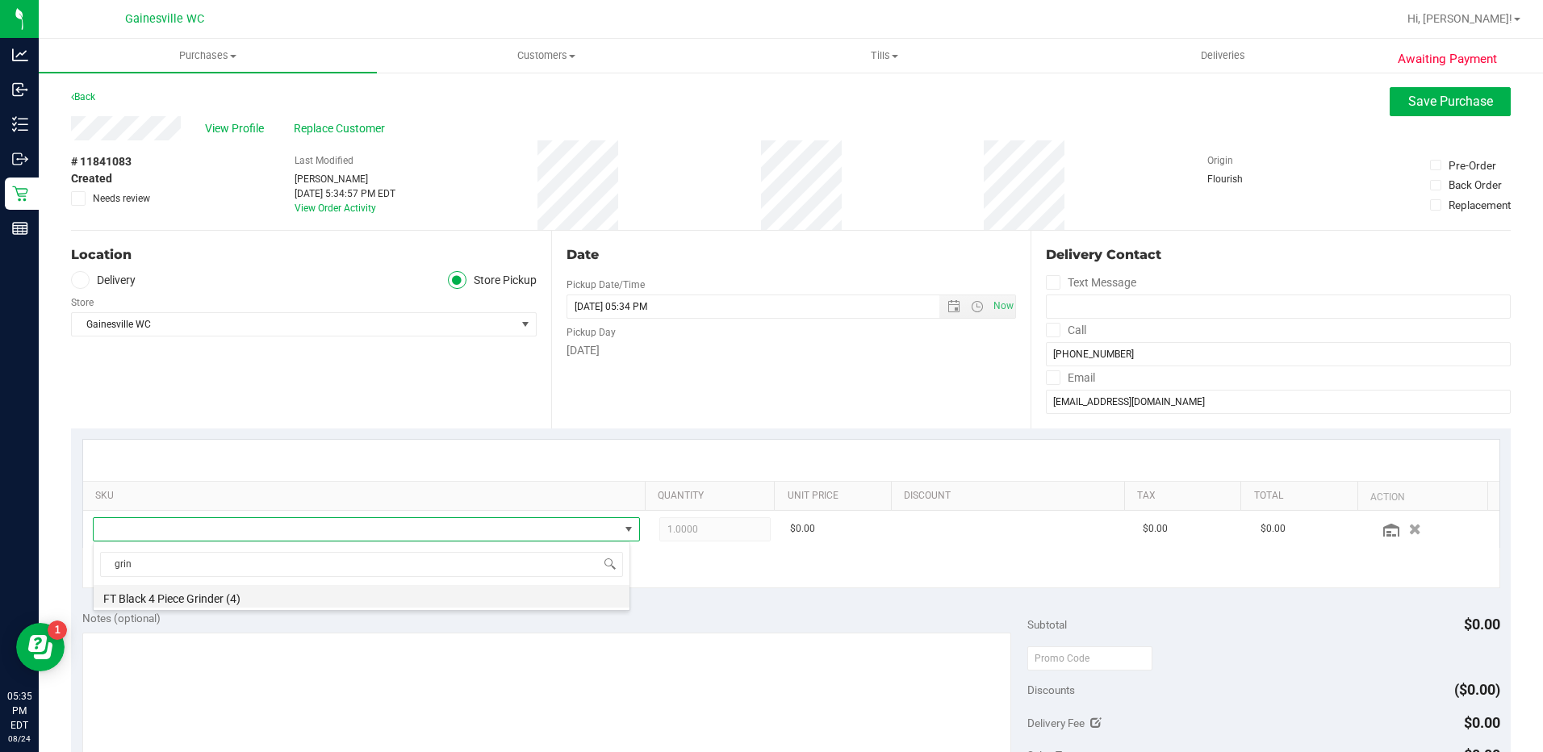
click at [169, 601] on li "FT Black 4 Piece Grinder (4)" at bounding box center [362, 596] width 536 height 23
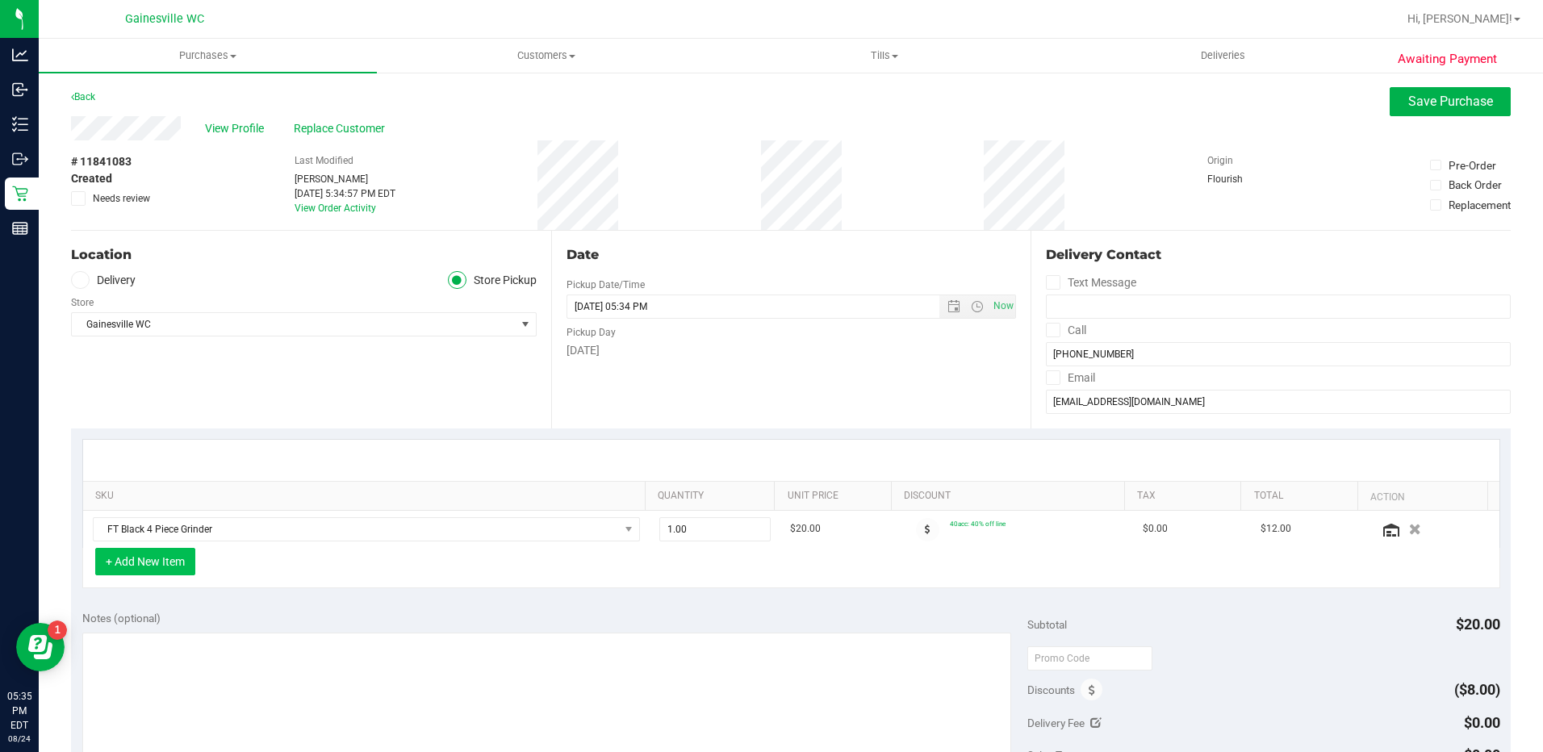
click at [145, 569] on button "+ Add New Item" at bounding box center [145, 561] width 100 height 27
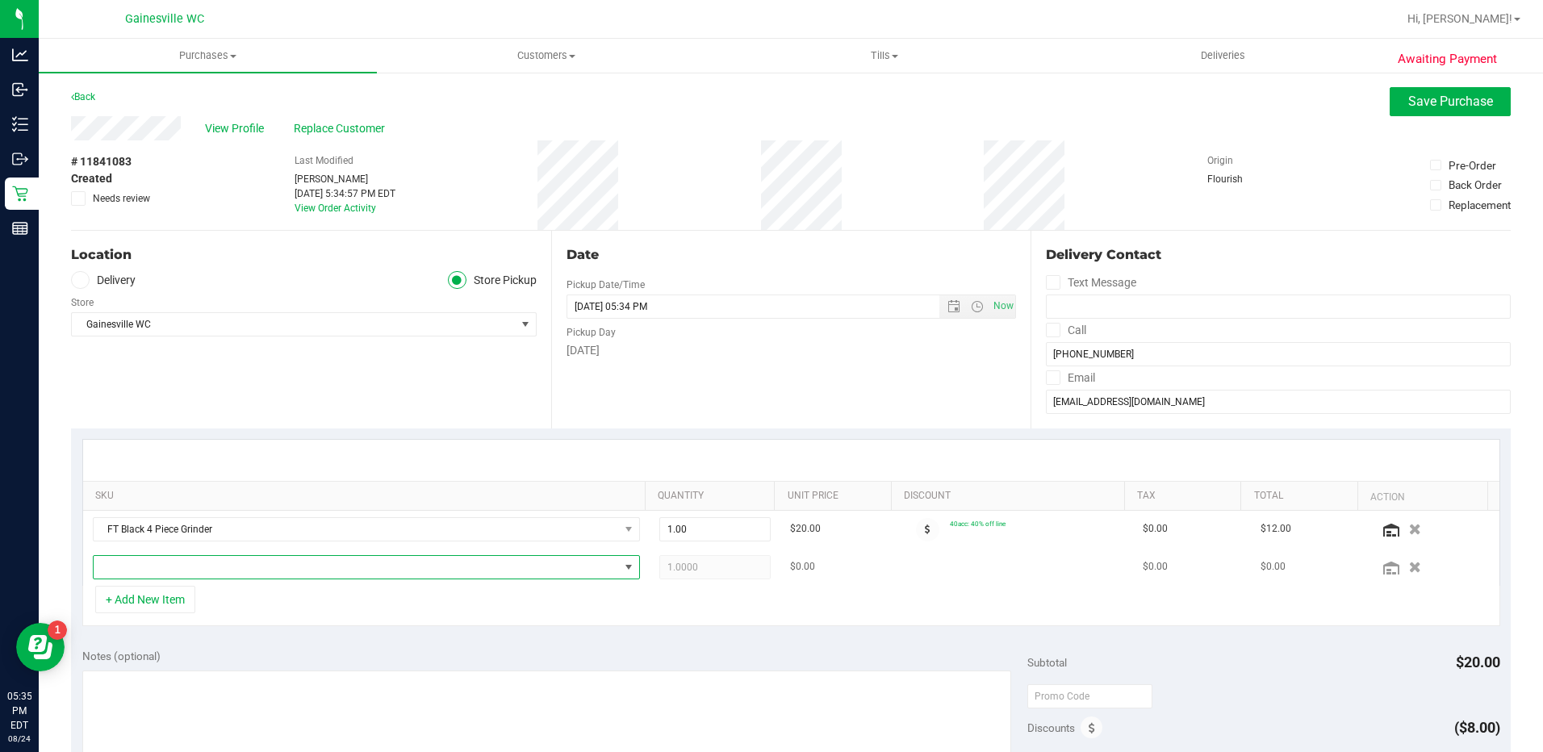
click at [151, 578] on span "NO DATA FOUND" at bounding box center [356, 567] width 525 height 23
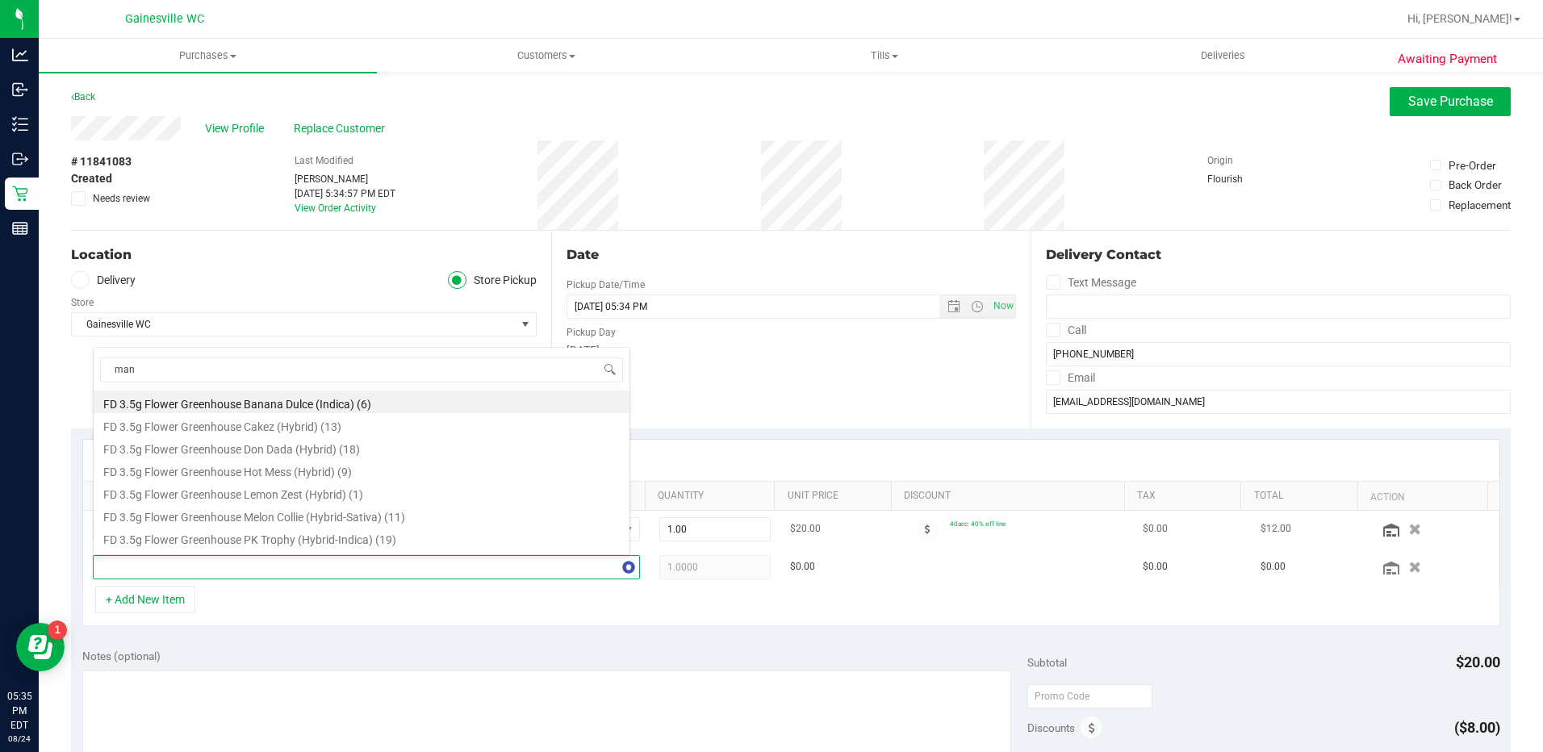
type input "mang"
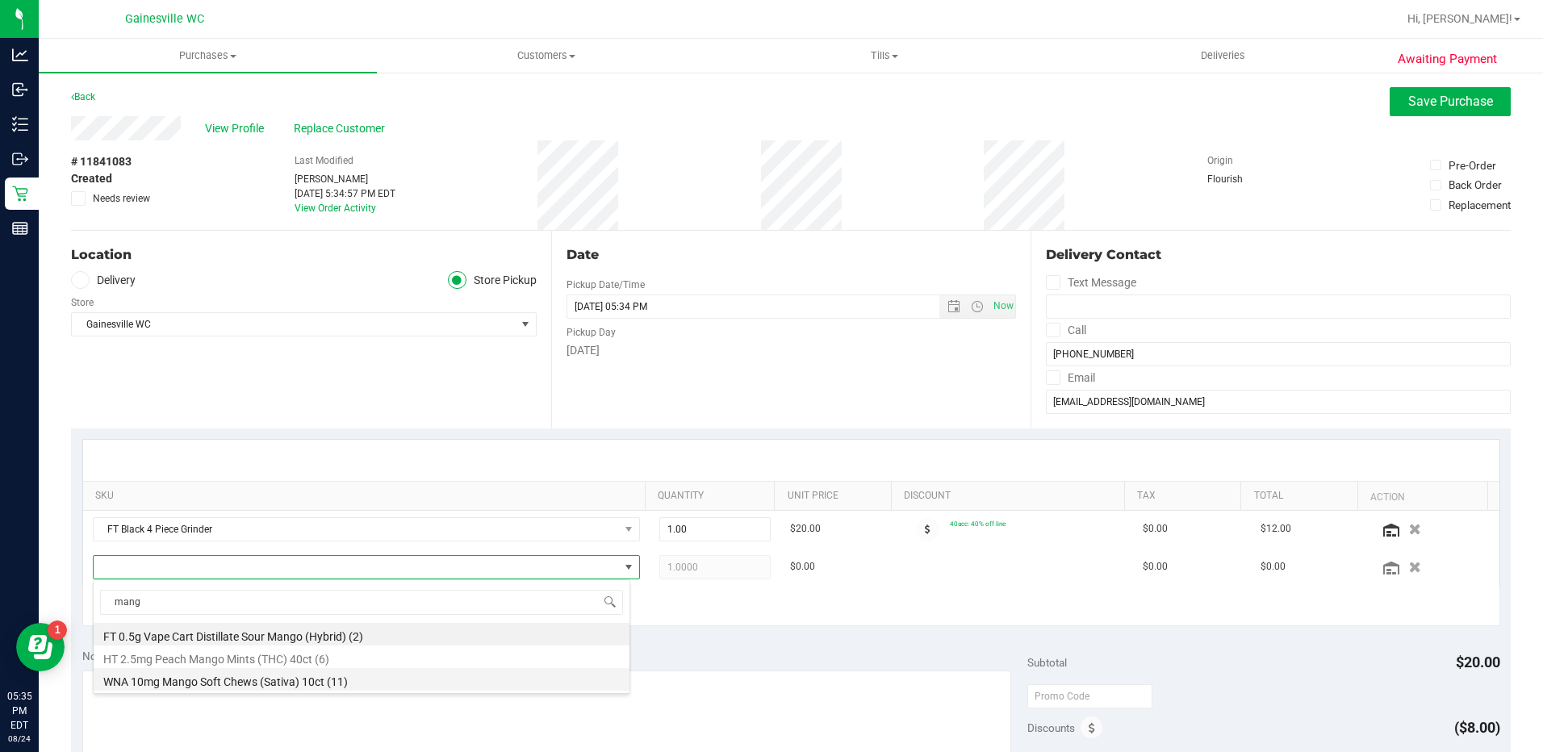
click at [135, 677] on li "WNA 10mg Mango Soft Chews (Sativa) 10ct (11)" at bounding box center [362, 679] width 536 height 23
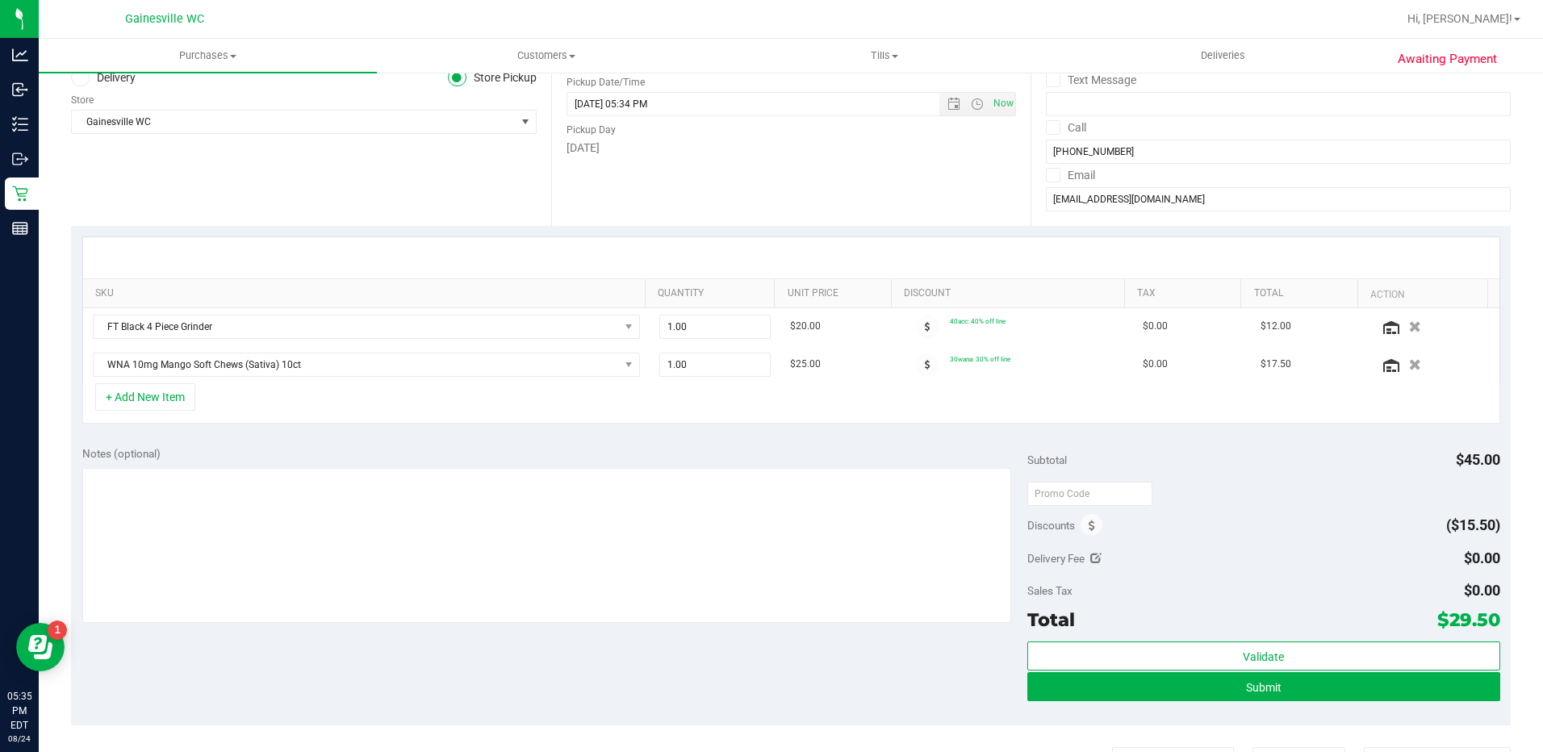
scroll to position [242, 0]
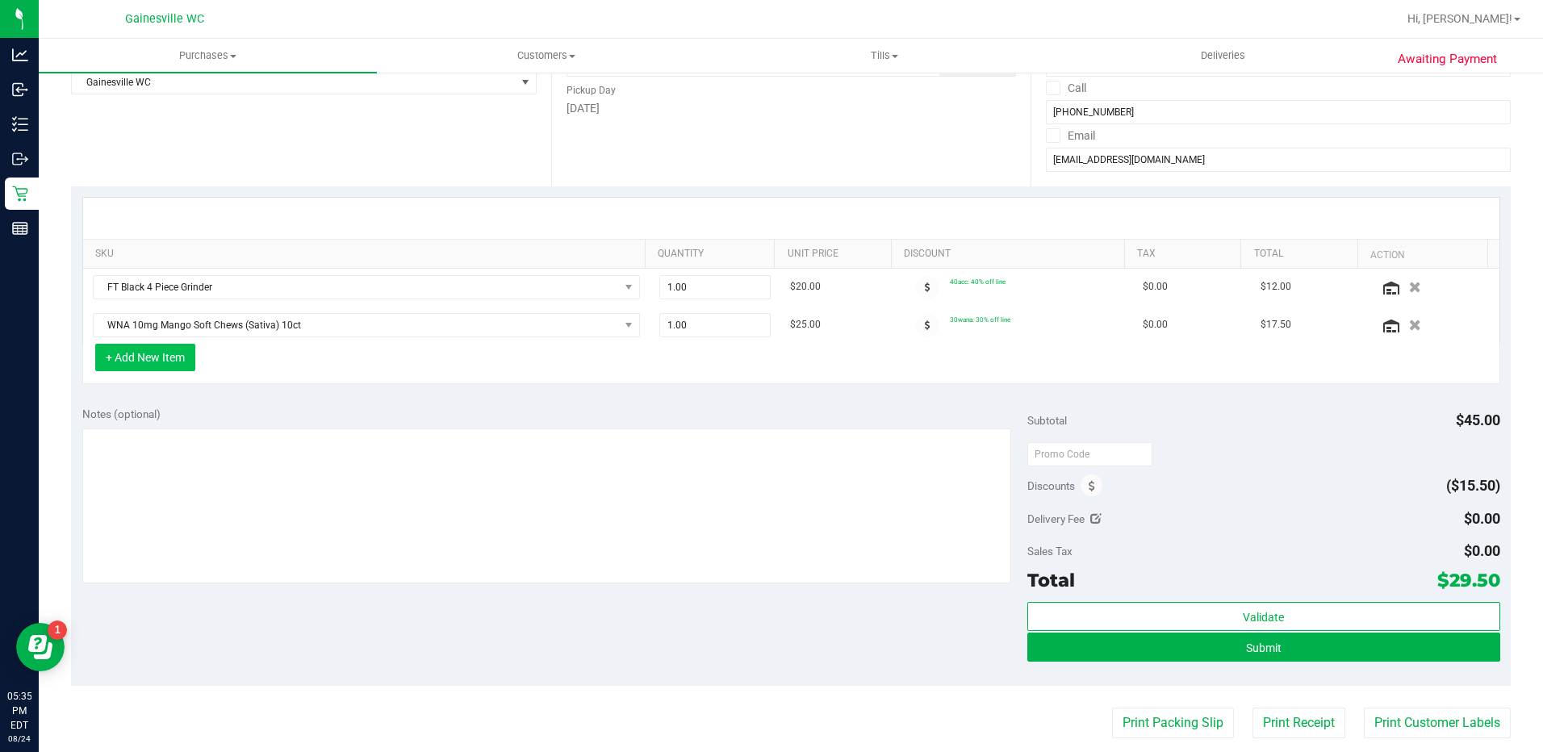
click at [117, 352] on button "+ Add New Item" at bounding box center [145, 357] width 100 height 27
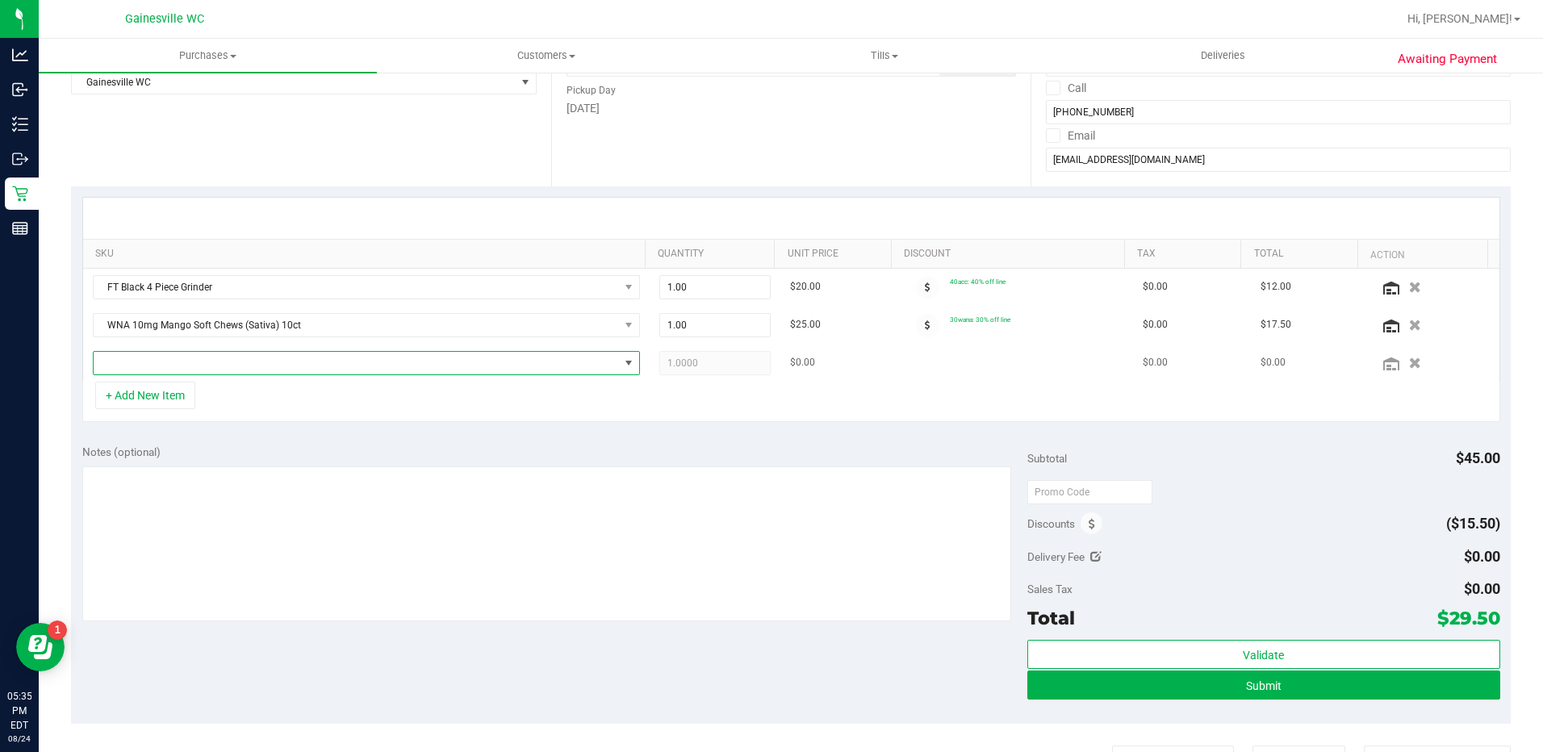
click at [138, 366] on span "NO DATA FOUND" at bounding box center [356, 363] width 525 height 23
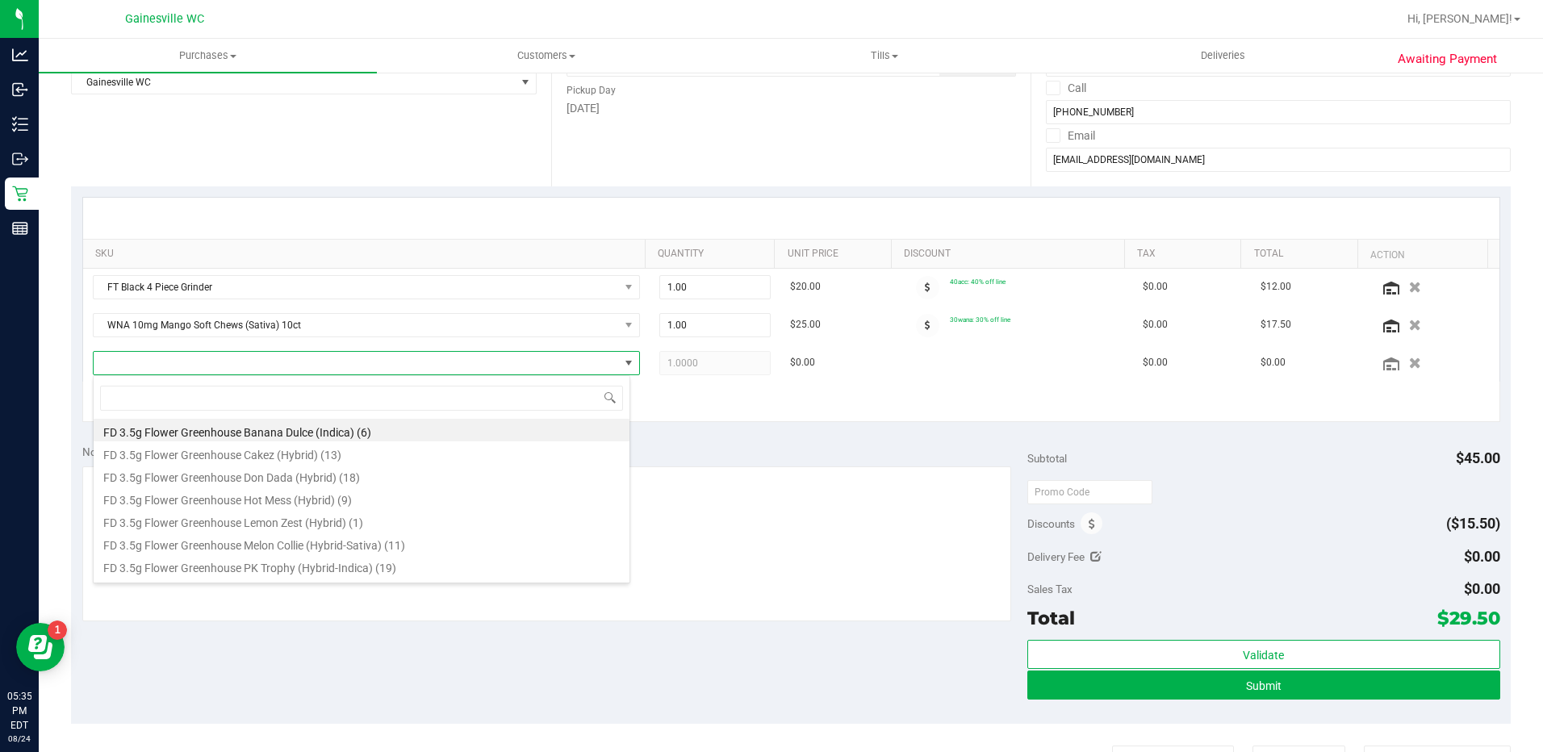
scroll to position [24, 537]
type input "water"
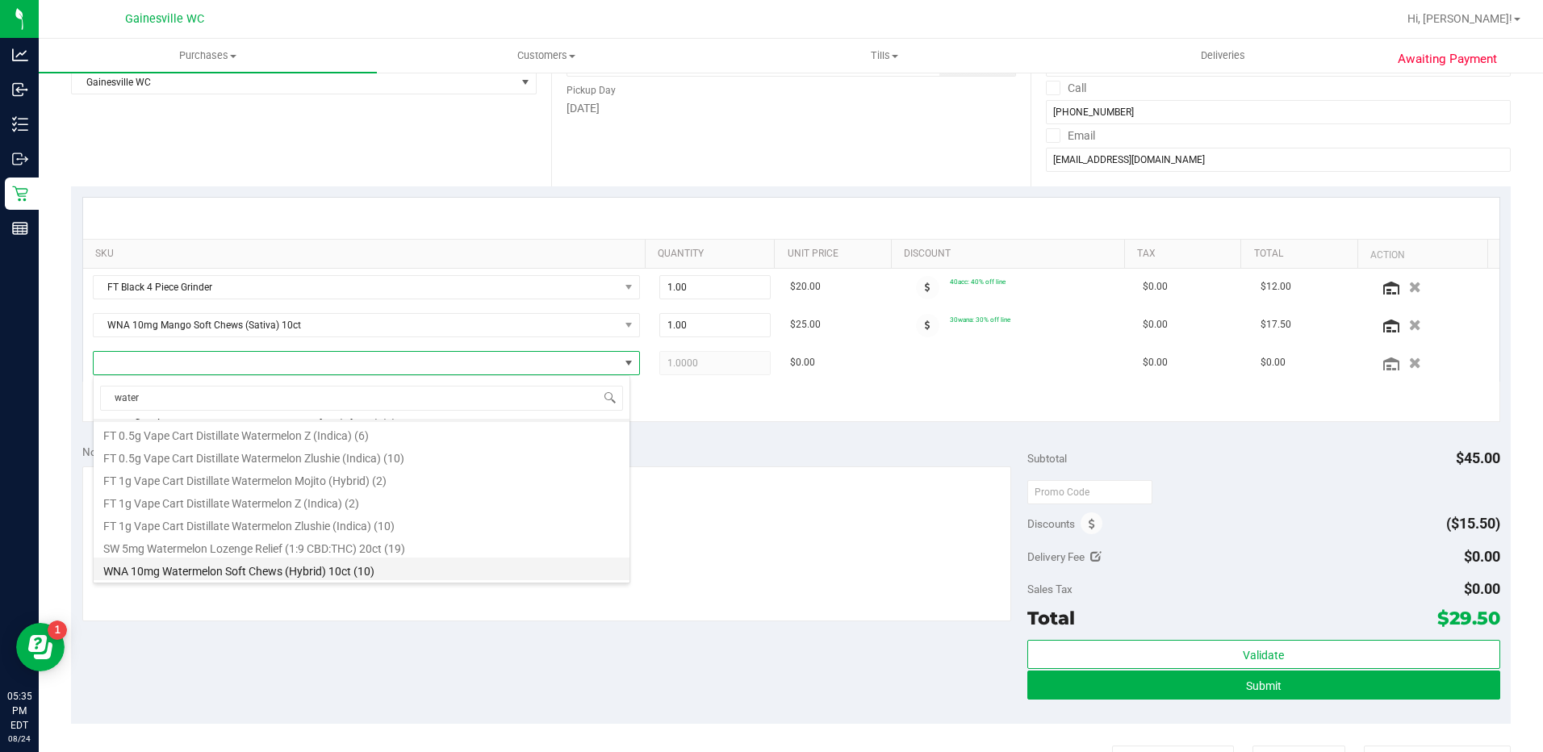
click at [248, 568] on li "WNA 10mg Watermelon Soft Chews (Hybrid) 10ct (10)" at bounding box center [362, 568] width 536 height 23
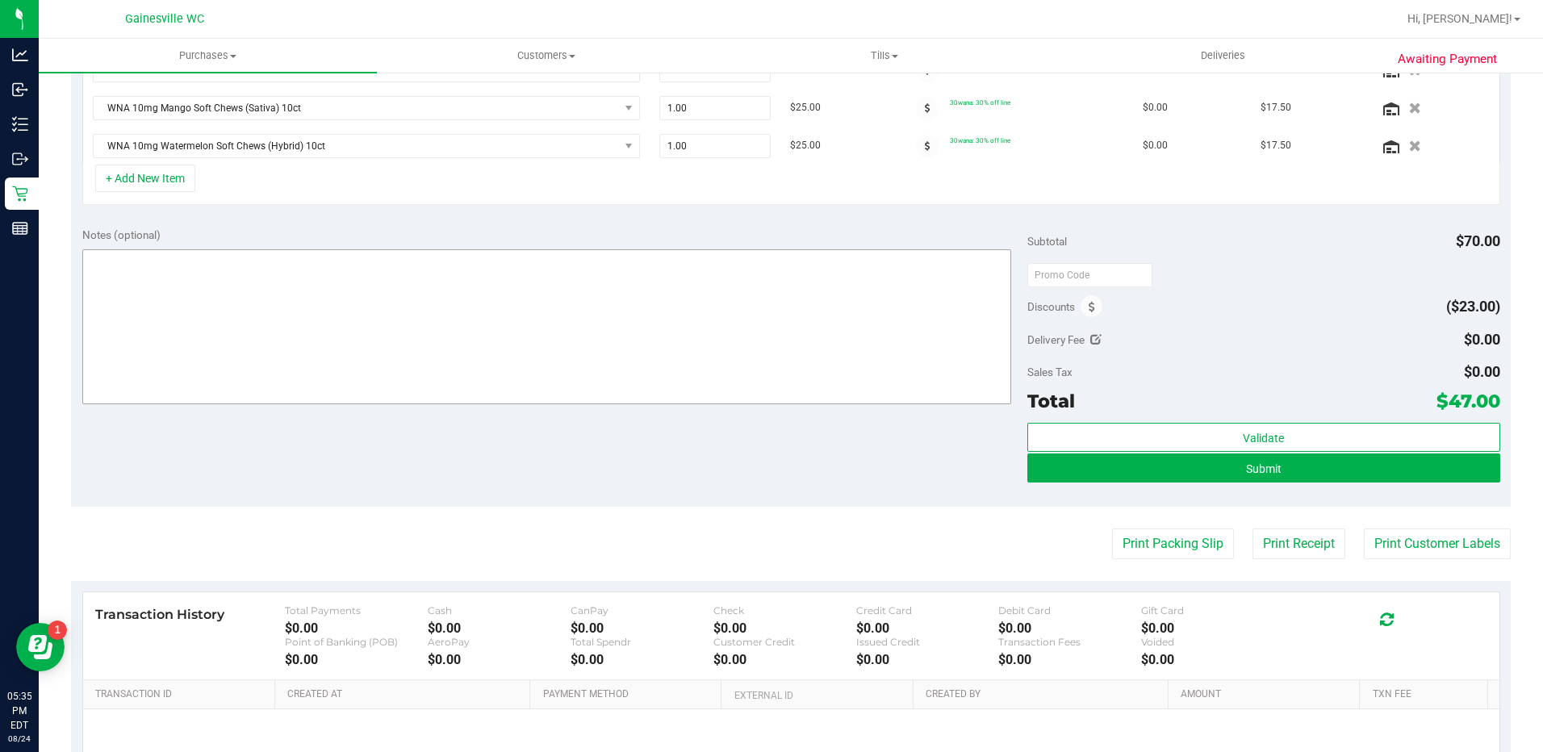
scroll to position [484, 0]
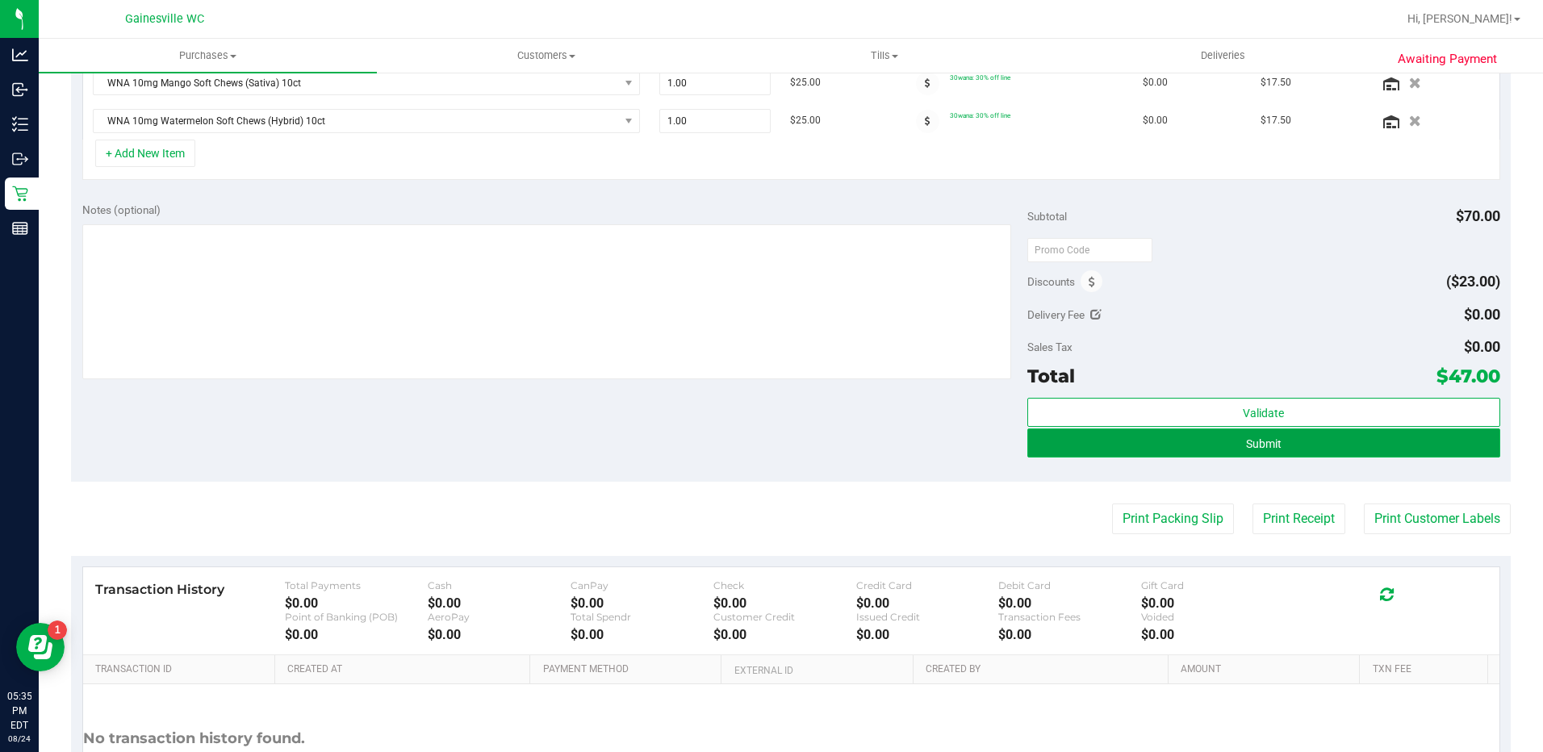
click at [1135, 444] on button "Submit" at bounding box center [1263, 442] width 473 height 29
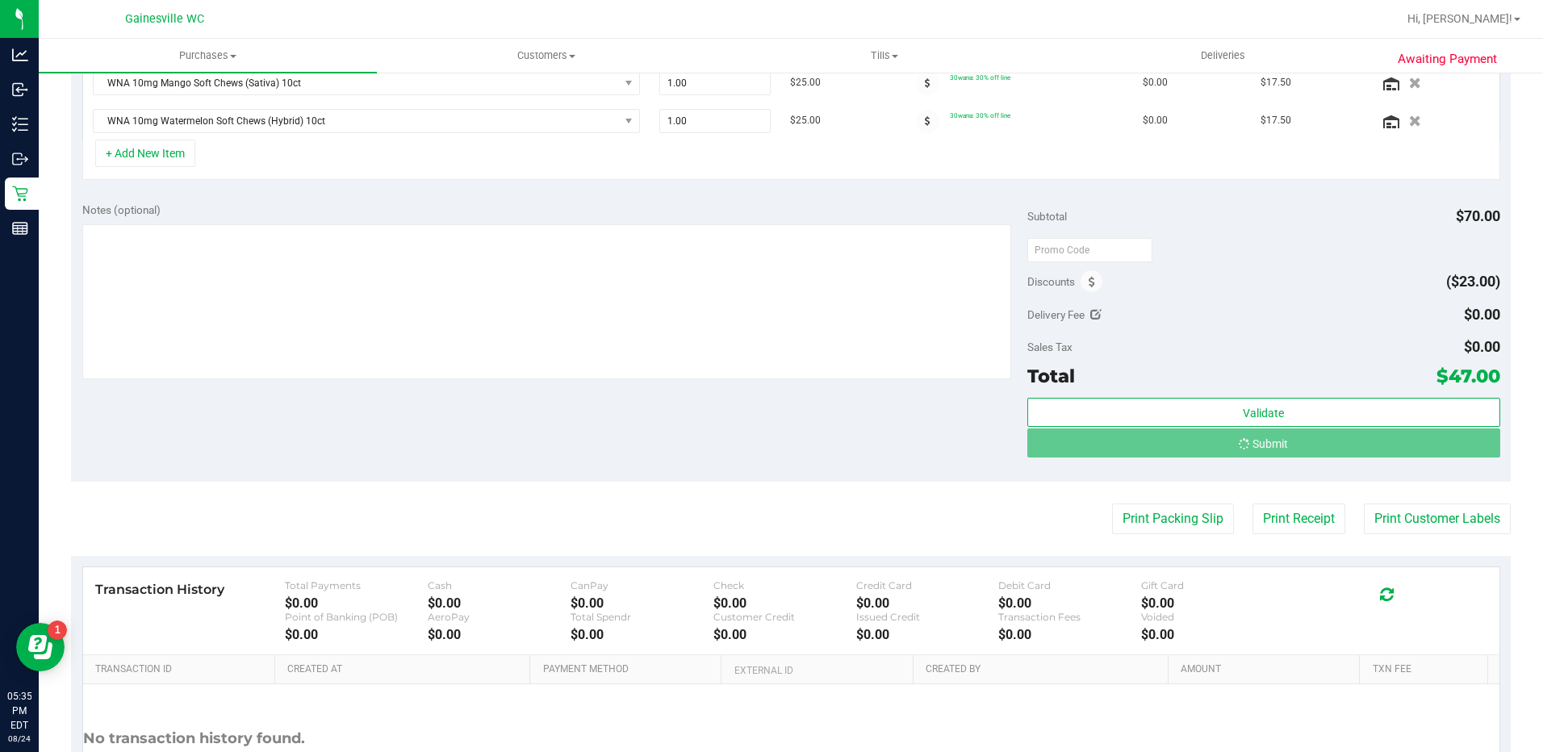
scroll to position [459, 0]
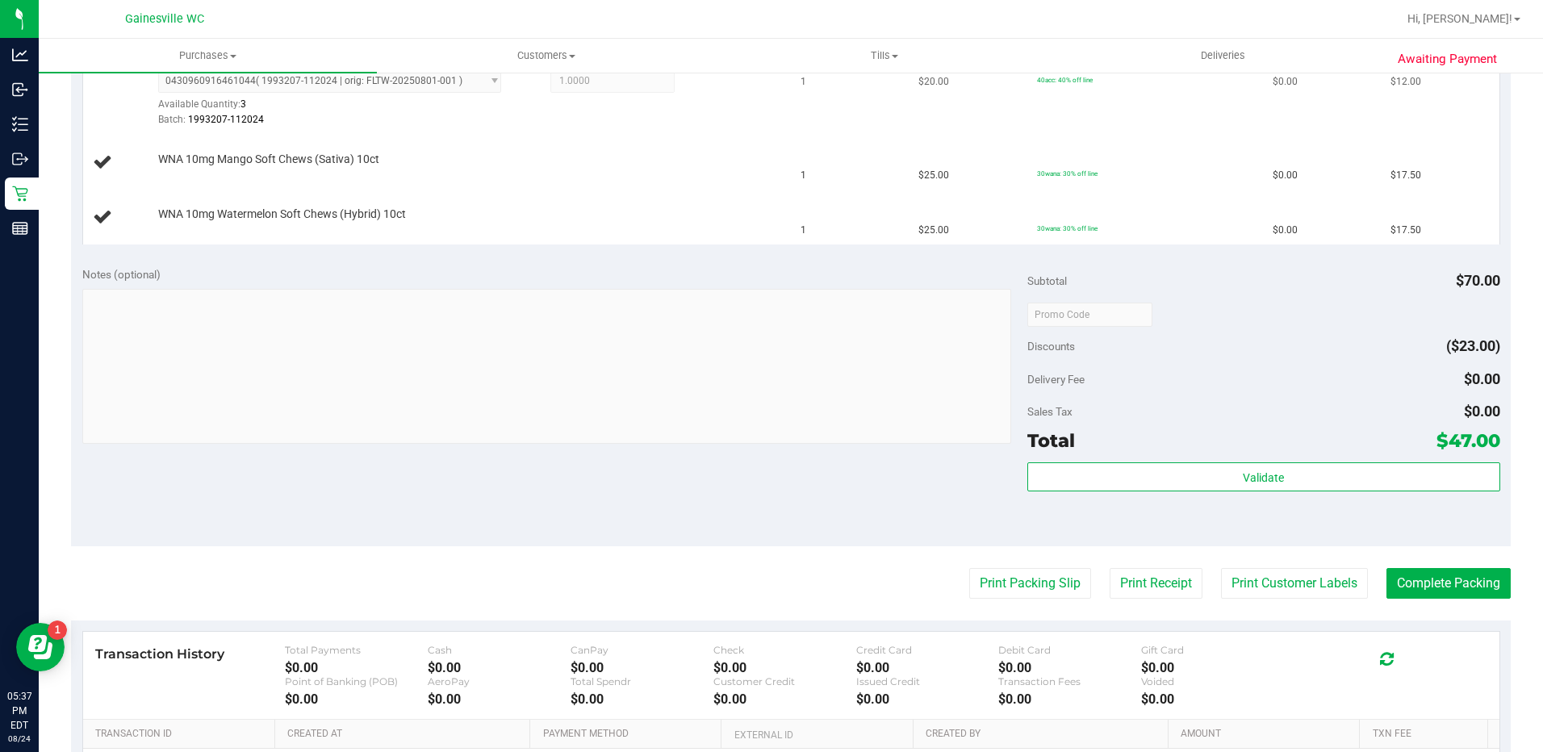
scroll to position [217, 0]
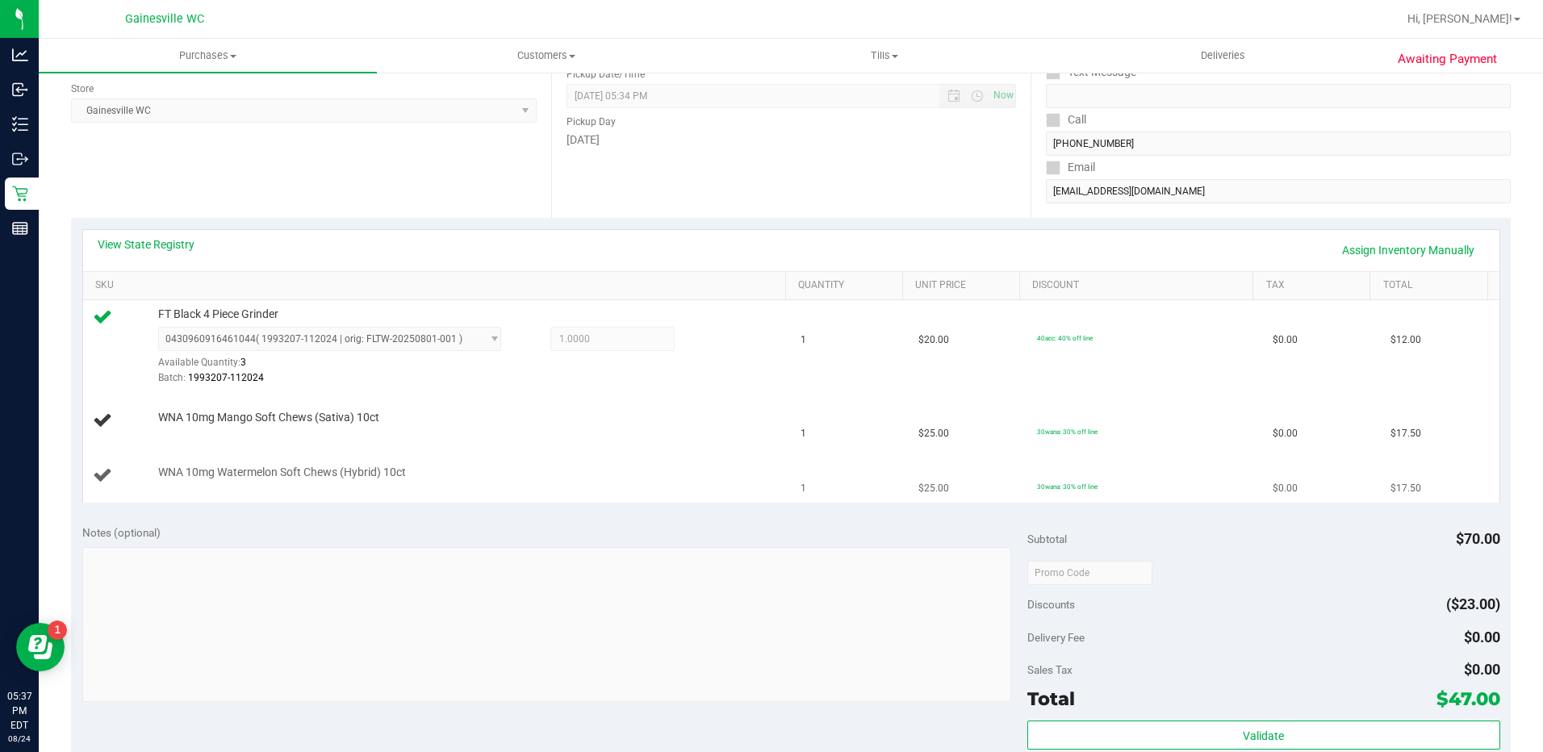
click at [552, 449] on td "WNA 10mg Watermelon Soft Chews (Hybrid) 10ct" at bounding box center [437, 476] width 708 height 54
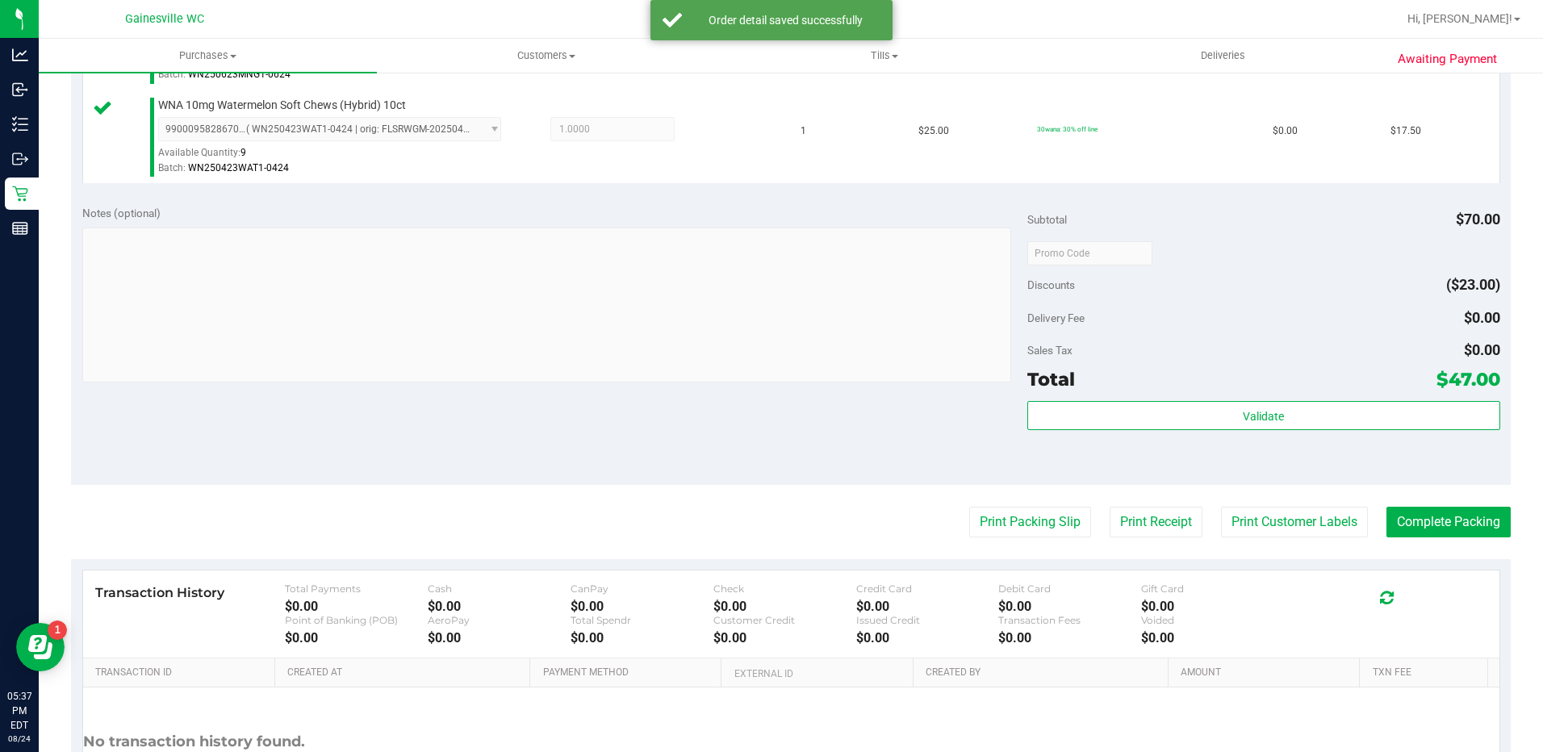
scroll to position [620, 0]
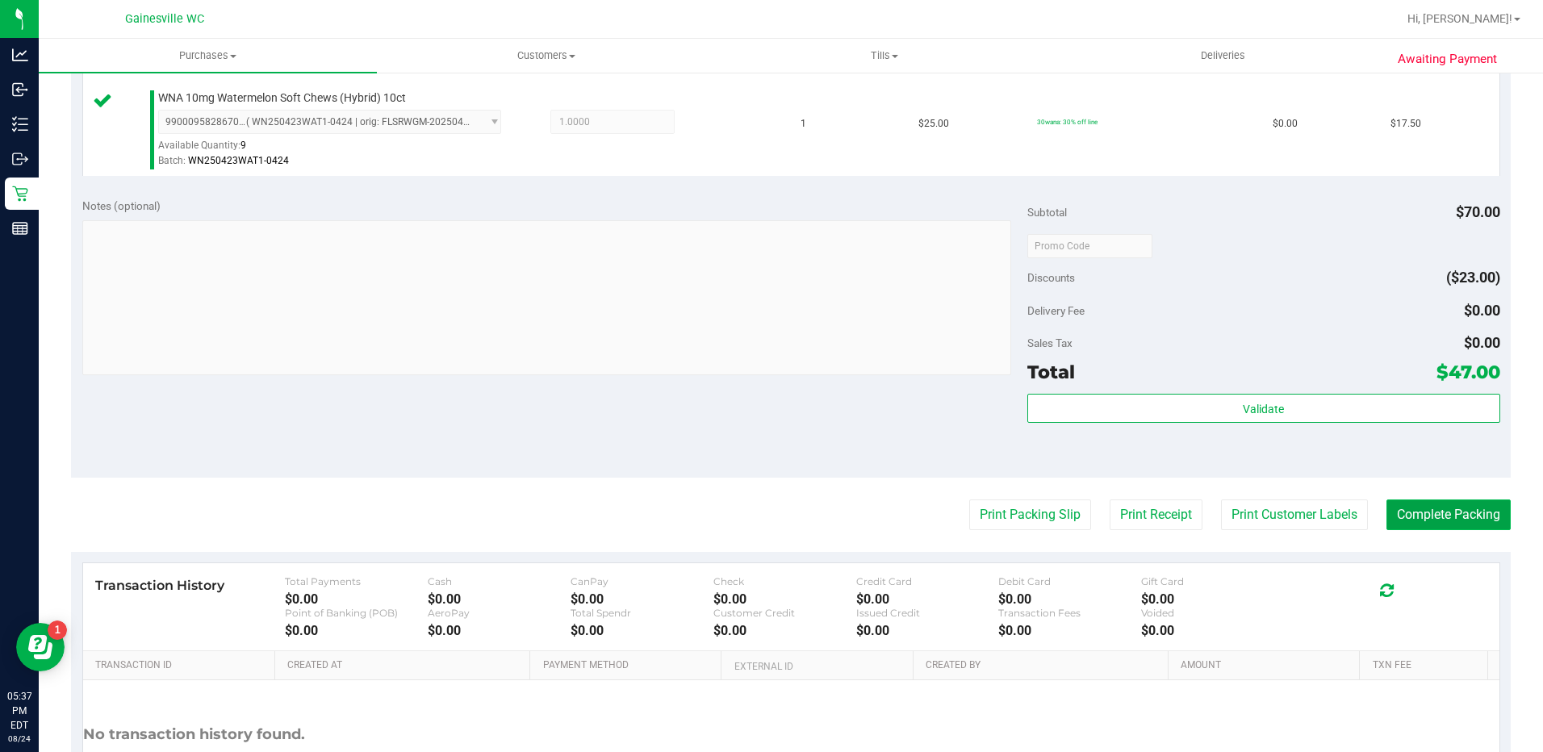
click at [1433, 510] on button "Complete Packing" at bounding box center [1448, 514] width 124 height 31
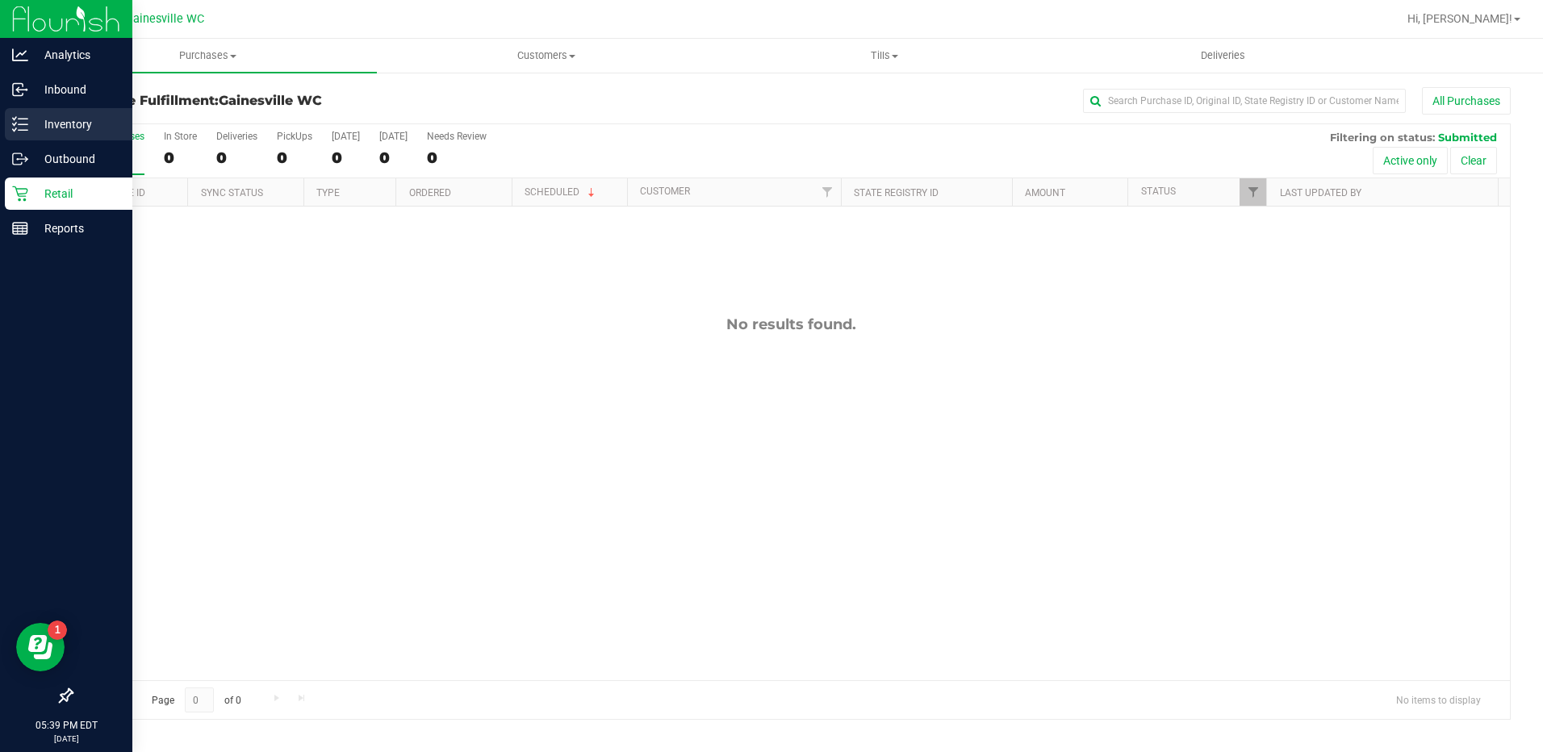
click at [62, 118] on p "Inventory" at bounding box center [76, 124] width 97 height 19
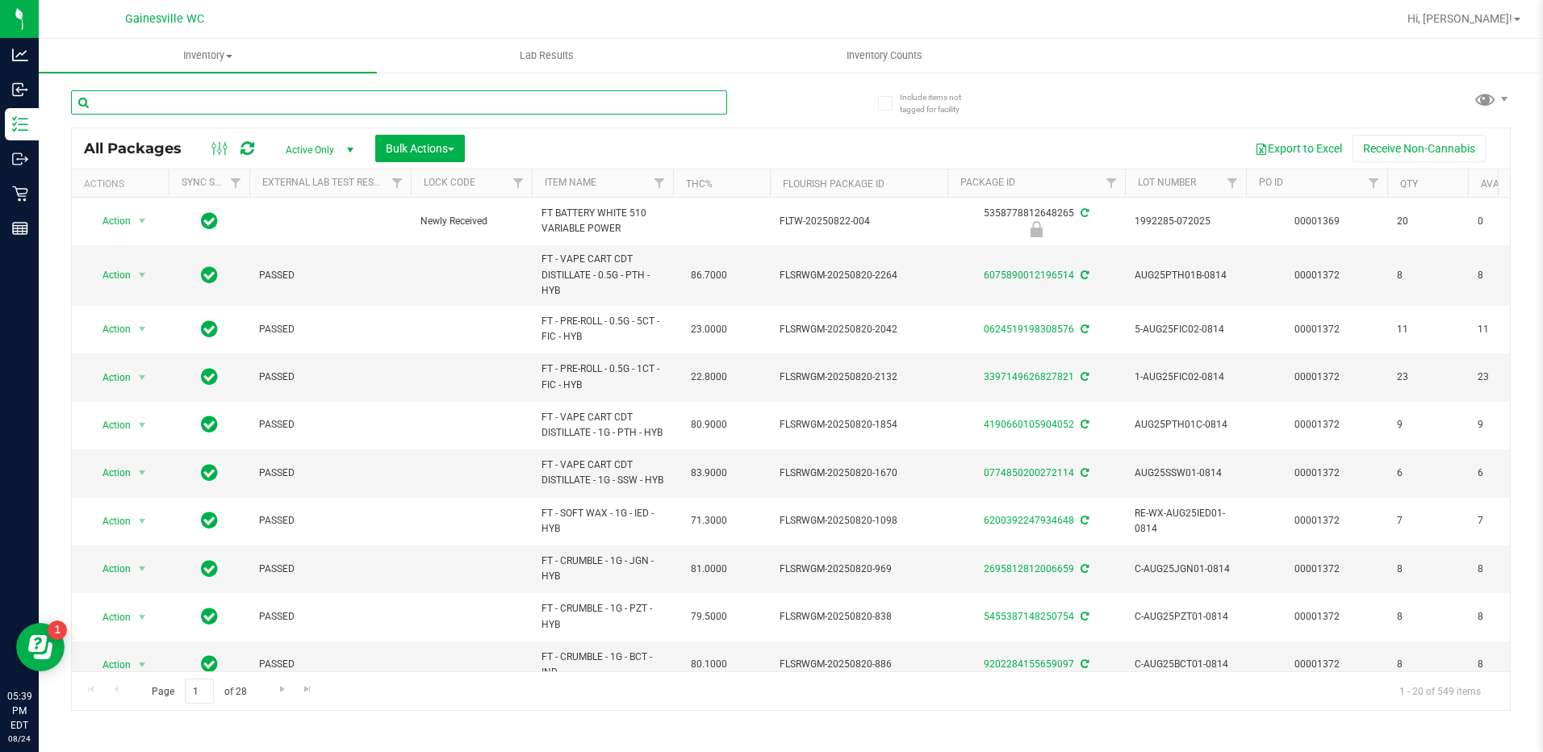
click at [223, 102] on input "text" at bounding box center [399, 102] width 656 height 24
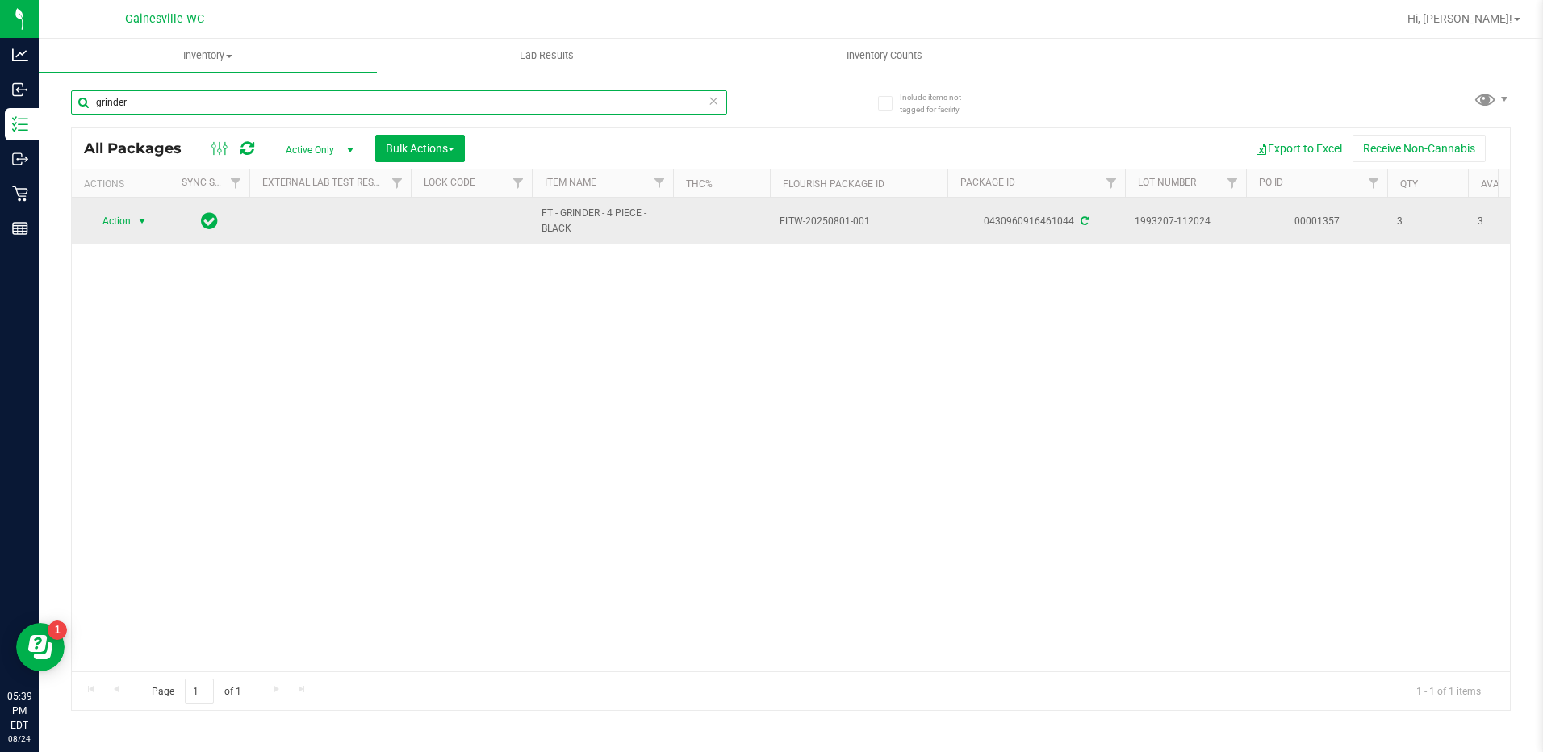
type input "grinder"
click at [140, 222] on span "select" at bounding box center [142, 221] width 13 height 13
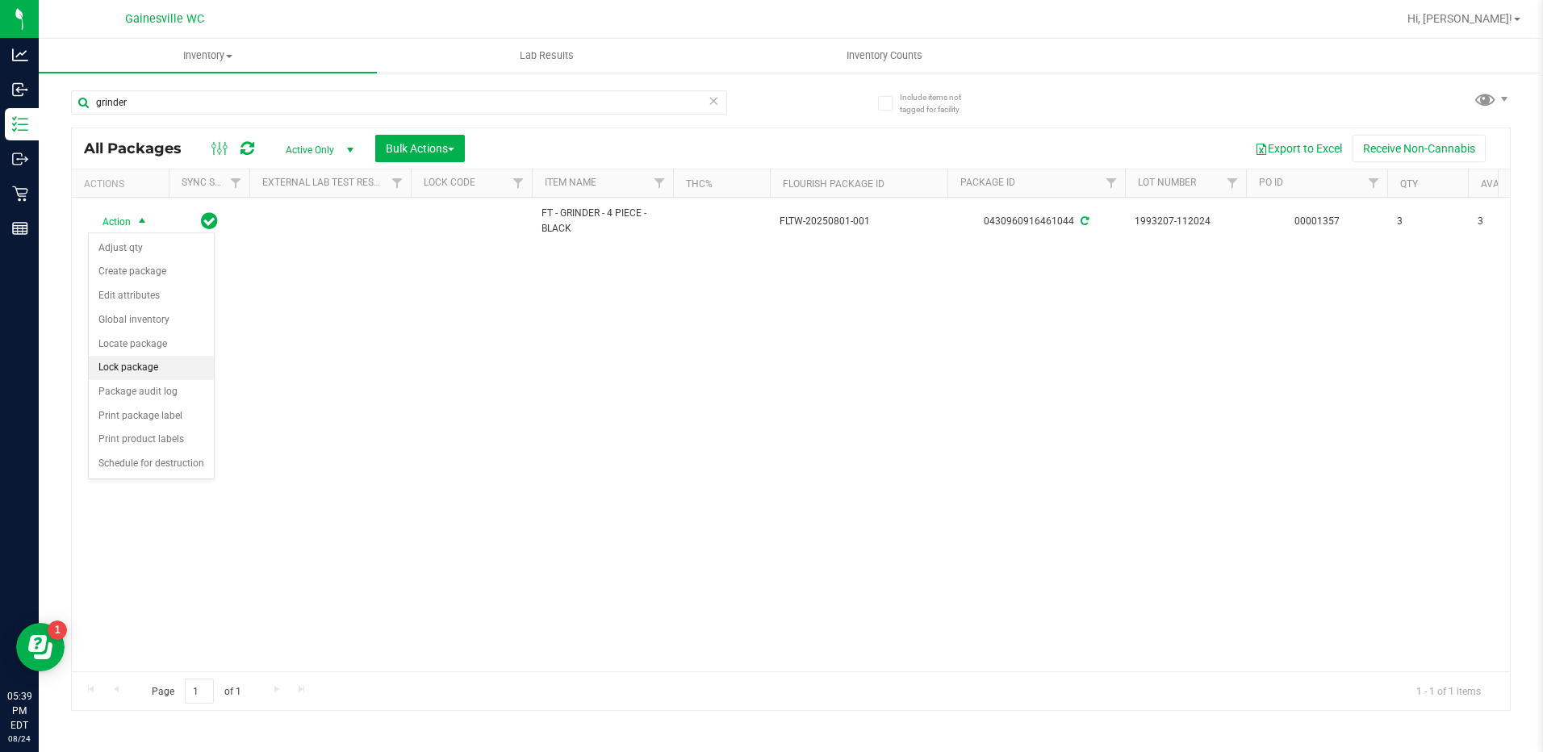
click at [123, 368] on li "Lock package" at bounding box center [151, 368] width 125 height 24
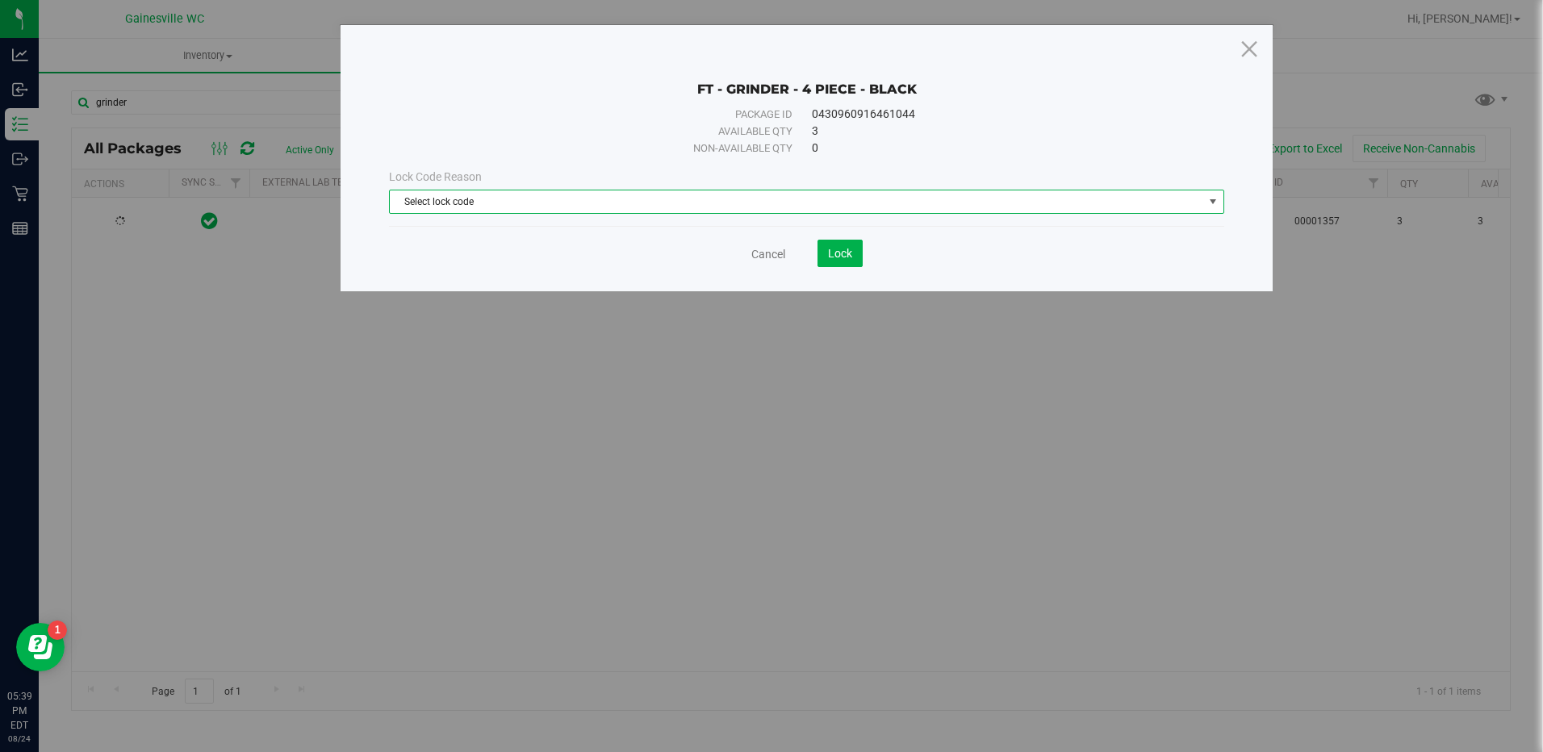
click at [1196, 202] on span "Select lock code" at bounding box center [796, 201] width 812 height 23
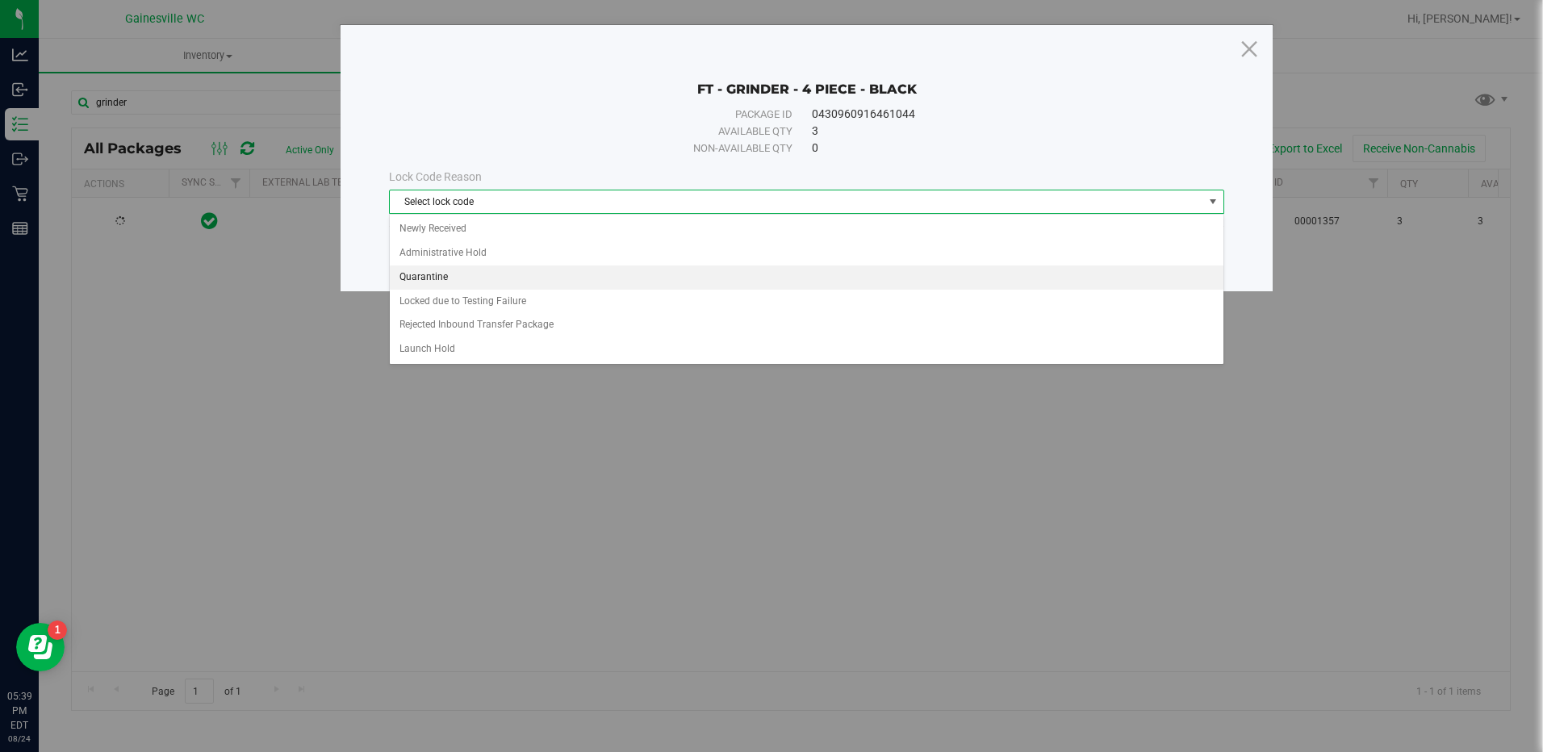
click at [430, 278] on li "Quarantine" at bounding box center [806, 277] width 833 height 24
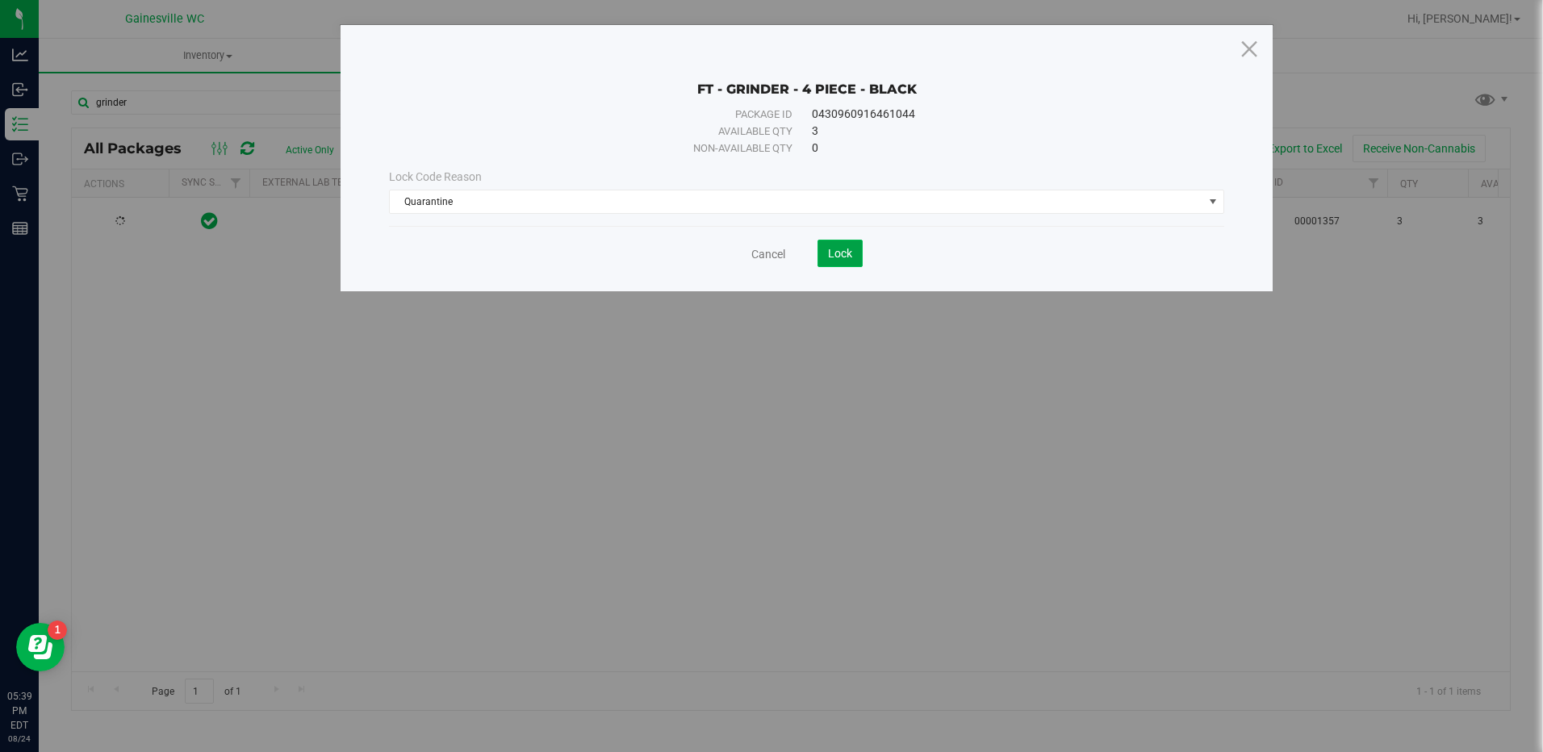
click at [836, 247] on span "Lock" at bounding box center [840, 253] width 24 height 13
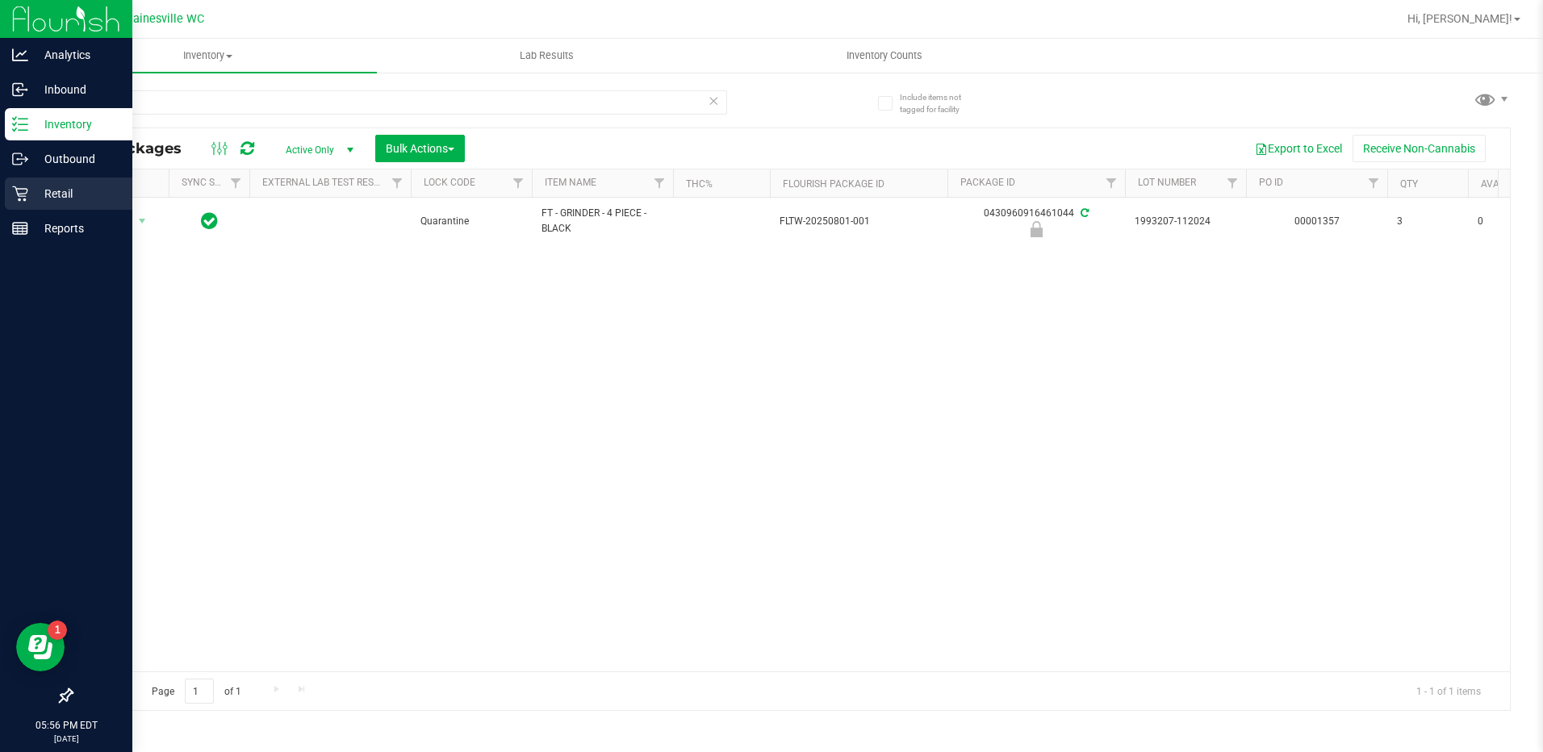
click at [60, 184] on p "Retail" at bounding box center [76, 193] width 97 height 19
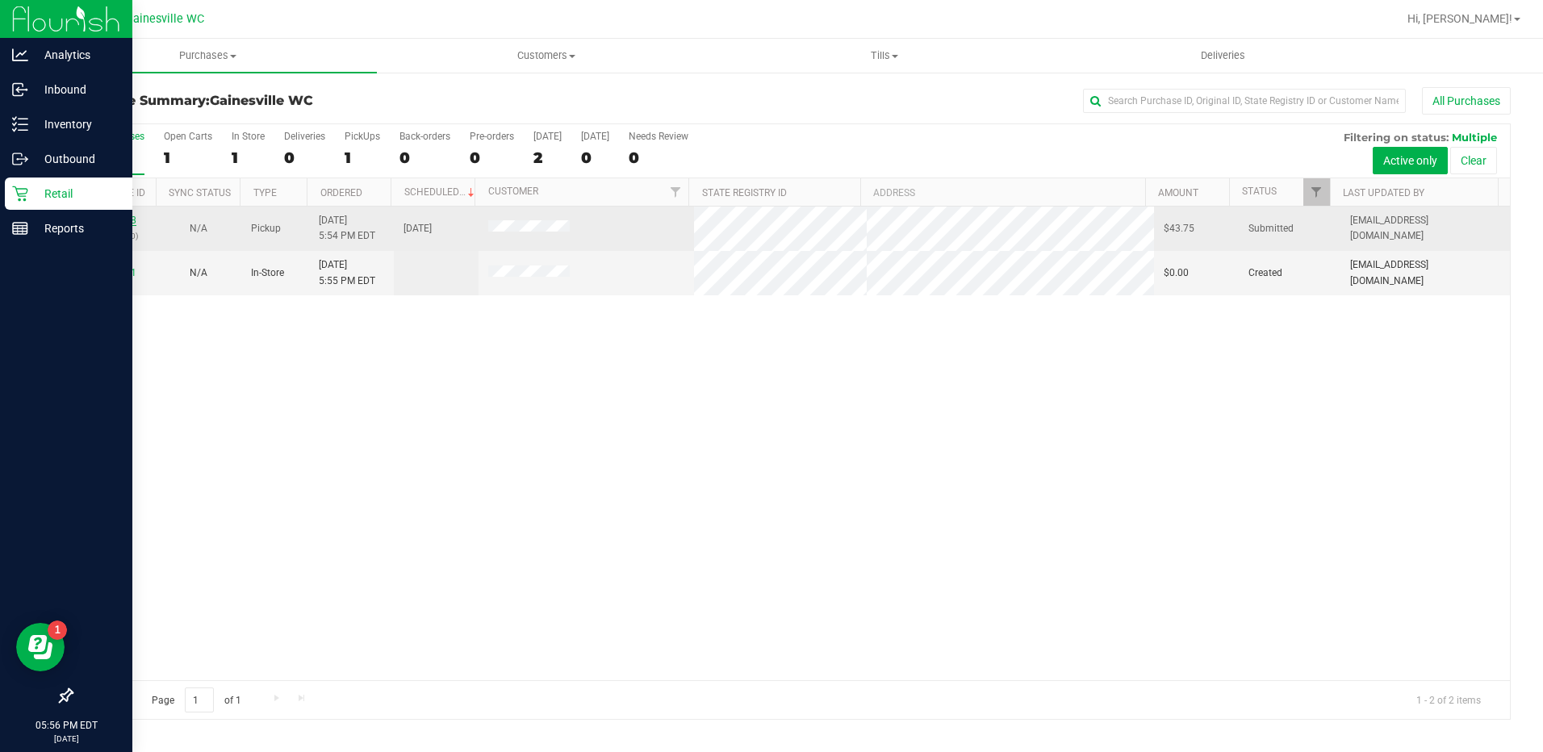
click at [97, 221] on link "11841178" at bounding box center [113, 220] width 45 height 11
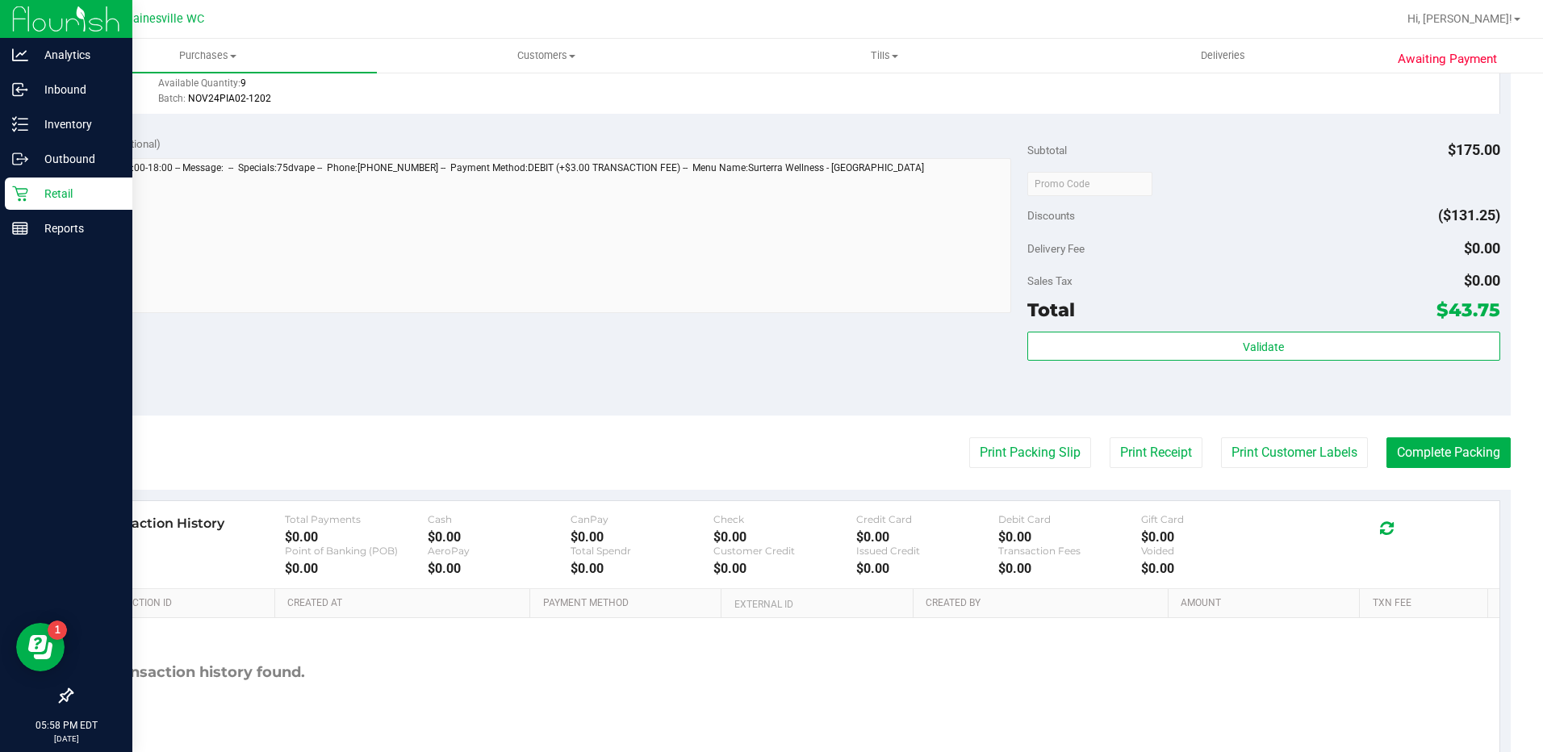
scroll to position [887, 0]
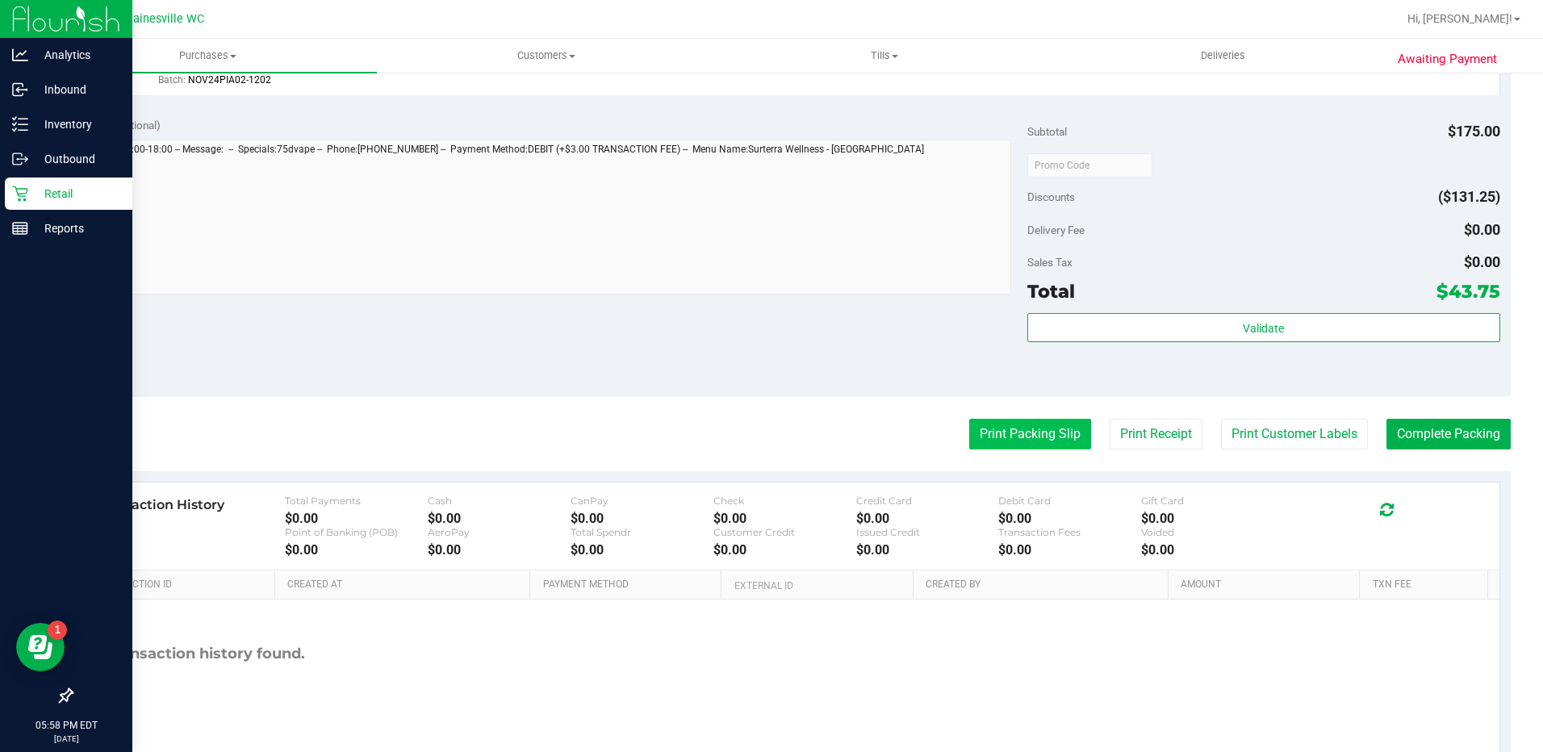
click at [1022, 437] on button "Print Packing Slip" at bounding box center [1030, 434] width 122 height 31
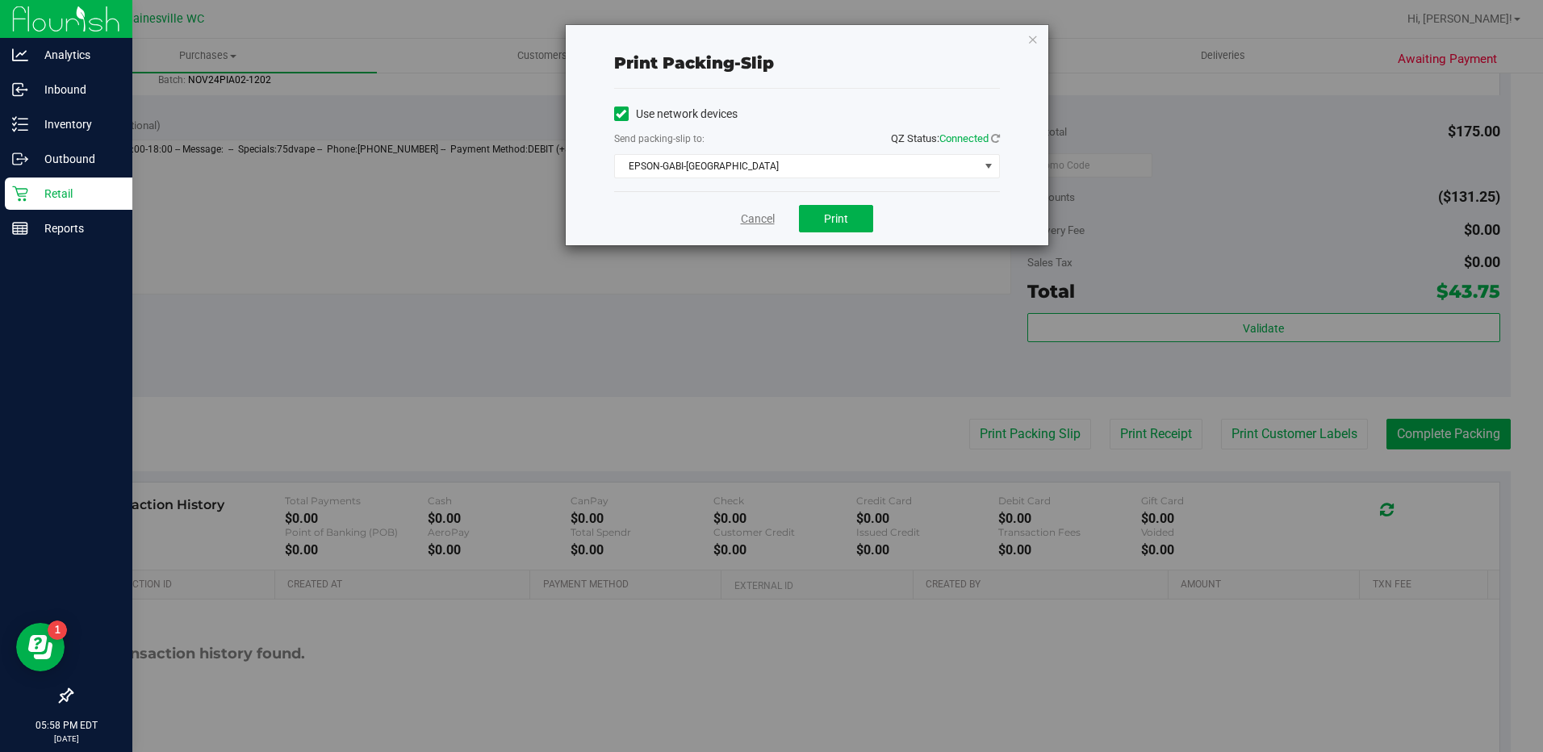
click at [754, 220] on link "Cancel" at bounding box center [758, 219] width 34 height 17
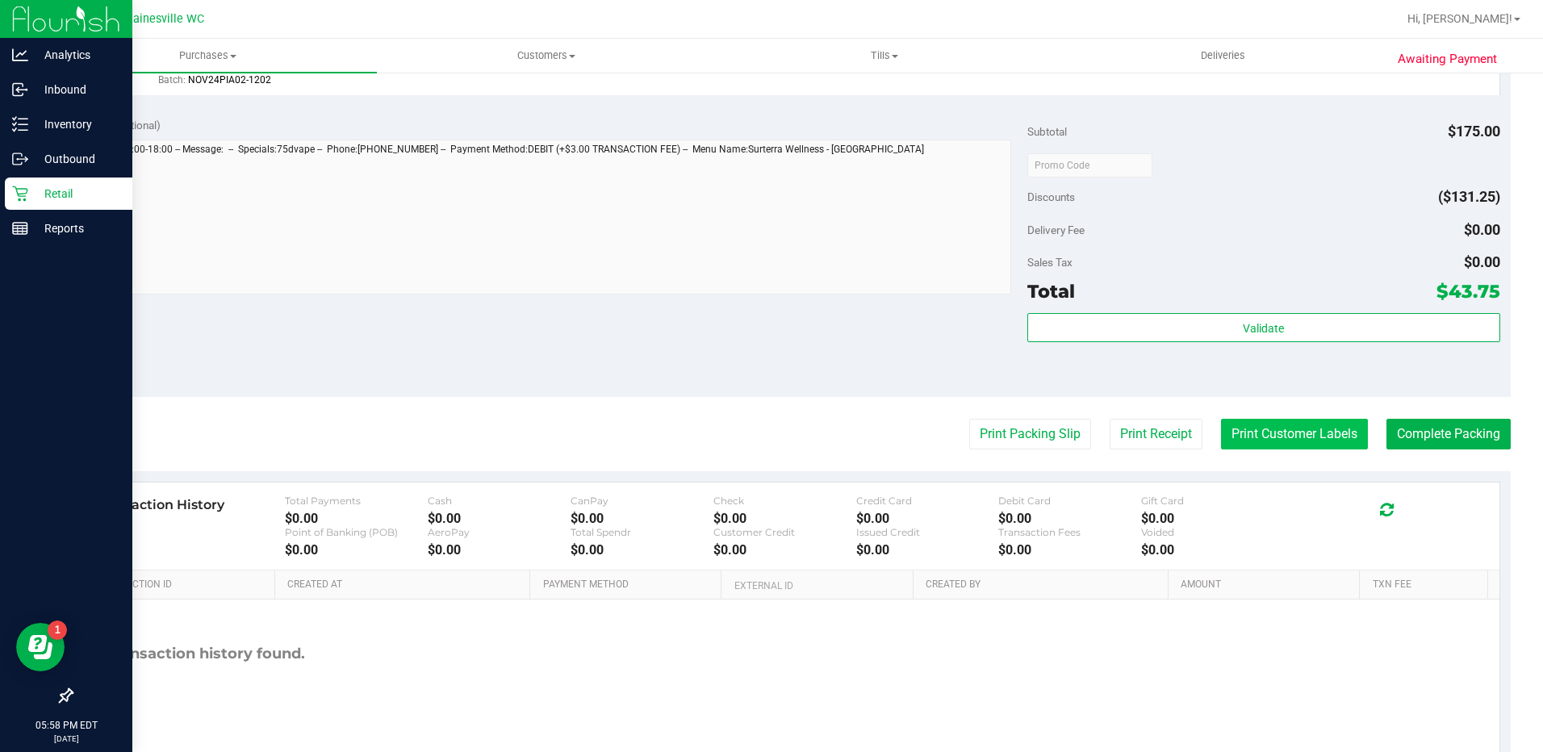
click at [1277, 431] on button "Print Customer Labels" at bounding box center [1294, 434] width 147 height 31
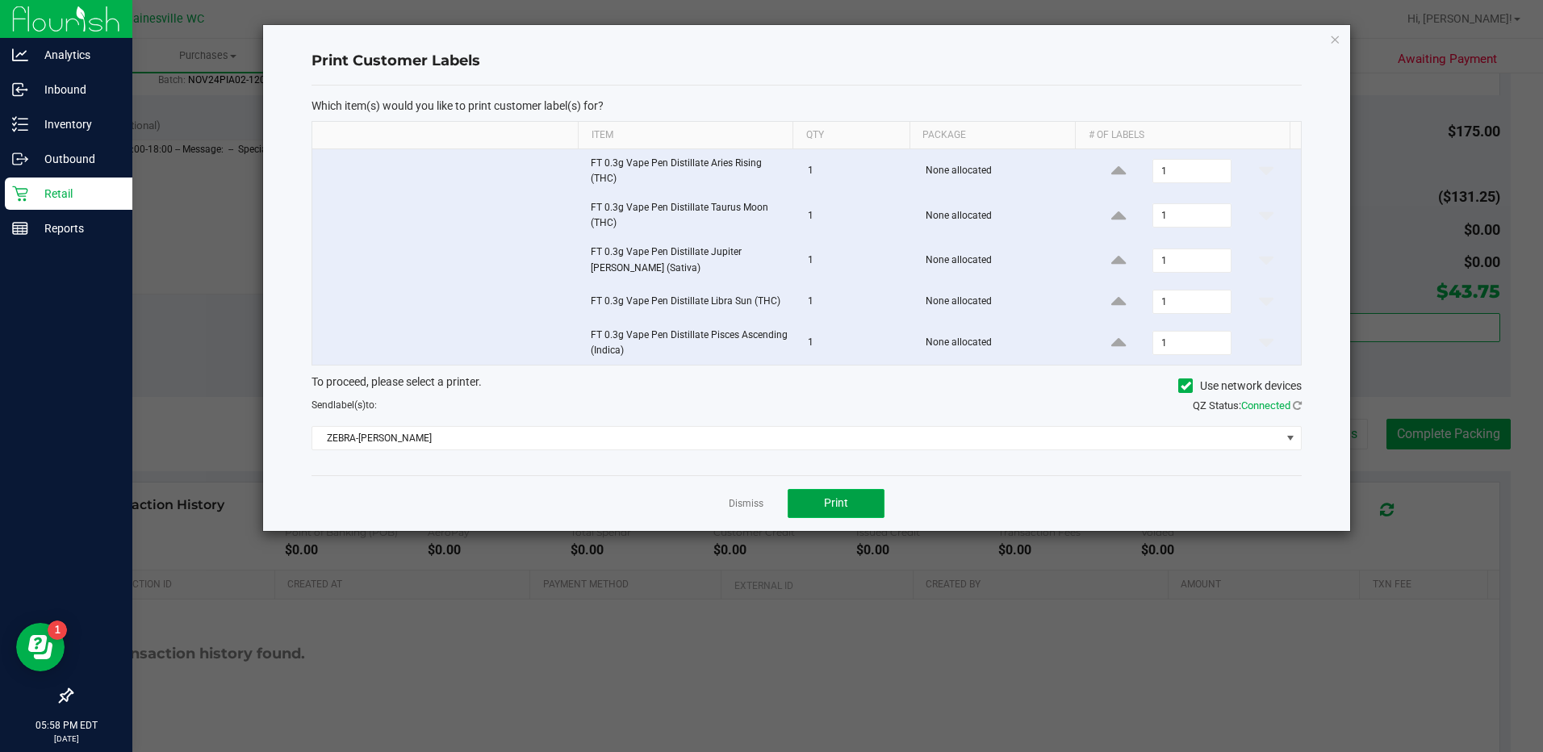
click at [844, 512] on button "Print" at bounding box center [835, 503] width 97 height 29
click at [745, 501] on link "Dismiss" at bounding box center [746, 504] width 35 height 14
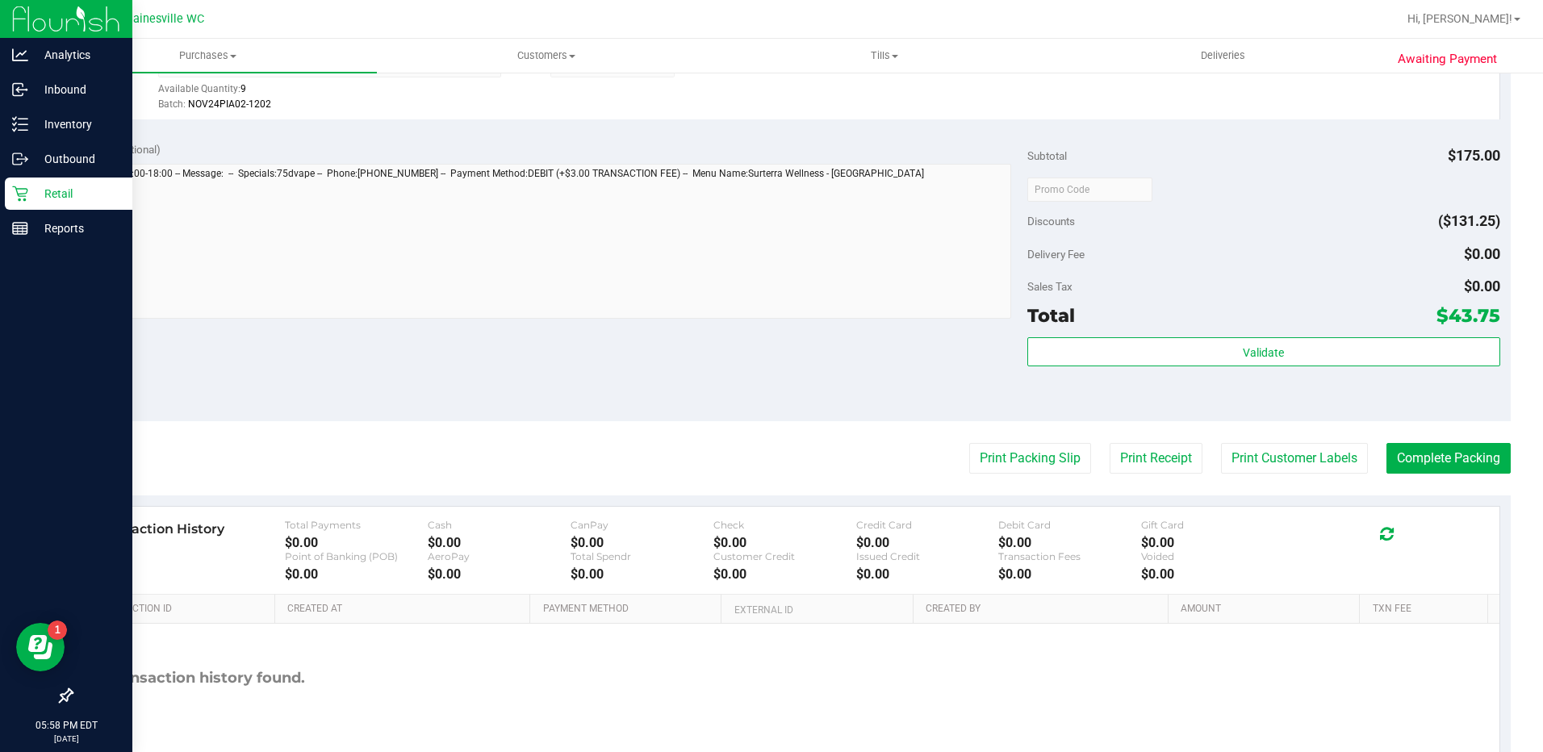
scroll to position [941, 0]
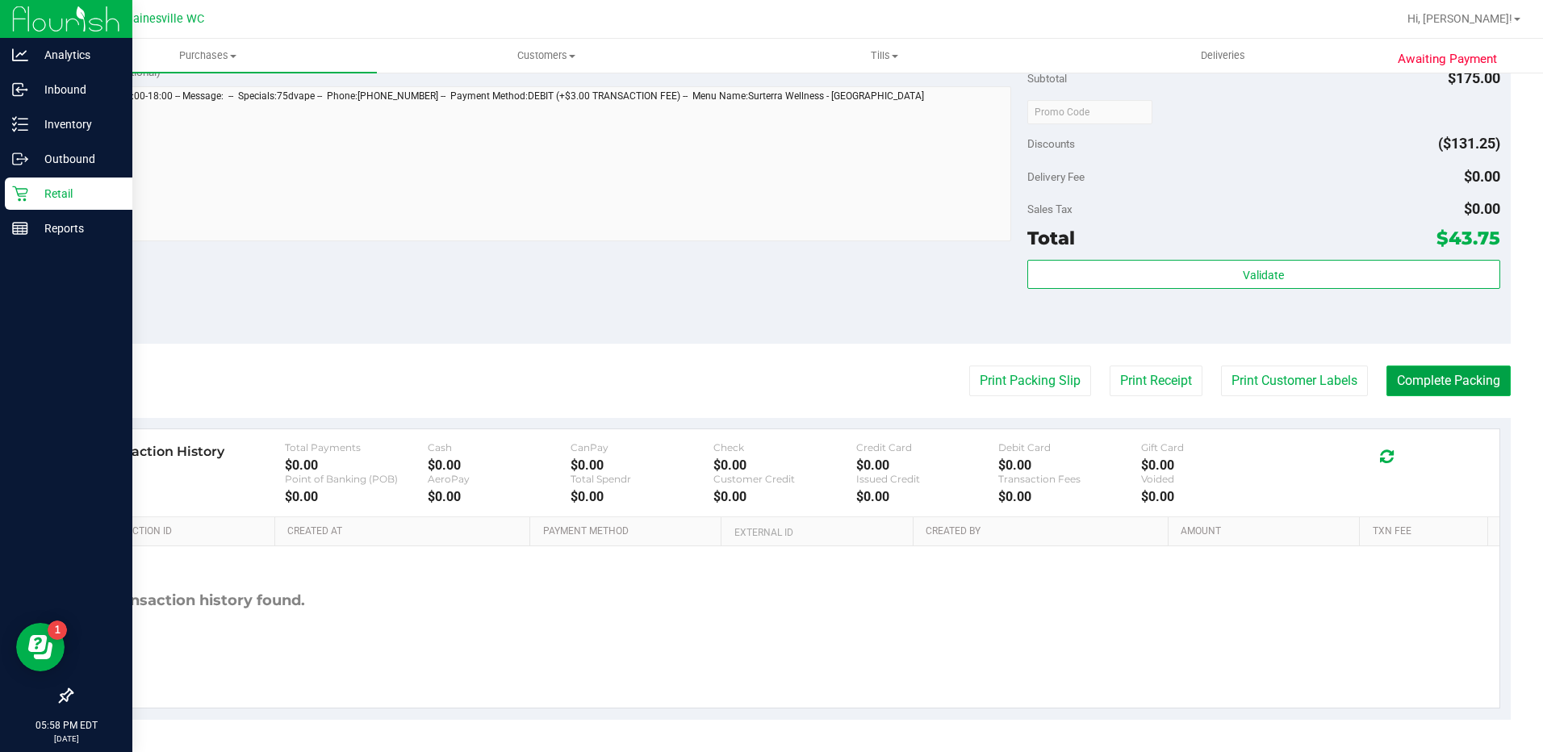
click at [1452, 384] on button "Complete Packing" at bounding box center [1448, 380] width 124 height 31
